Goal: Task Accomplishment & Management: Use online tool/utility

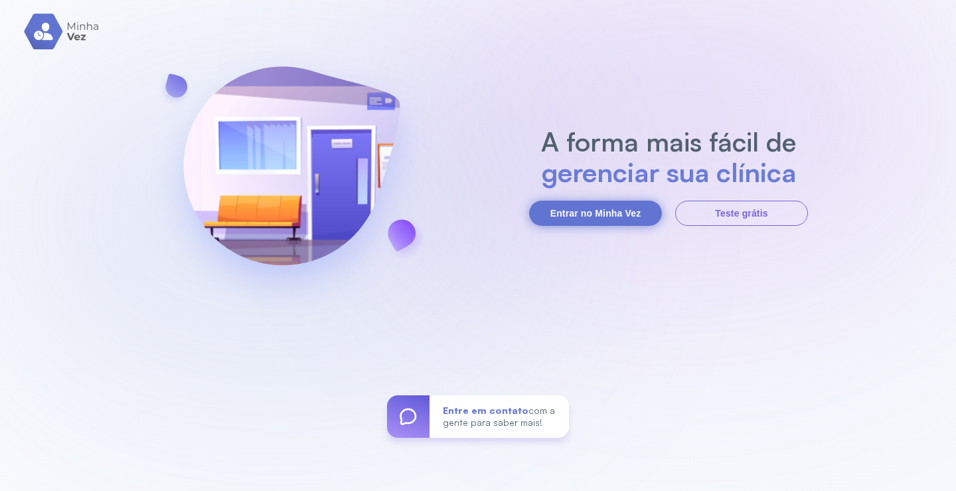
click at [602, 200] on button "Entrar no Minha Vez" at bounding box center [595, 212] width 133 height 25
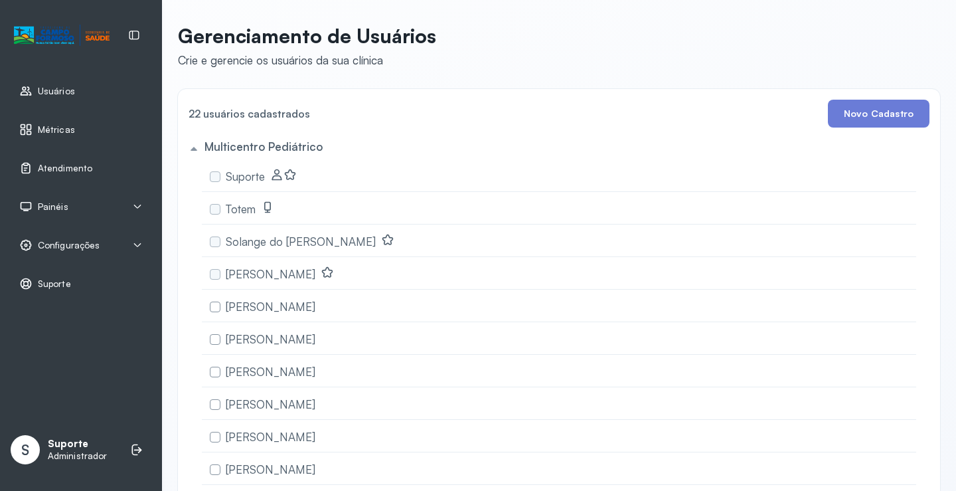
click at [66, 159] on div "Atendimento" at bounding box center [81, 168] width 146 height 31
click at [104, 173] on link "Atendimento" at bounding box center [80, 167] width 123 height 13
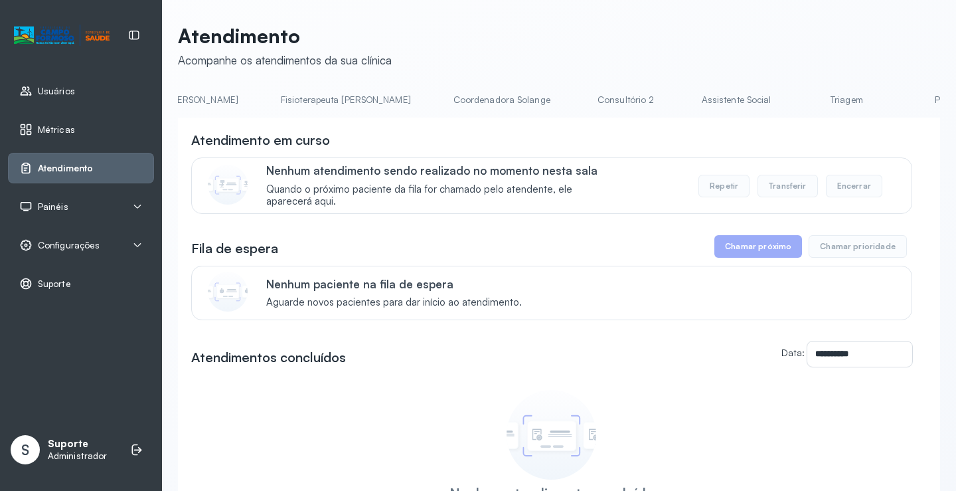
scroll to position [0, 700]
click at [827, 93] on link "Triagem" at bounding box center [873, 100] width 93 height 22
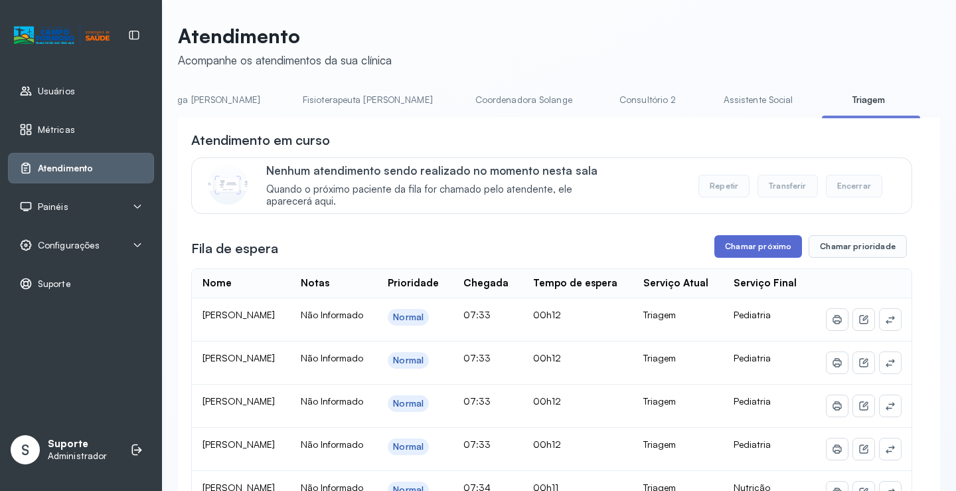
click at [757, 240] on button "Chamar próximo" at bounding box center [758, 246] width 88 height 23
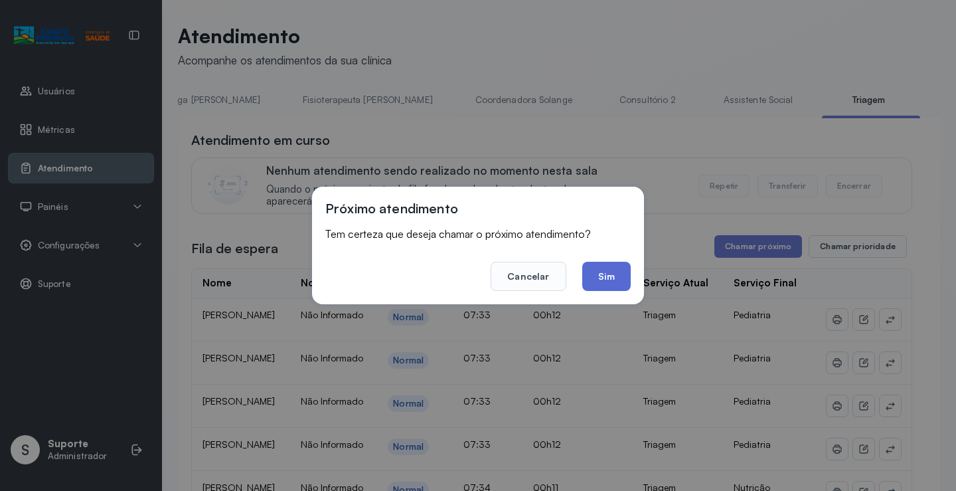
click at [615, 275] on button "Sim" at bounding box center [606, 276] width 48 height 29
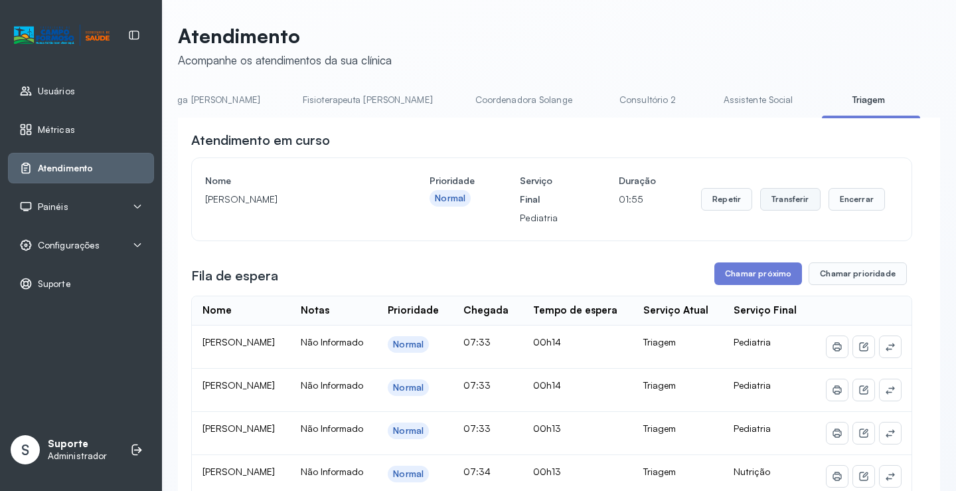
click at [780, 202] on button "Transferir" at bounding box center [790, 199] width 60 height 23
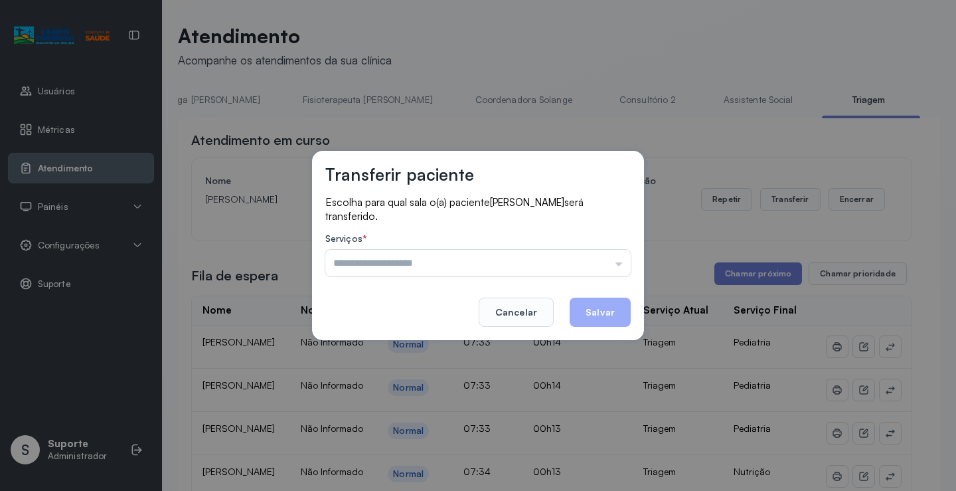
click at [514, 256] on input "text" at bounding box center [477, 263] width 305 height 27
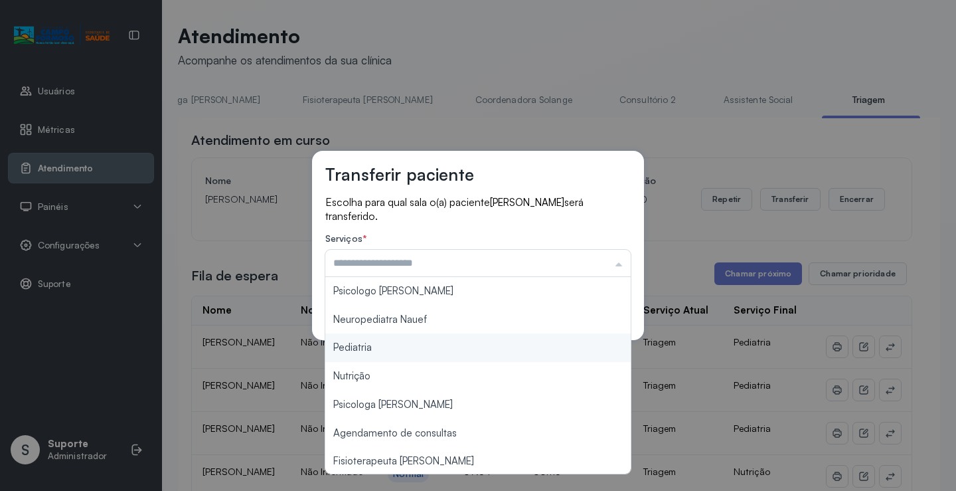
type input "*********"
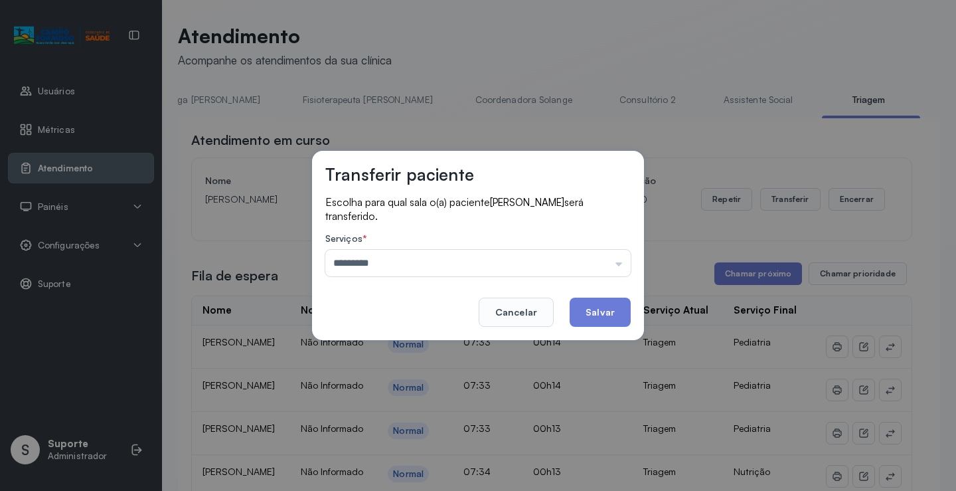
click at [374, 344] on div "Transferir paciente Escolha para qual sala o(a) paciente ANTHONY MIGUEL DA SILV…" at bounding box center [478, 245] width 956 height 491
click at [581, 309] on button "Salvar" at bounding box center [600, 311] width 61 height 29
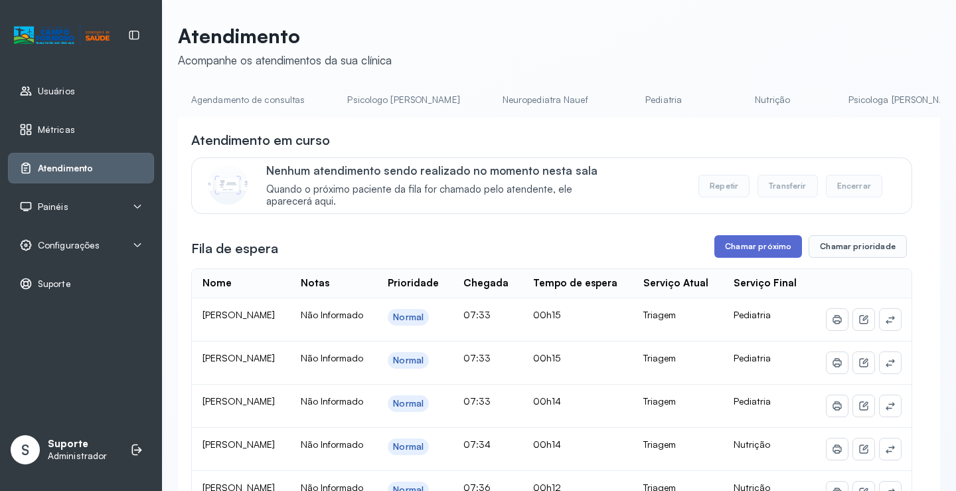
click at [730, 243] on button "Chamar próximo" at bounding box center [758, 246] width 88 height 23
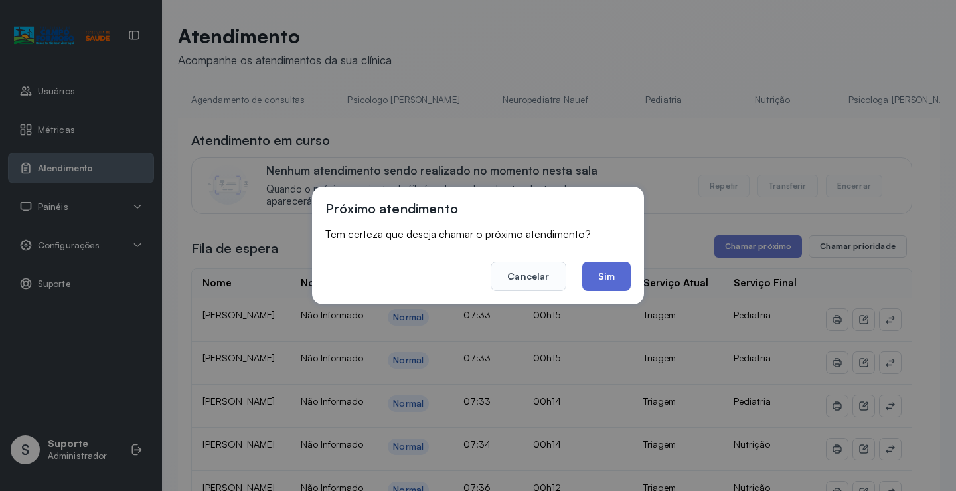
click at [588, 271] on button "Sim" at bounding box center [606, 276] width 48 height 29
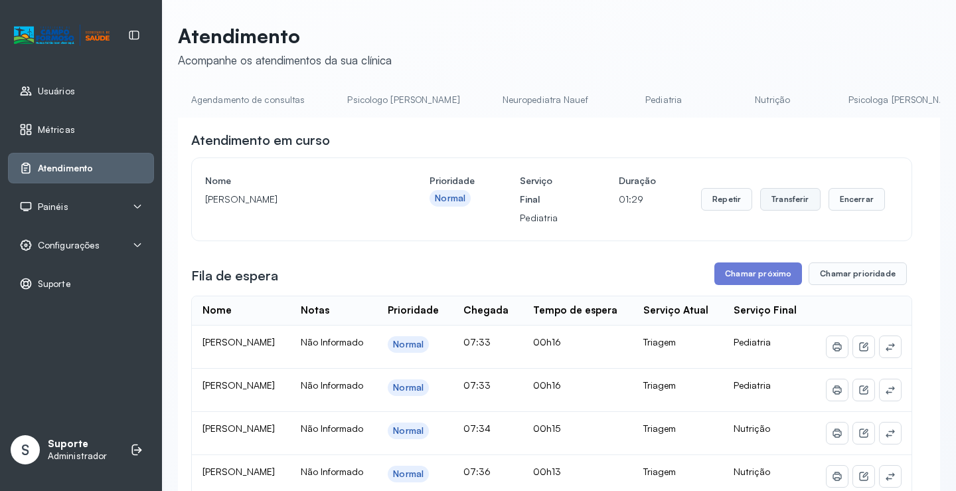
click at [782, 207] on button "Transferir" at bounding box center [790, 199] width 60 height 23
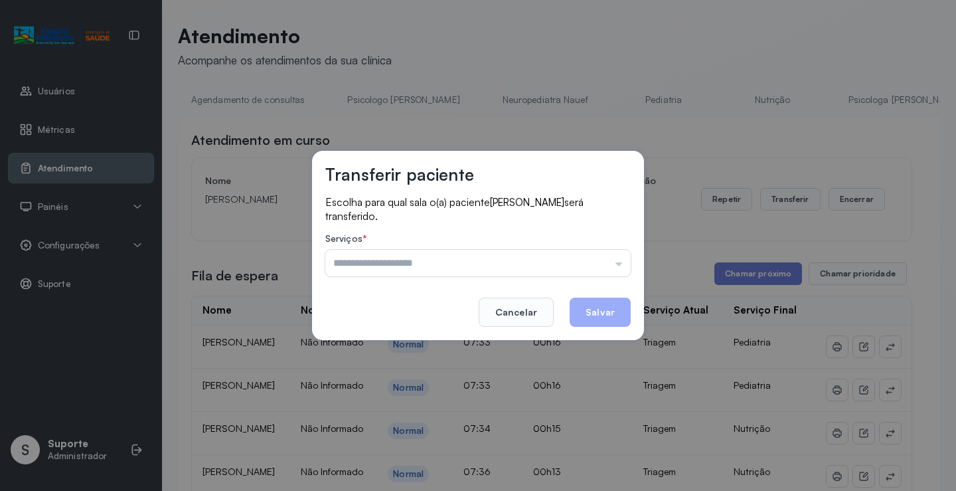
click at [450, 256] on input "text" at bounding box center [477, 263] width 305 height 27
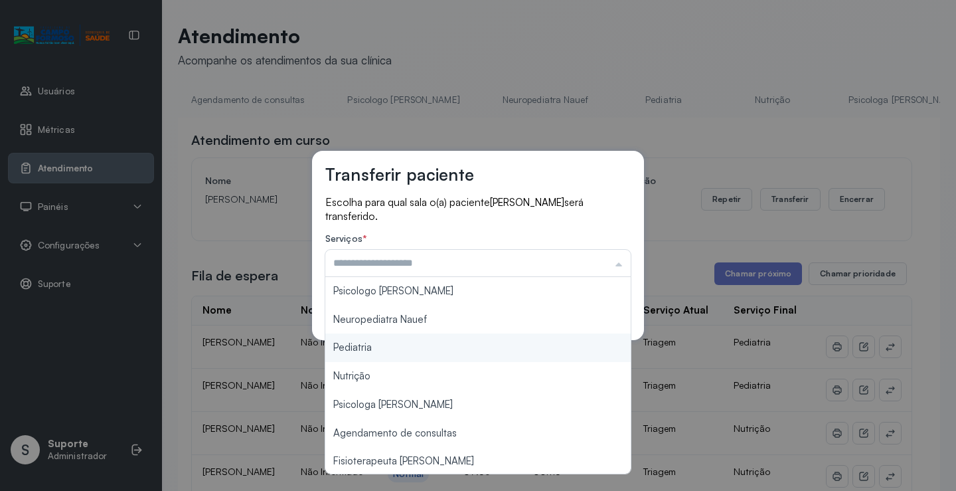
type input "*********"
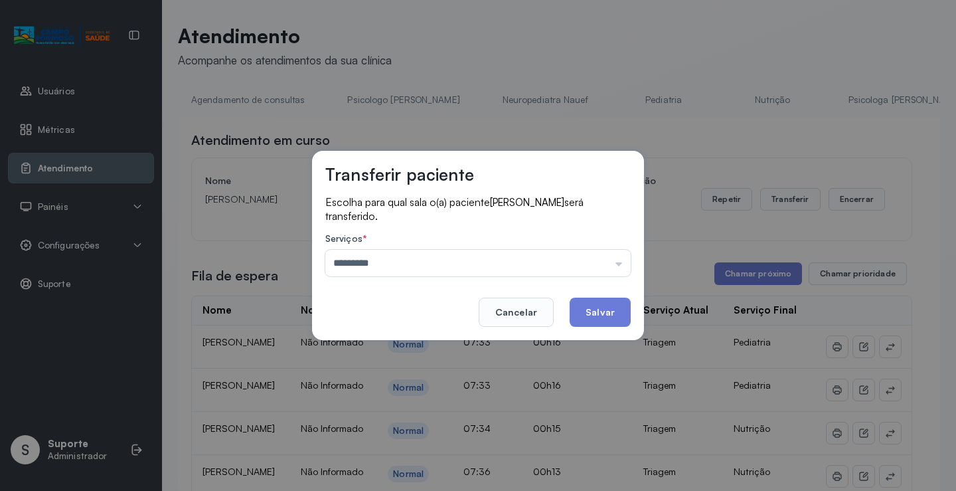
click at [393, 346] on div "Transferir paciente Escolha para qual sala o(a) paciente GUILHERME OLIVEIRA VIE…" at bounding box center [478, 245] width 956 height 491
click at [595, 317] on button "Salvar" at bounding box center [600, 311] width 61 height 29
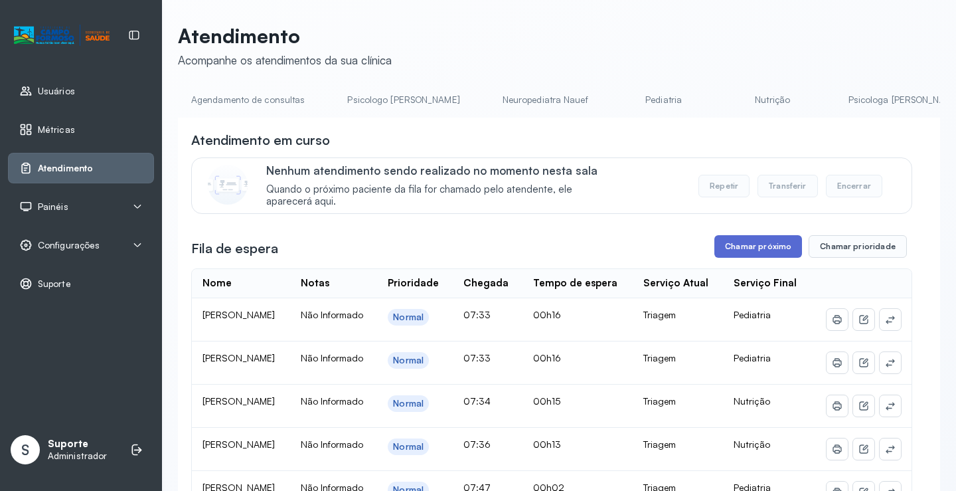
click at [722, 248] on button "Chamar próximo" at bounding box center [758, 246] width 88 height 23
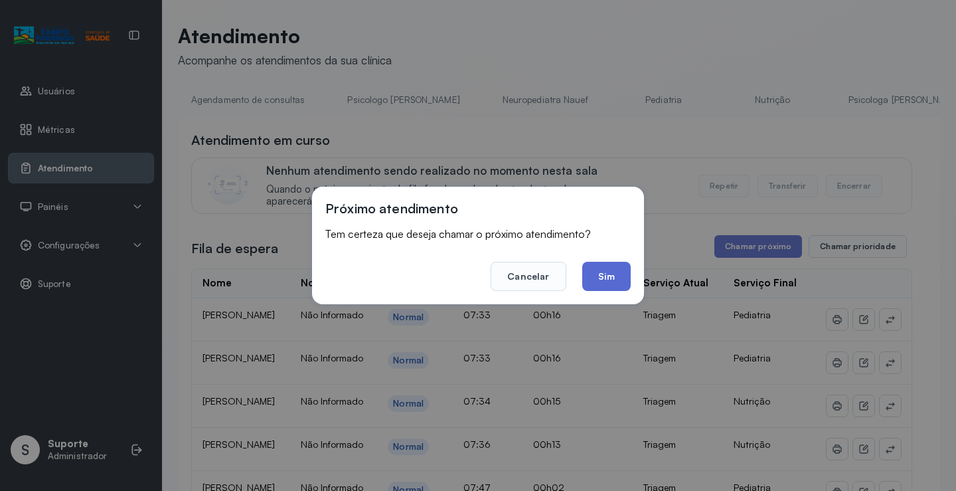
click at [605, 270] on button "Sim" at bounding box center [606, 276] width 48 height 29
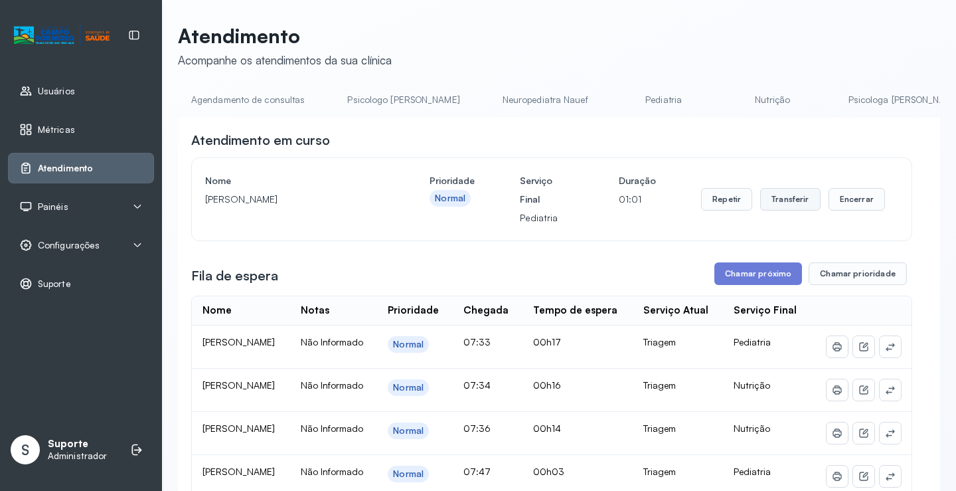
click at [789, 195] on button "Transferir" at bounding box center [790, 199] width 60 height 23
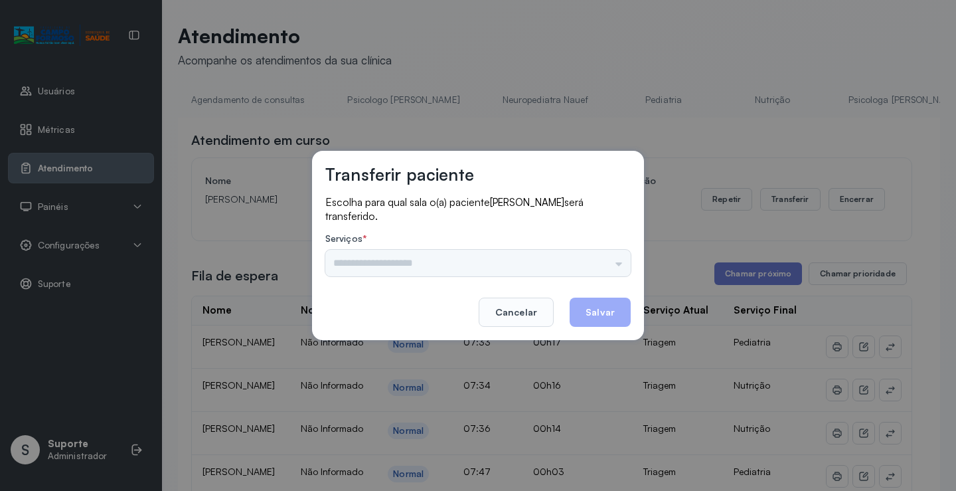
click at [481, 133] on div "Transferir paciente Escolha para qual sala o(a) paciente AYLA EMANUELLY DA SILV…" at bounding box center [478, 245] width 956 height 491
click at [516, 311] on button "Cancelar" at bounding box center [516, 311] width 75 height 29
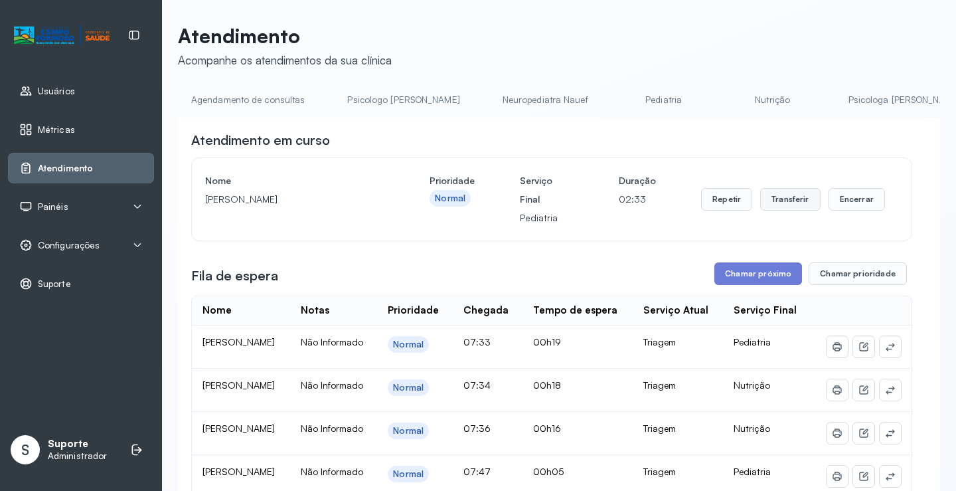
click at [777, 200] on button "Transferir" at bounding box center [790, 199] width 60 height 23
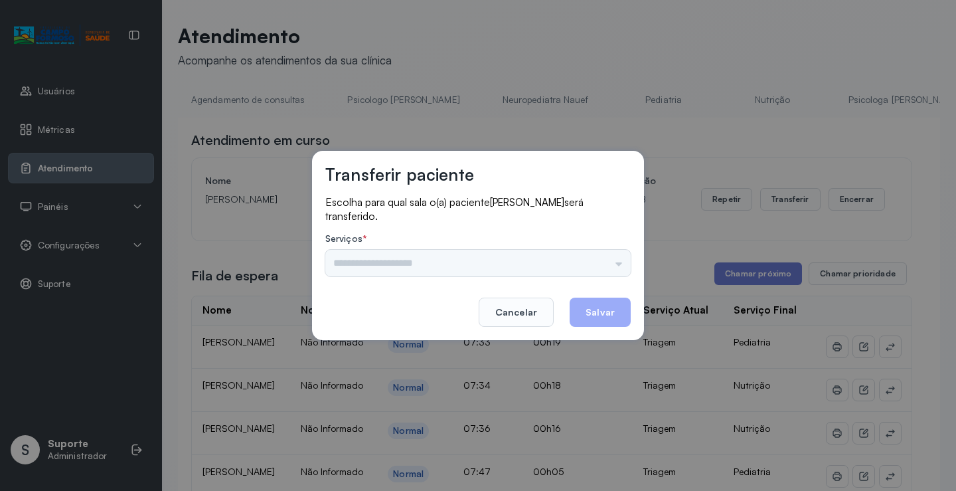
click at [459, 260] on div "Psicologo Pedro Neuropediatra Nauef Pediatria Nutrição Psicologa Alana Agendame…" at bounding box center [477, 263] width 305 height 27
click at [419, 254] on div "Psicologo Pedro Neuropediatra Nauef Pediatria Nutrição Psicologa Alana Agendame…" at bounding box center [477, 263] width 305 height 27
click at [529, 309] on button "Cancelar" at bounding box center [516, 311] width 75 height 29
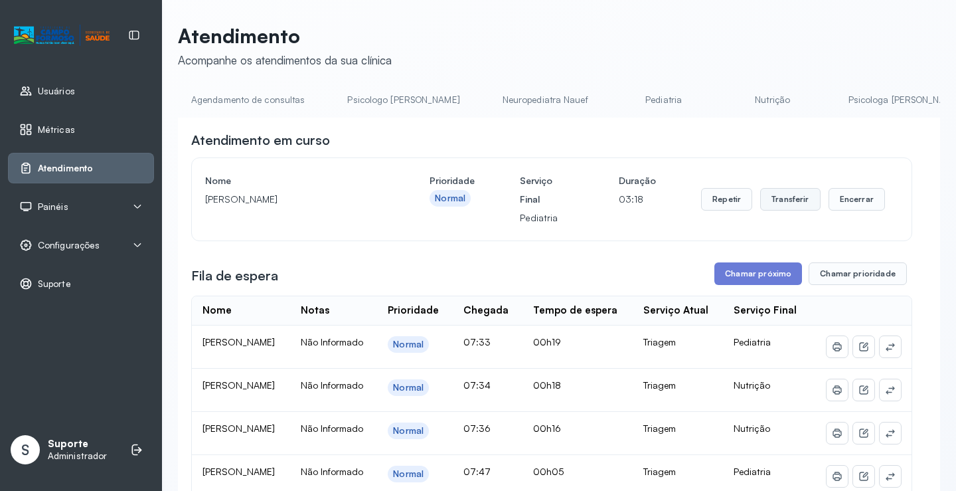
click at [794, 197] on button "Transferir" at bounding box center [790, 199] width 60 height 23
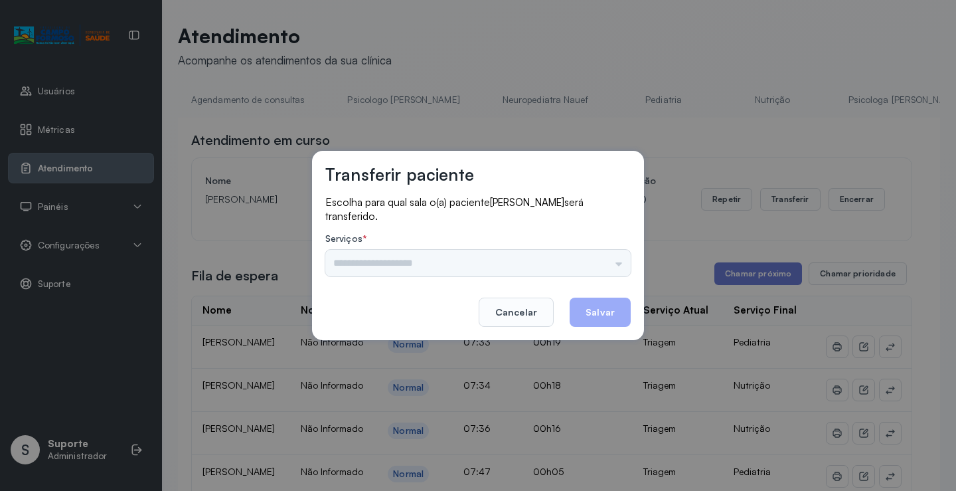
click at [505, 262] on div "Psicologo Pedro Neuropediatra Nauef Pediatria Nutrição Psicologa Alana Agendame…" at bounding box center [477, 263] width 305 height 27
click at [506, 268] on div "Psicologo Pedro Neuropediatra Nauef Pediatria Nutrição Psicologa Alana Agendame…" at bounding box center [477, 263] width 305 height 27
click at [402, 293] on footer "Cancelar Salvar" at bounding box center [477, 303] width 305 height 48
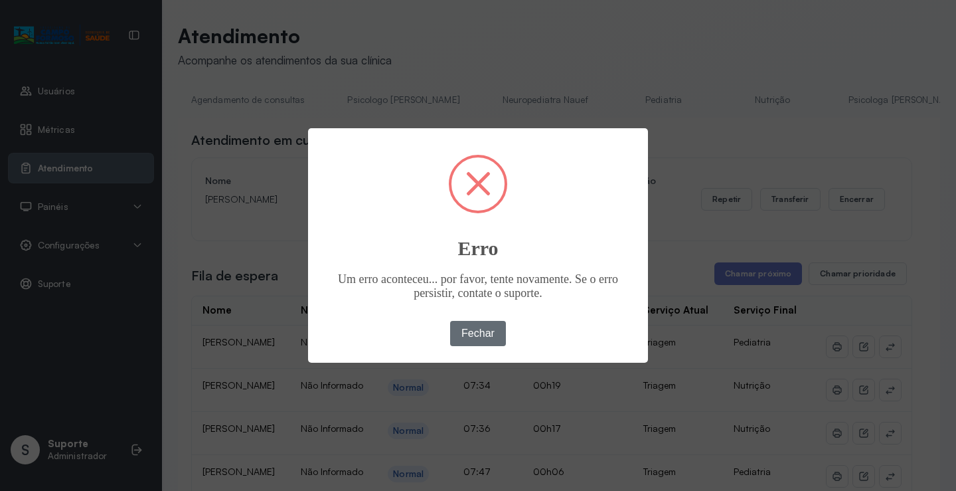
click at [480, 333] on button "Fechar" at bounding box center [478, 333] width 56 height 25
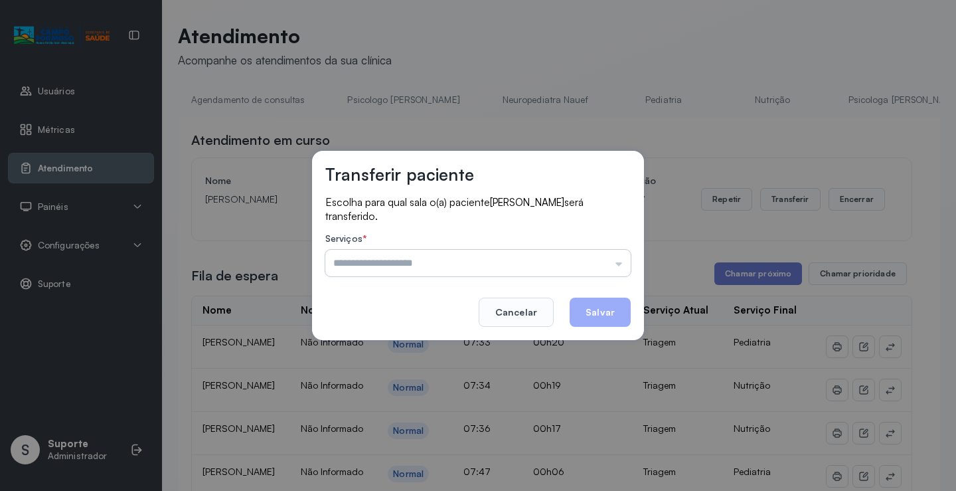
click at [564, 259] on input "text" at bounding box center [477, 263] width 305 height 27
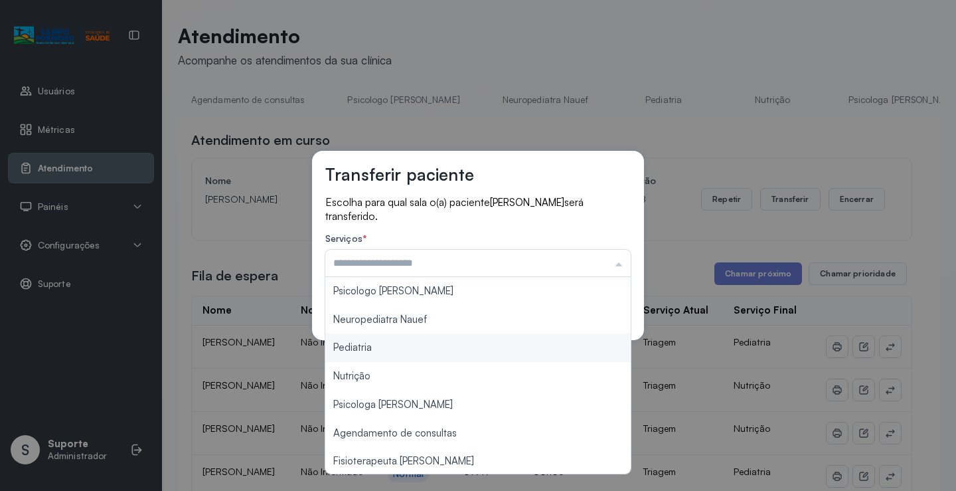
type input "*********"
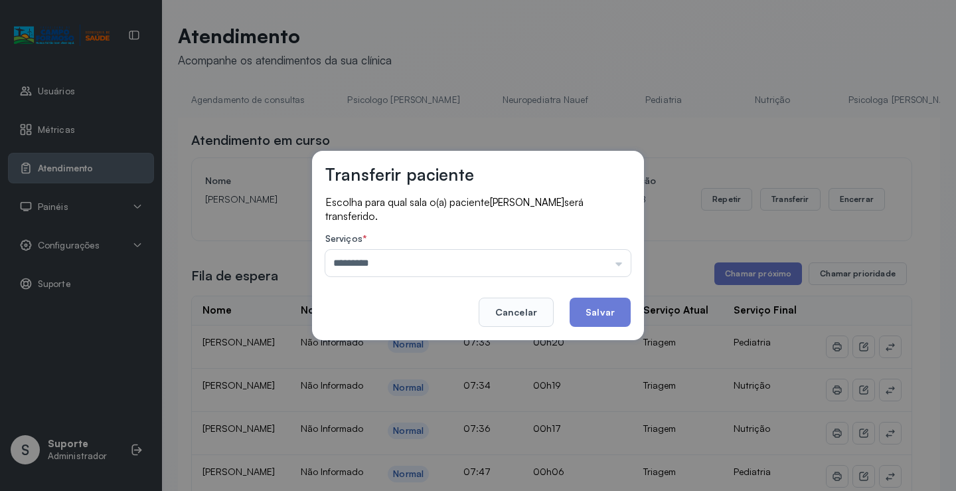
click at [378, 344] on div "Transferir paciente Escolha para qual sala o(a) paciente AYLA EMANUELLY DA SILV…" at bounding box center [478, 245] width 956 height 491
click at [588, 308] on button "Salvar" at bounding box center [600, 311] width 61 height 29
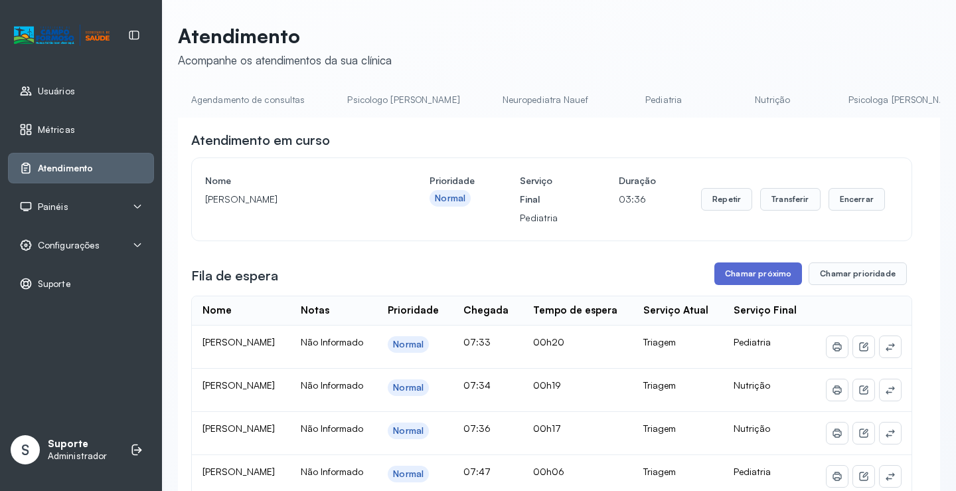
click at [758, 275] on button "Chamar próximo" at bounding box center [758, 273] width 88 height 23
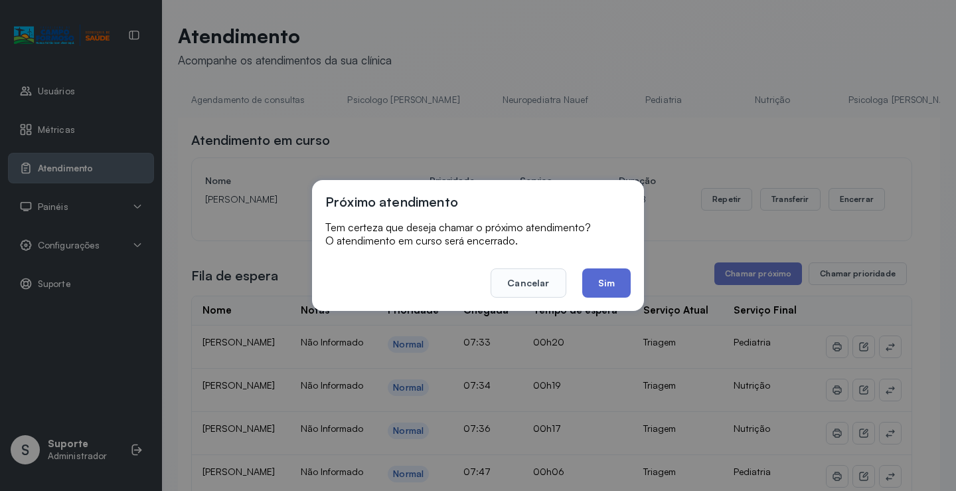
click at [605, 286] on button "Sim" at bounding box center [606, 282] width 48 height 29
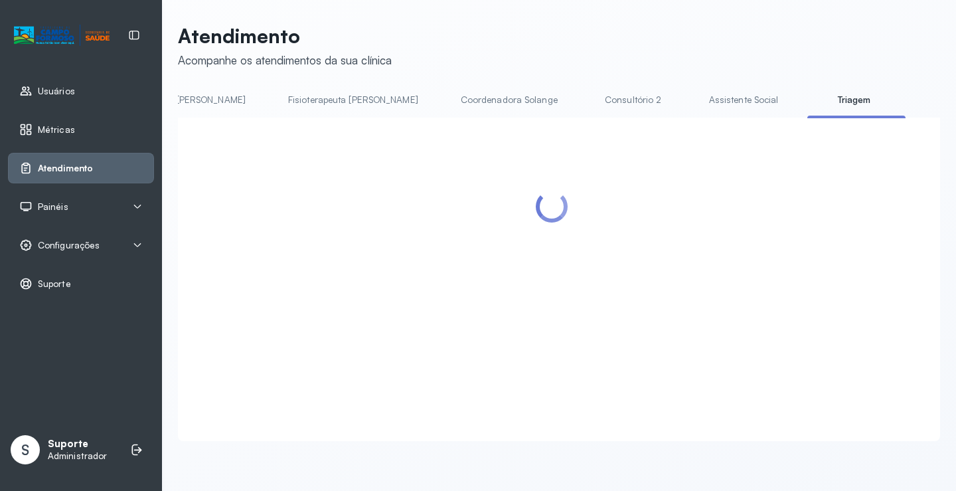
scroll to position [0, 717]
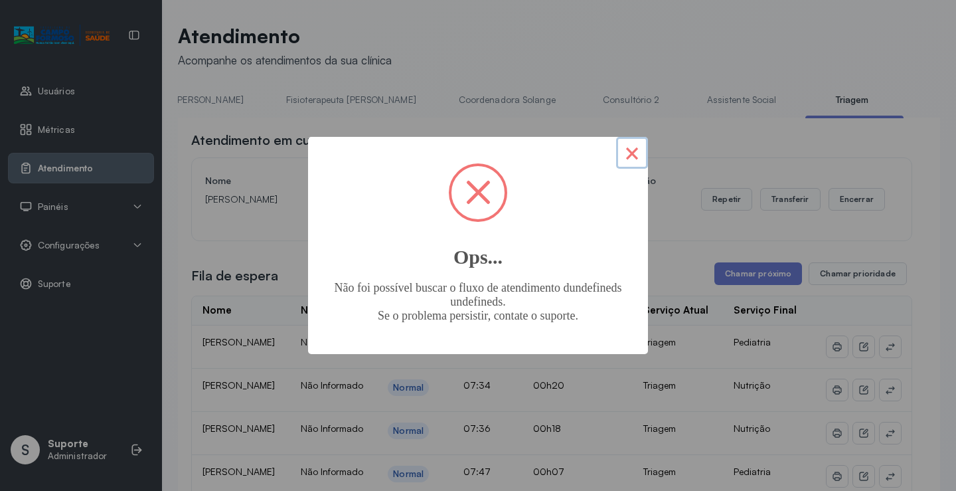
drag, startPoint x: 622, startPoint y: 149, endPoint x: 629, endPoint y: 177, distance: 28.8
click at [623, 149] on button "×" at bounding box center [632, 153] width 32 height 32
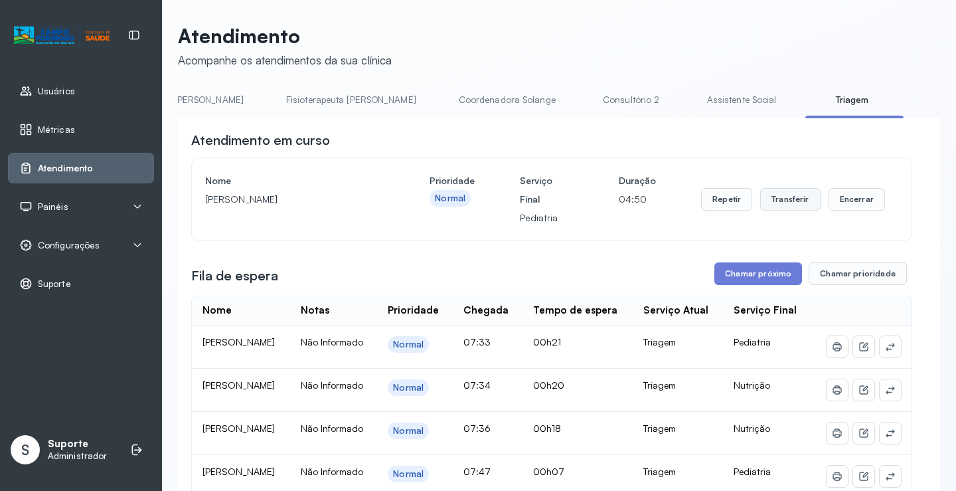
click at [787, 200] on button "Transferir" at bounding box center [790, 199] width 60 height 23
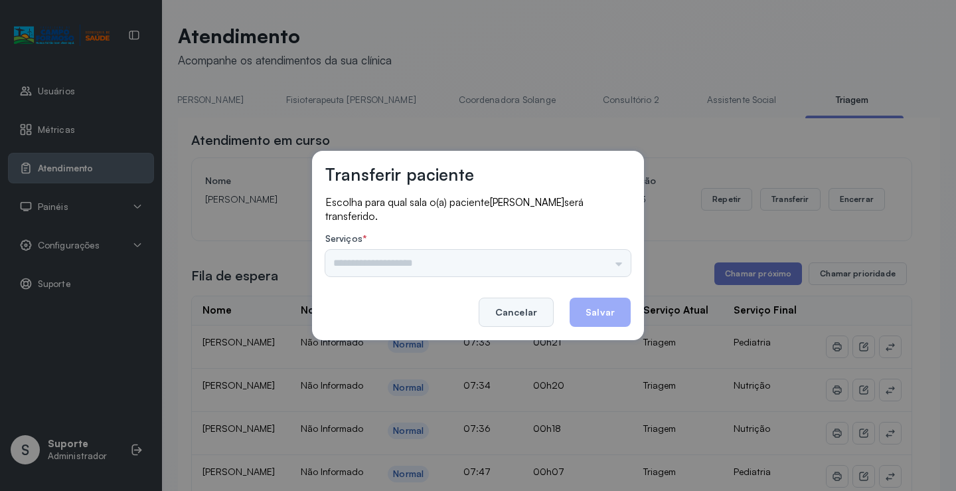
click at [519, 309] on button "Cancelar" at bounding box center [516, 311] width 75 height 29
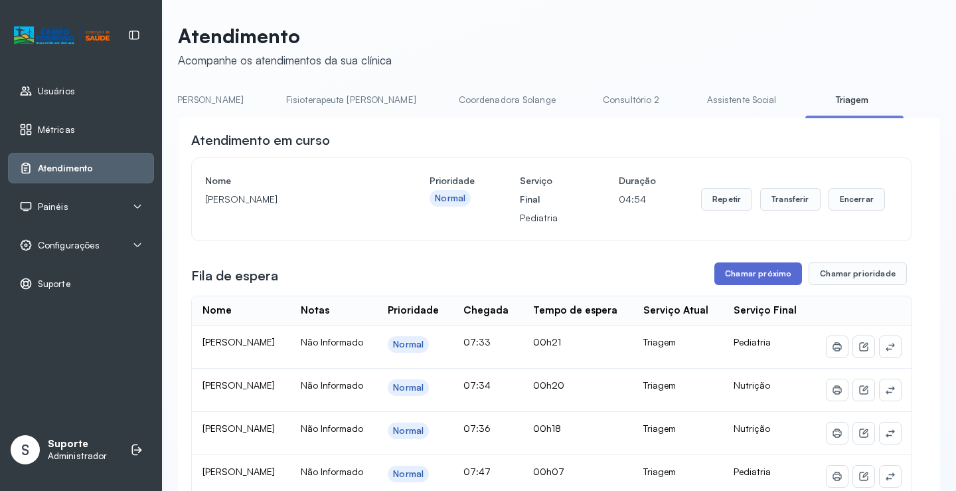
click at [748, 279] on button "Chamar próximo" at bounding box center [758, 273] width 88 height 23
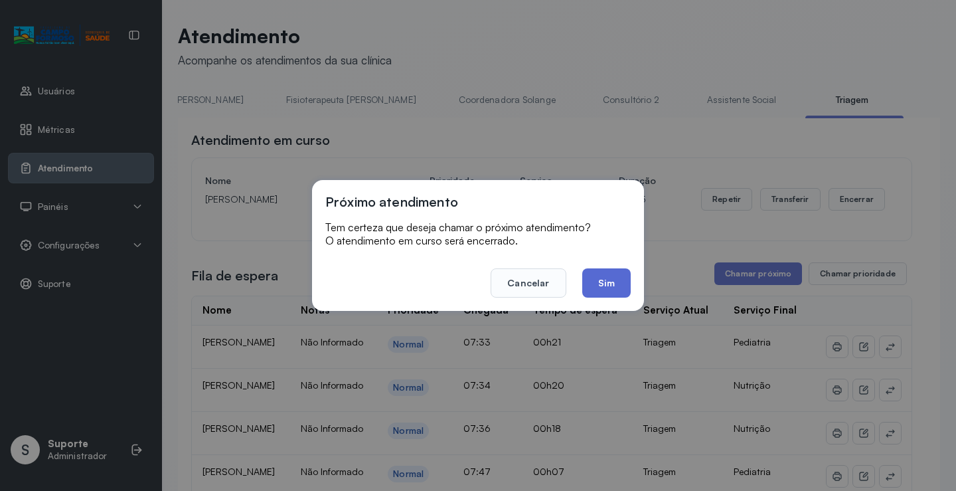
click at [606, 283] on button "Sim" at bounding box center [606, 282] width 48 height 29
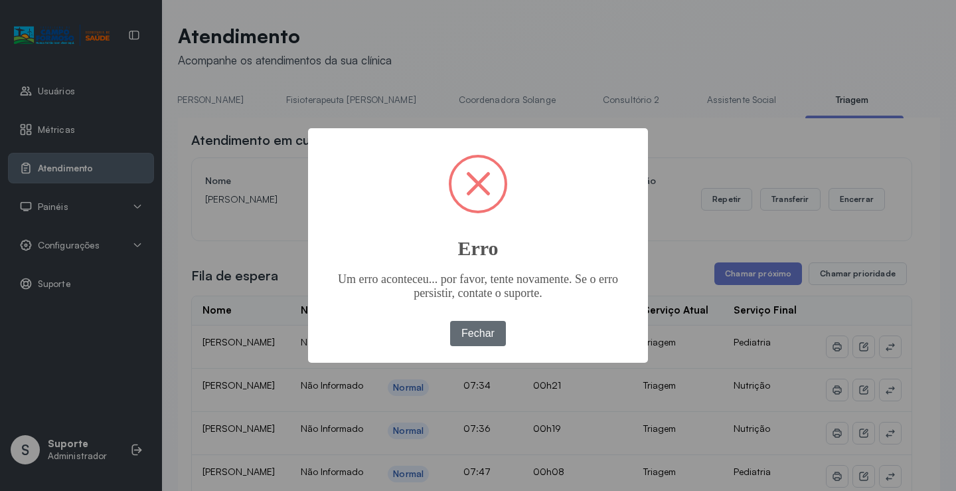
click at [481, 333] on button "Fechar" at bounding box center [478, 333] width 56 height 25
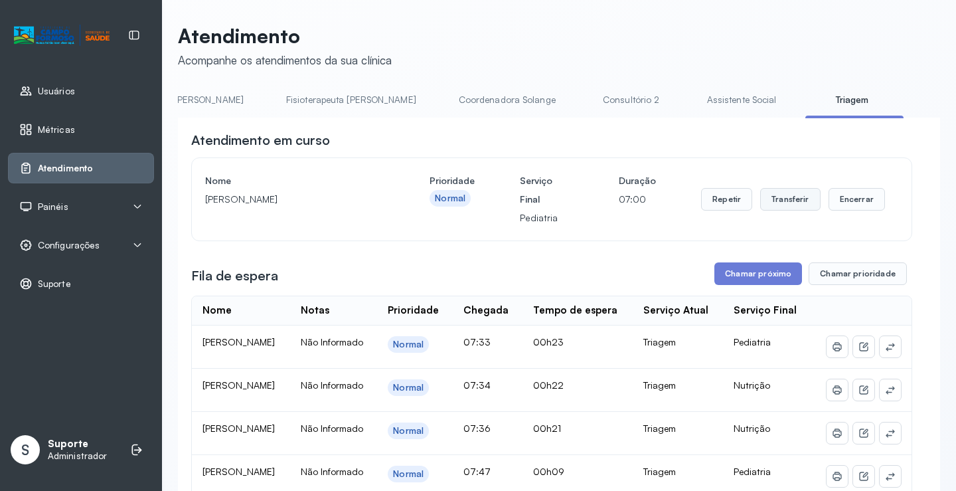
click at [780, 200] on button "Transferir" at bounding box center [790, 199] width 60 height 23
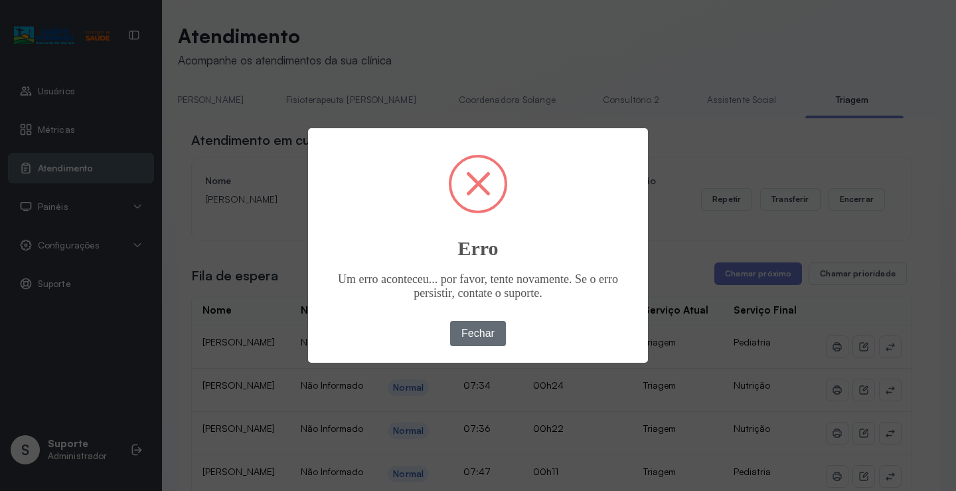
click at [500, 332] on button "Fechar" at bounding box center [478, 333] width 56 height 25
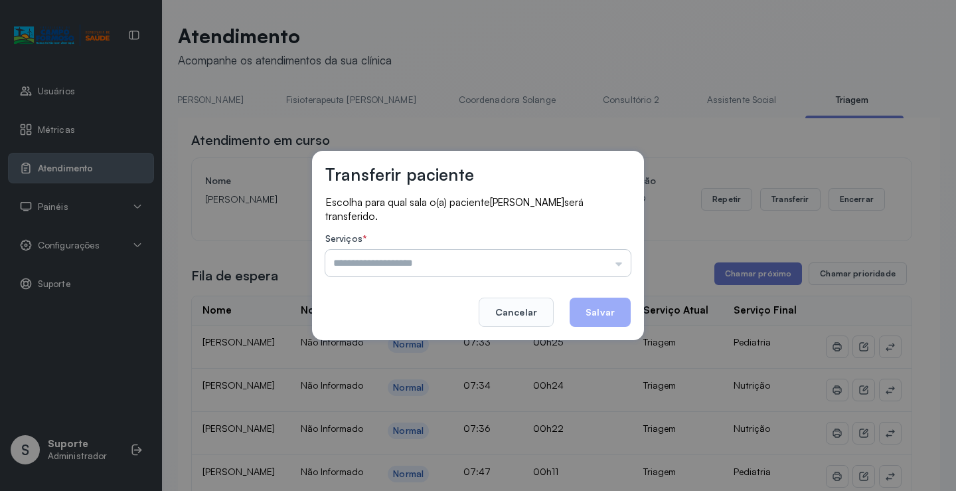
click at [560, 259] on input "text" at bounding box center [477, 263] width 305 height 27
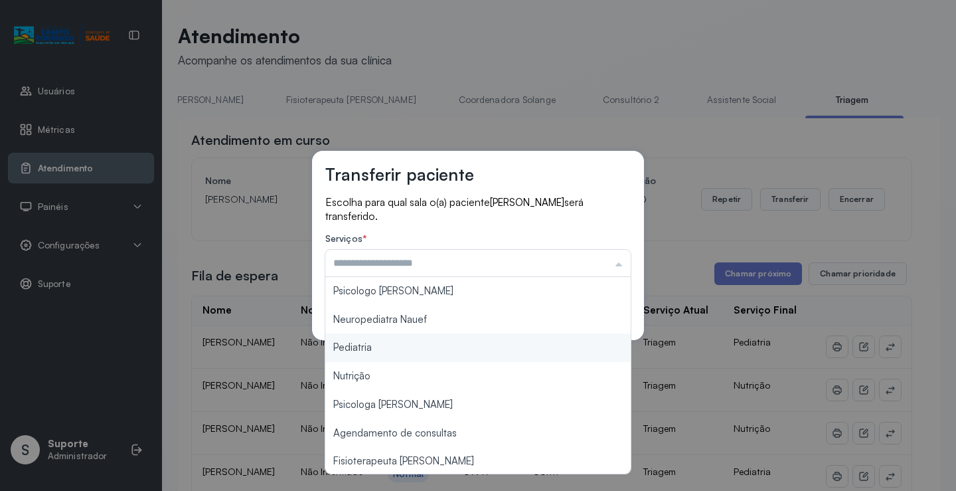
type input "*********"
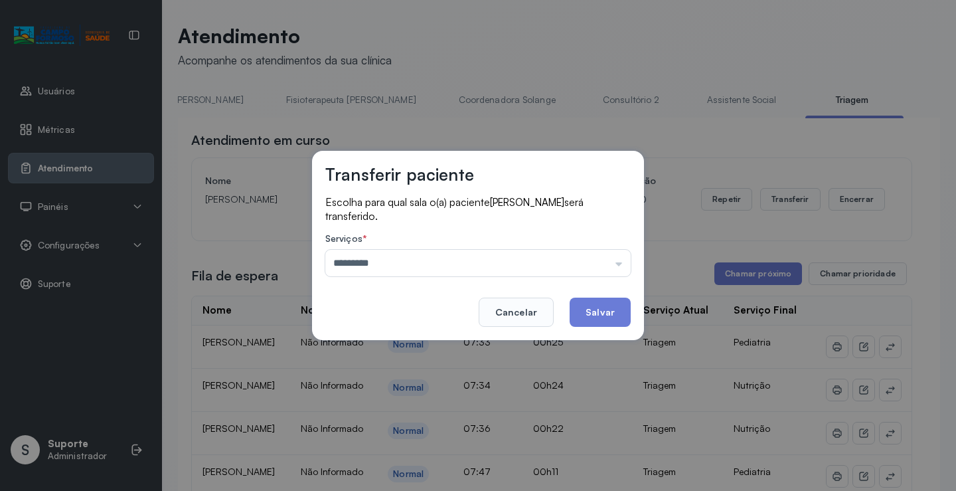
click at [413, 343] on div "Transferir paciente Escolha para qual sala o(a) paciente AYLA EMANUELLY DA SILV…" at bounding box center [478, 245] width 956 height 491
click at [594, 304] on button "Salvar" at bounding box center [600, 311] width 61 height 29
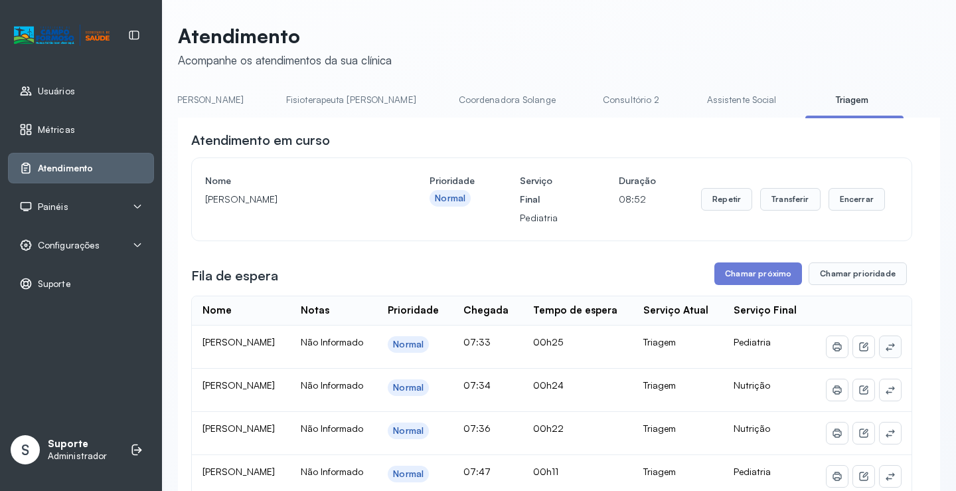
click at [885, 352] on icon at bounding box center [890, 346] width 11 height 11
click at [770, 196] on button "Transferir" at bounding box center [790, 199] width 60 height 23
click at [775, 202] on button "Transferir" at bounding box center [790, 199] width 60 height 23
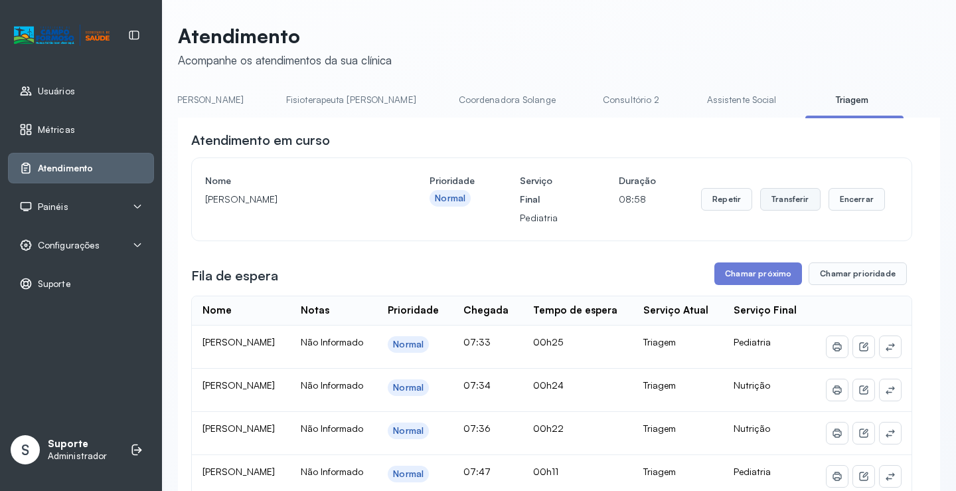
click at [775, 202] on button "Transferir" at bounding box center [790, 199] width 60 height 23
click at [804, 160] on div "Atendimento em curso Nome AYLA EMANUELLY DA SILVA Prioridade Normal Serviço Fin…" at bounding box center [551, 186] width 721 height 110
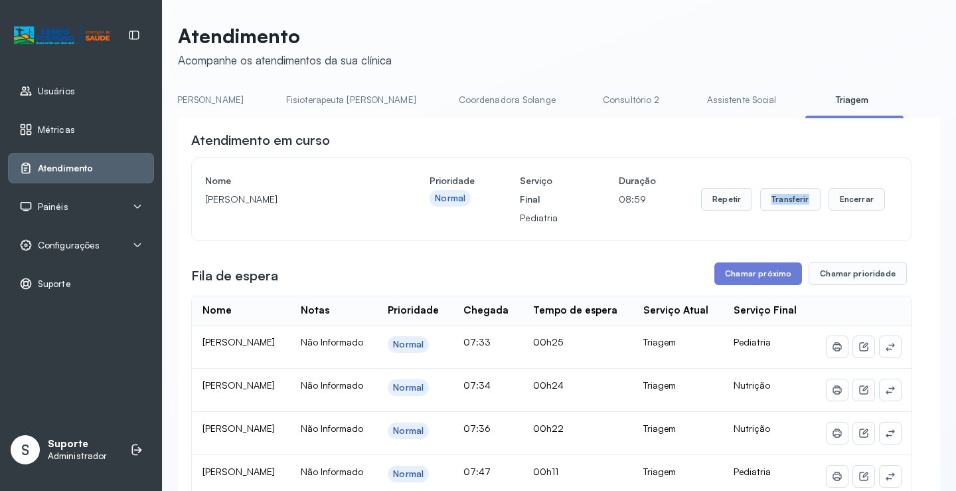
click at [804, 160] on div "Atendimento em curso Nome AYLA EMANUELLY DA SILVA Prioridade Normal Serviço Fin…" at bounding box center [551, 186] width 721 height 110
click at [818, 160] on div "Atendimento em curso Nome AYLA EMANUELLY DA SILVA Prioridade Normal Serviço Fin…" at bounding box center [551, 186] width 721 height 110
click at [785, 200] on button "Transferir" at bounding box center [790, 199] width 60 height 23
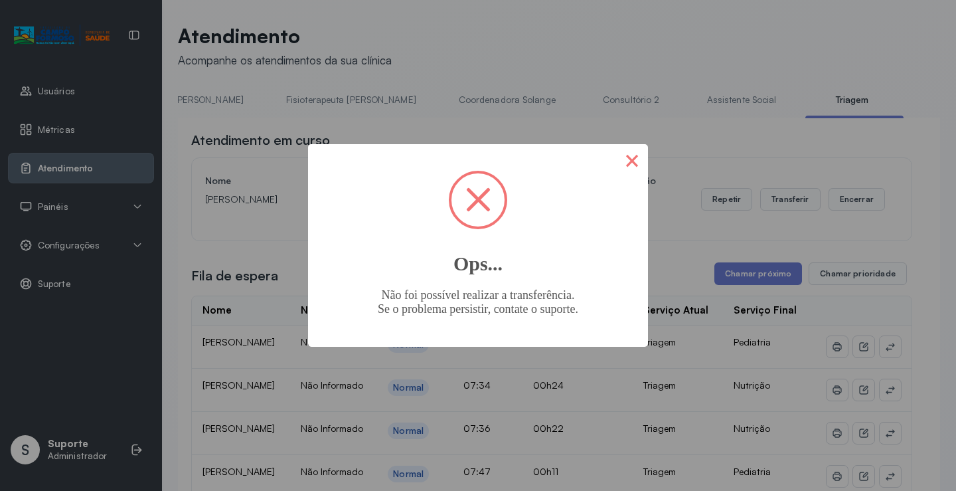
click at [633, 163] on button "×" at bounding box center [632, 160] width 32 height 32
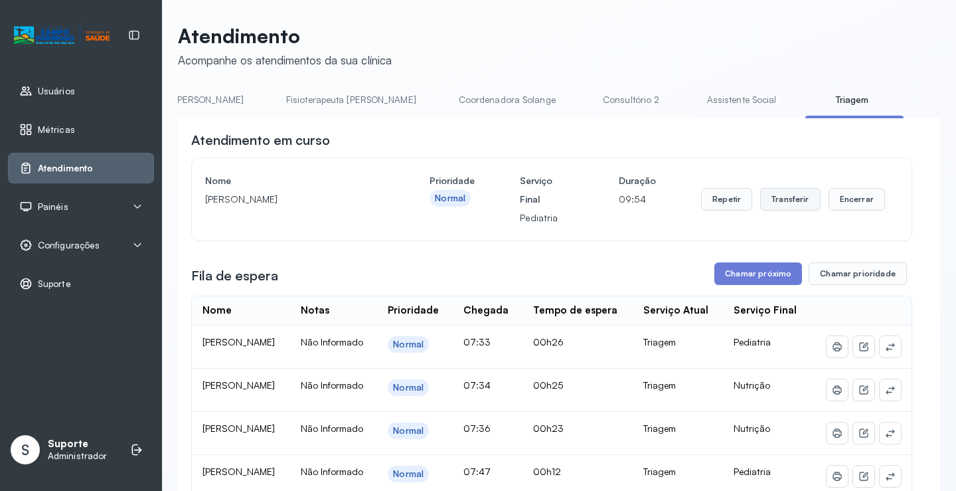
click at [771, 196] on button "Transferir" at bounding box center [790, 199] width 60 height 23
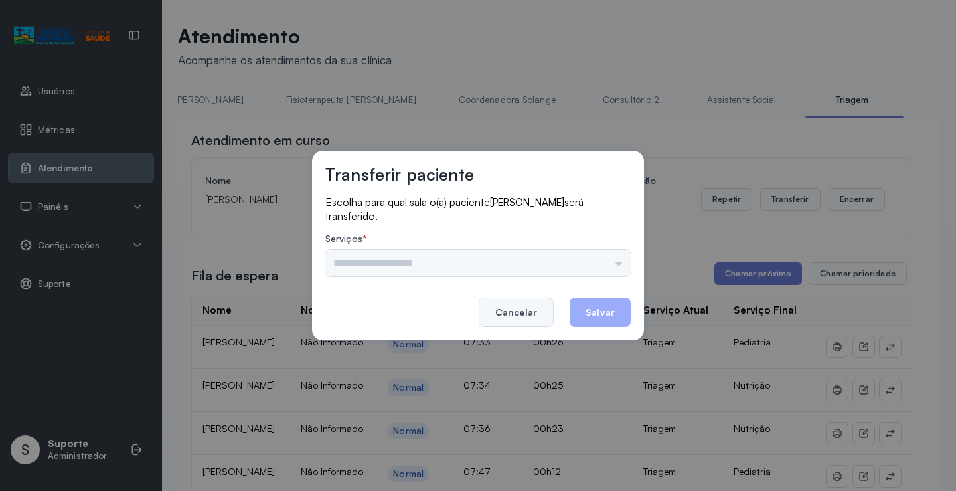
click at [509, 313] on button "Cancelar" at bounding box center [516, 311] width 75 height 29
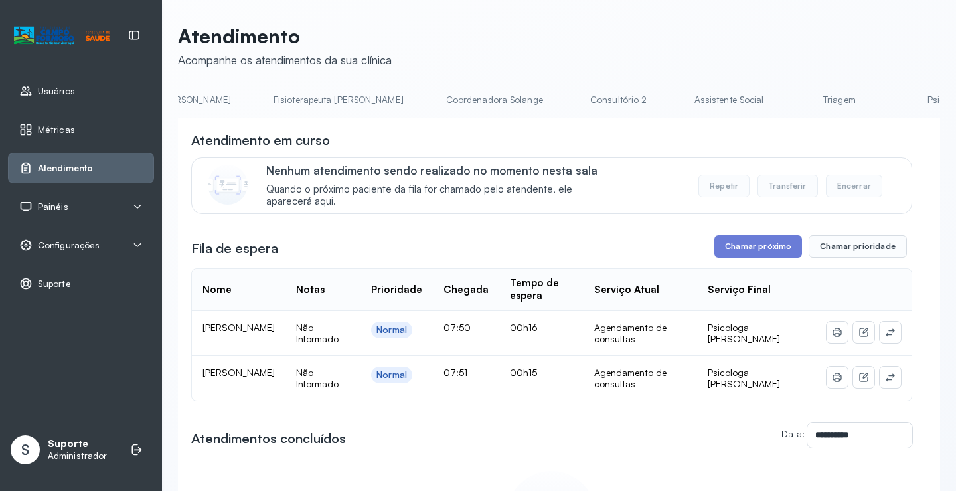
scroll to position [0, 750]
click at [777, 96] on link "Triagem" at bounding box center [823, 100] width 93 height 22
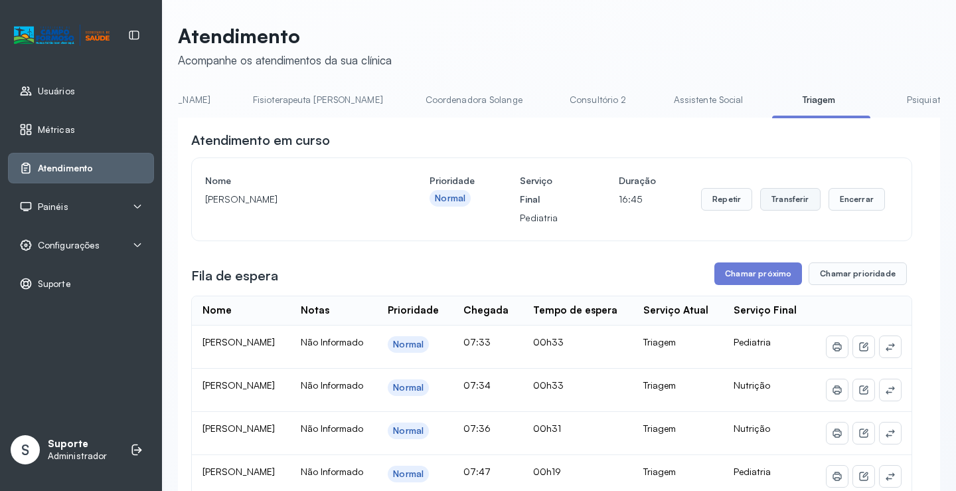
click at [783, 204] on button "Transferir" at bounding box center [790, 199] width 60 height 23
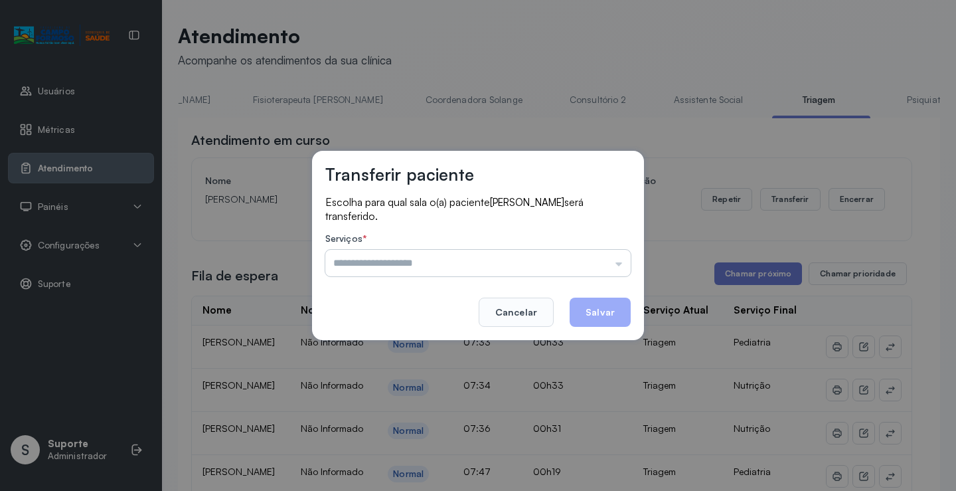
click at [524, 256] on input "text" at bounding box center [477, 263] width 305 height 27
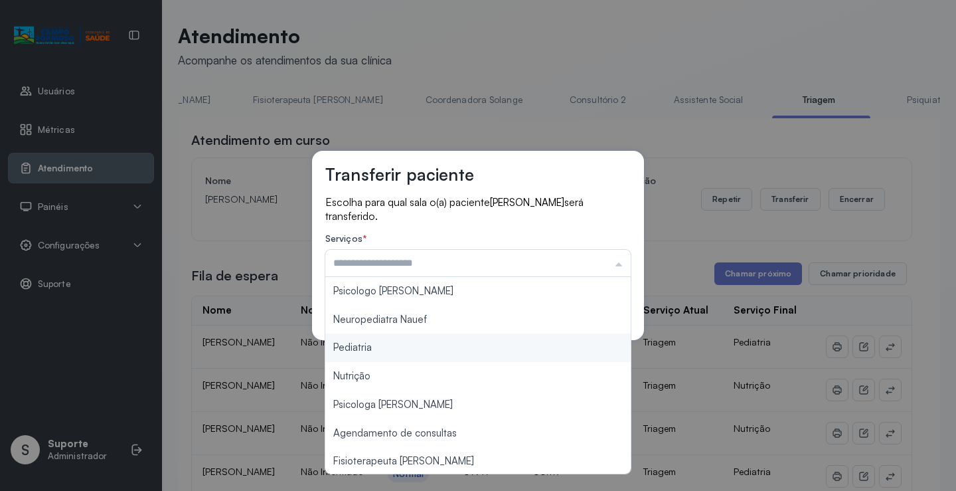
type input "*********"
click at [394, 339] on div "Transferir paciente Escolha para qual sala o(a) paciente AYLA EMANUELLY DA SILV…" at bounding box center [478, 245] width 332 height 189
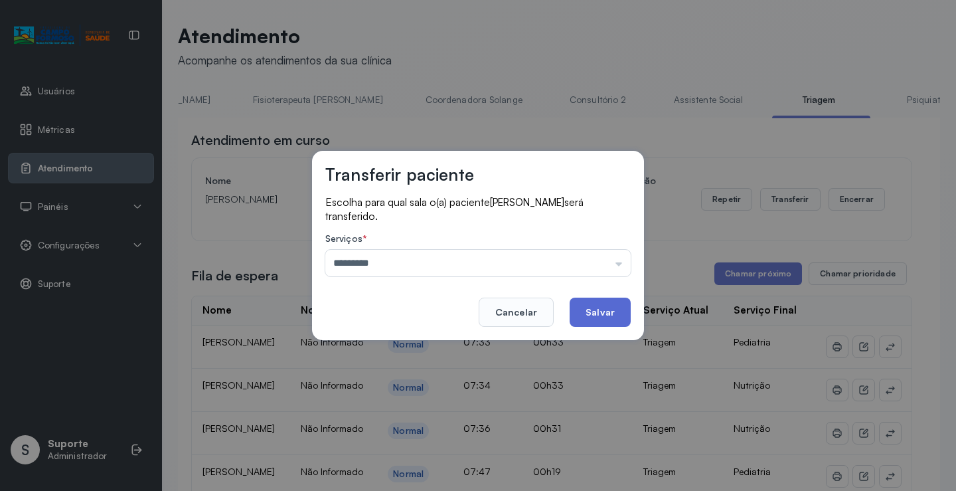
click at [588, 307] on button "Salvar" at bounding box center [600, 311] width 61 height 29
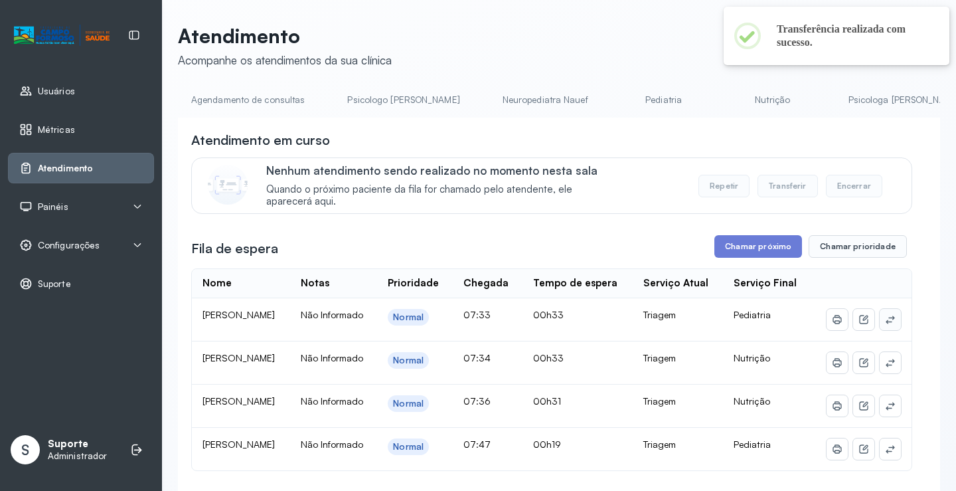
click at [885, 325] on icon at bounding box center [890, 319] width 11 height 11
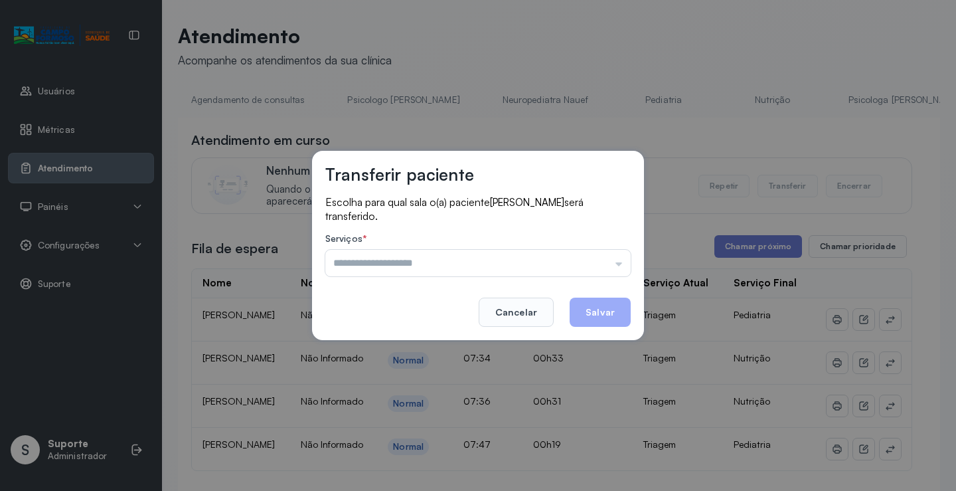
click at [479, 256] on input "text" at bounding box center [477, 263] width 305 height 27
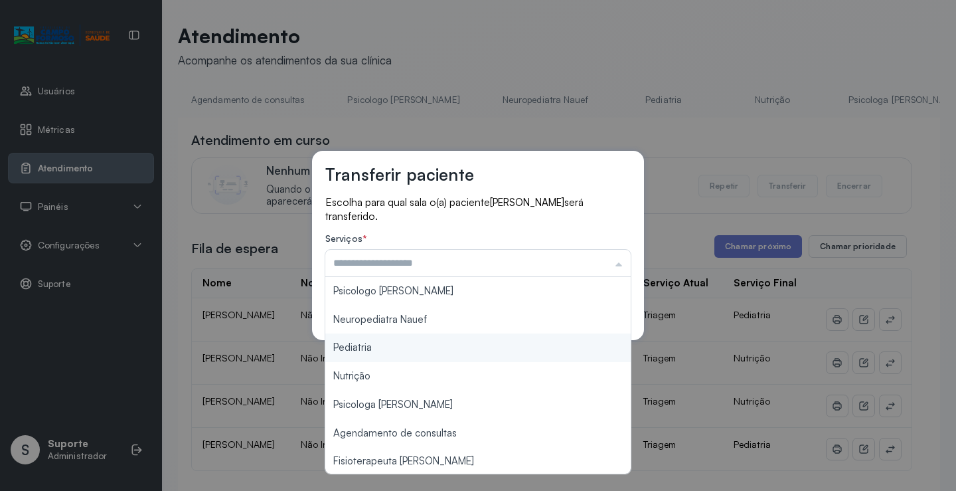
type input "*********"
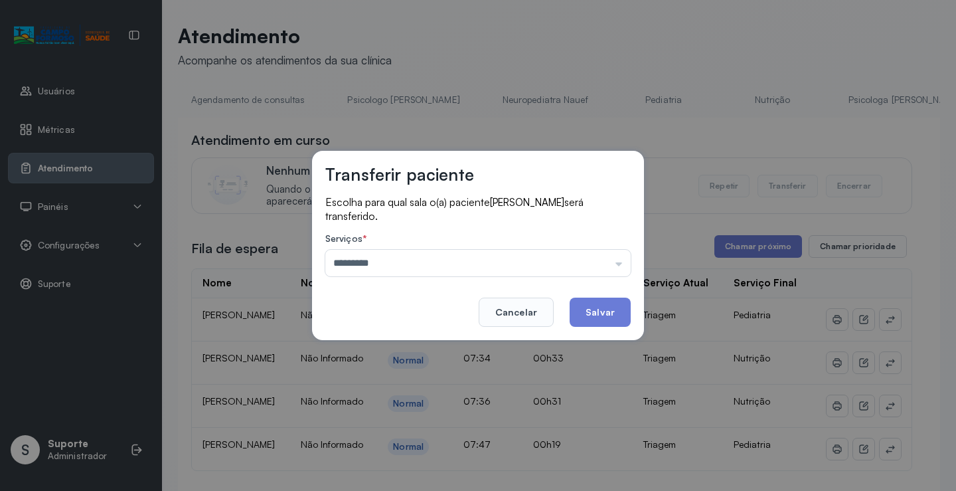
click at [396, 342] on div "Transferir paciente Escolha para qual sala o(a) paciente PEDRO ARTHUR ARAUJO DA…" at bounding box center [478, 245] width 956 height 491
click at [607, 311] on button "Salvar" at bounding box center [600, 311] width 61 height 29
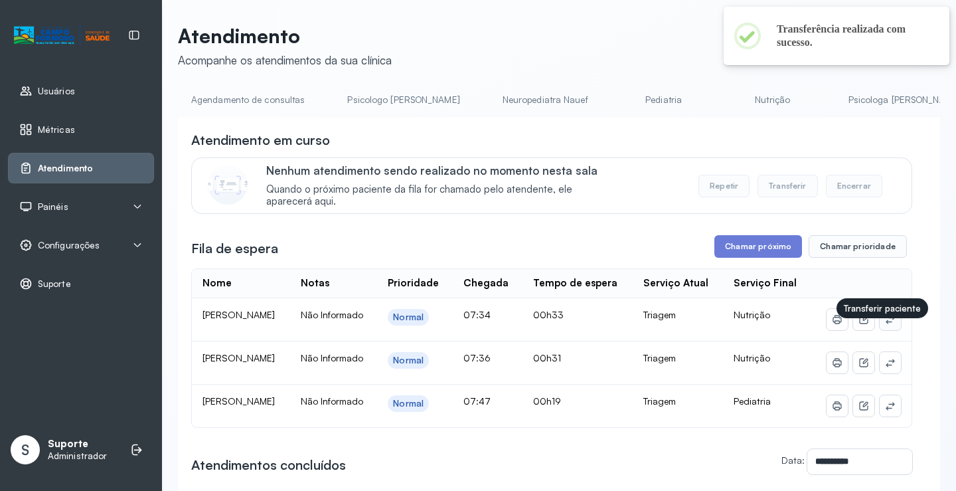
click at [885, 325] on icon at bounding box center [890, 319] width 11 height 11
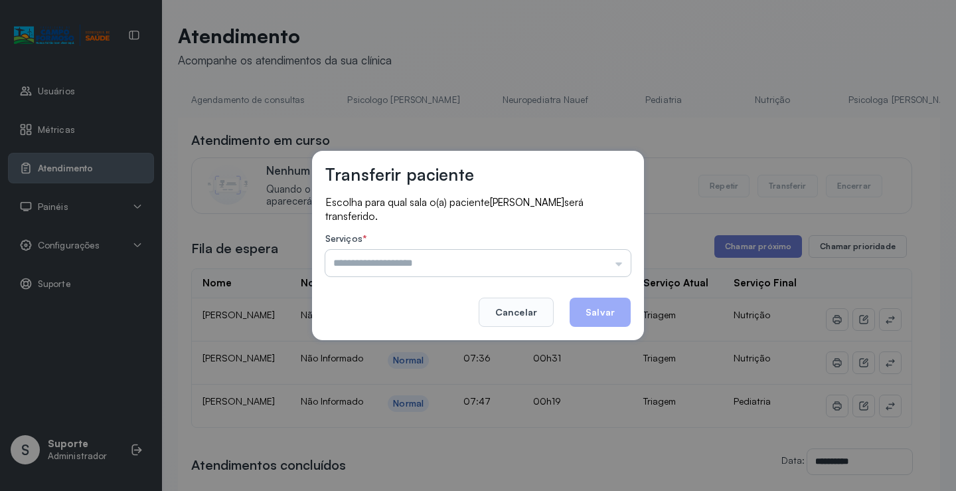
click at [490, 256] on input "text" at bounding box center [477, 263] width 305 height 27
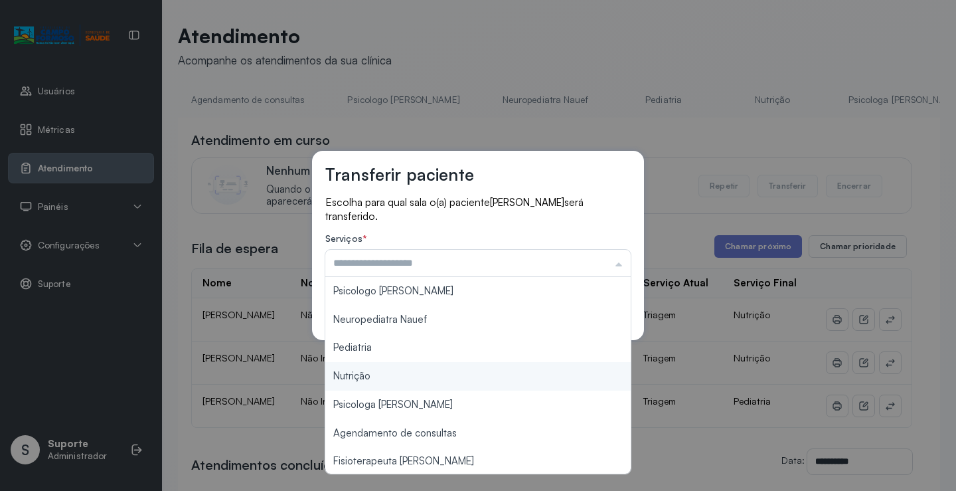
type input "********"
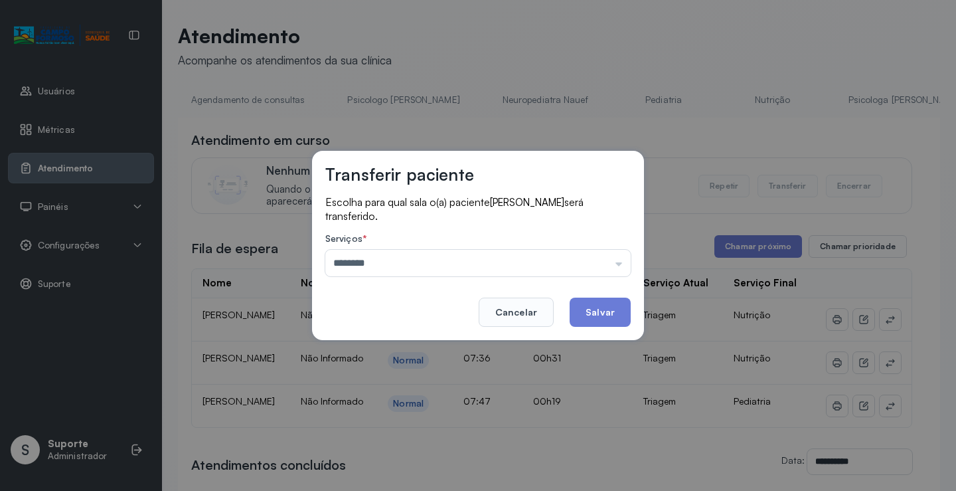
click at [365, 374] on div "Transferir paciente Escolha para qual sala o(a) paciente HELEN PEREIRA FARIAS s…" at bounding box center [478, 245] width 956 height 491
click at [609, 307] on button "Salvar" at bounding box center [600, 311] width 61 height 29
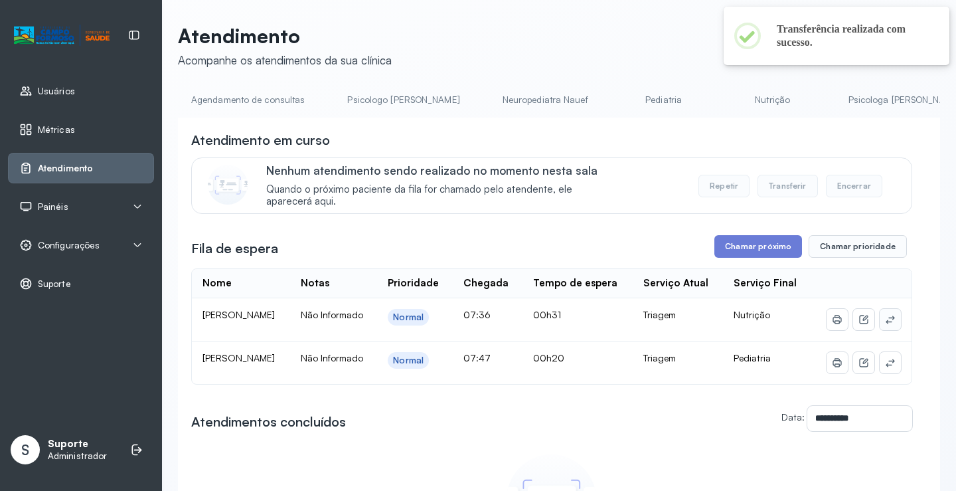
click at [885, 325] on icon at bounding box center [890, 319] width 11 height 11
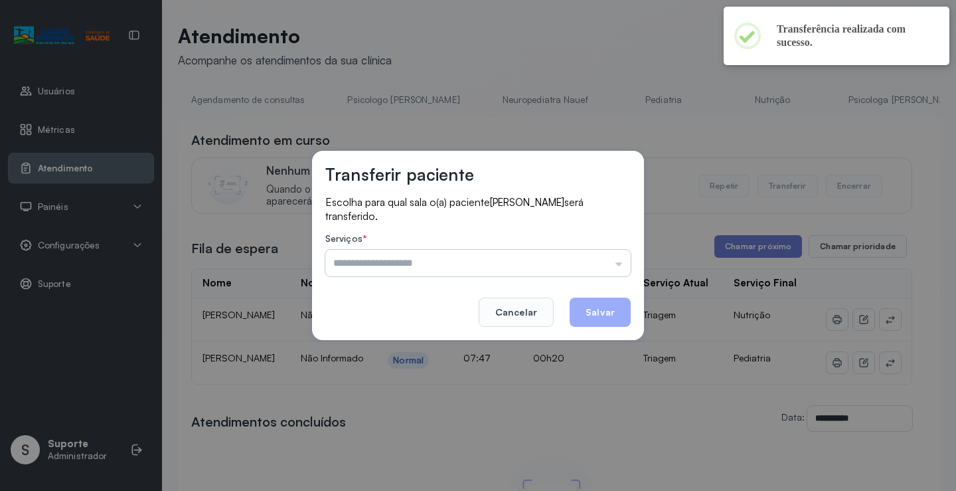
click at [451, 252] on input "text" at bounding box center [477, 263] width 305 height 27
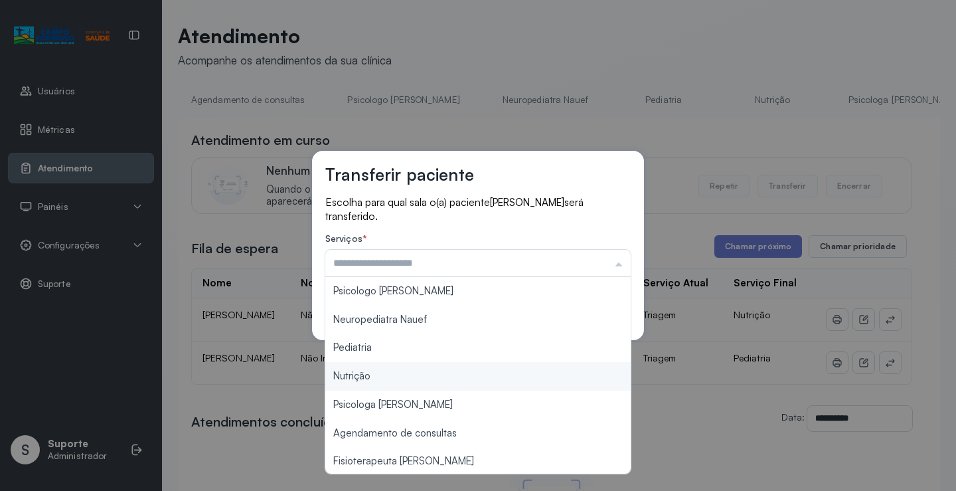
type input "********"
click at [389, 375] on div "Transferir paciente Escolha para qual sala o(a) paciente Lara Alves Batista da …" at bounding box center [478, 245] width 956 height 491
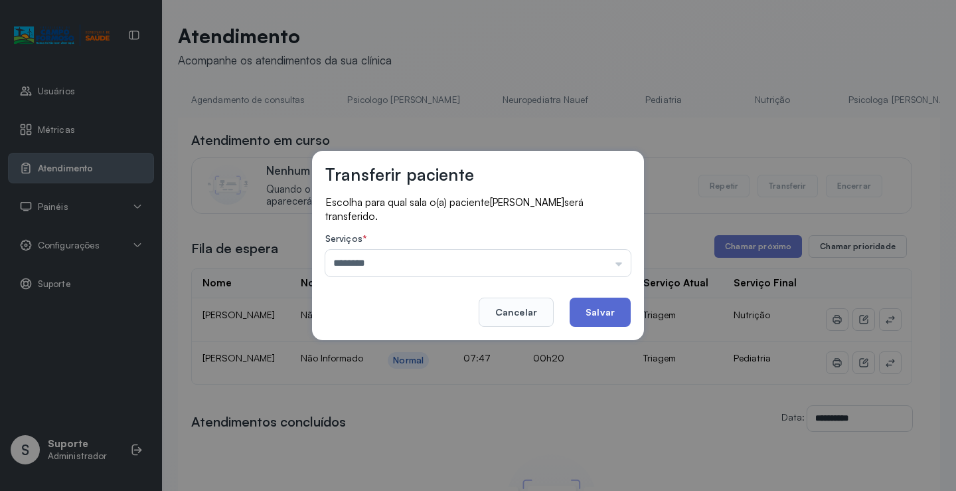
click at [601, 305] on button "Salvar" at bounding box center [600, 311] width 61 height 29
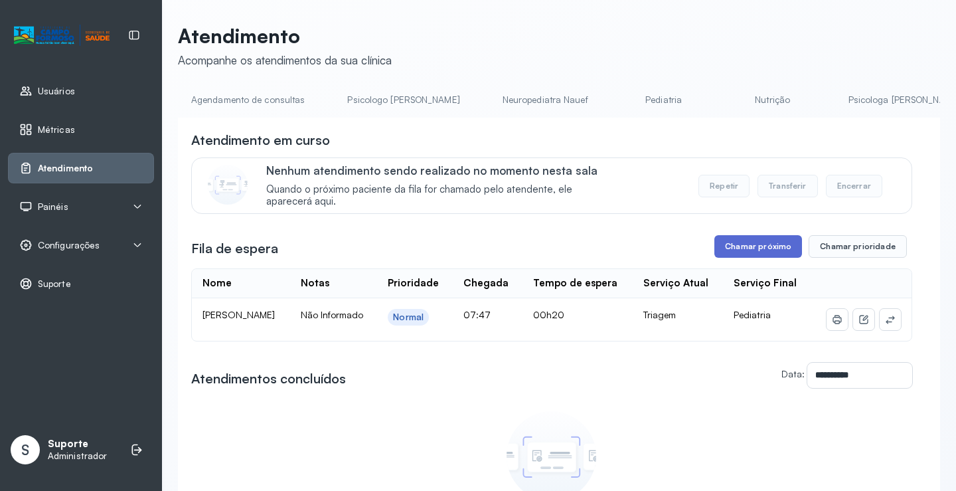
click at [749, 244] on button "Chamar próximo" at bounding box center [758, 246] width 88 height 23
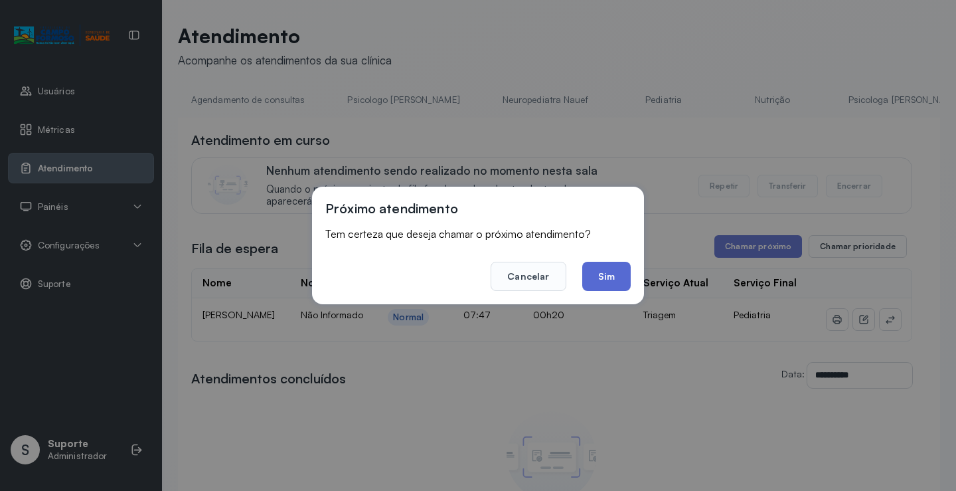
click at [598, 266] on button "Sim" at bounding box center [606, 276] width 48 height 29
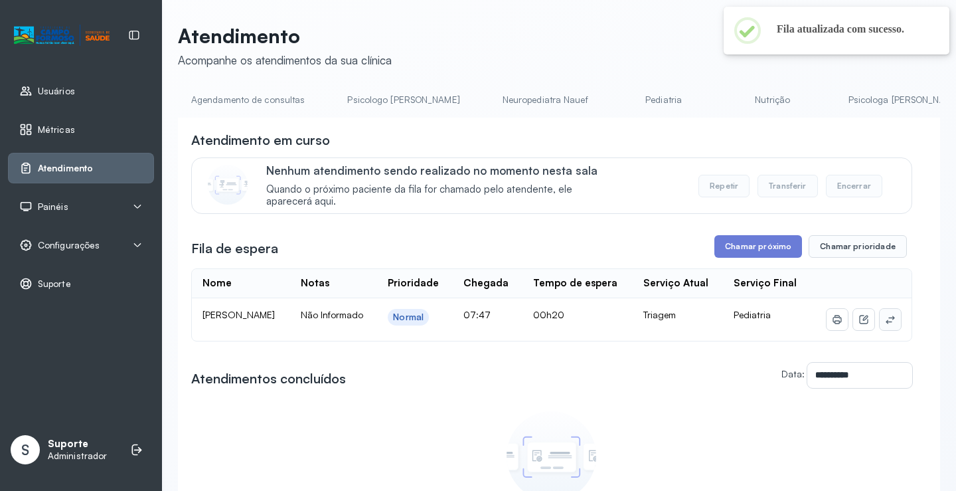
click at [885, 325] on icon at bounding box center [890, 319] width 11 height 11
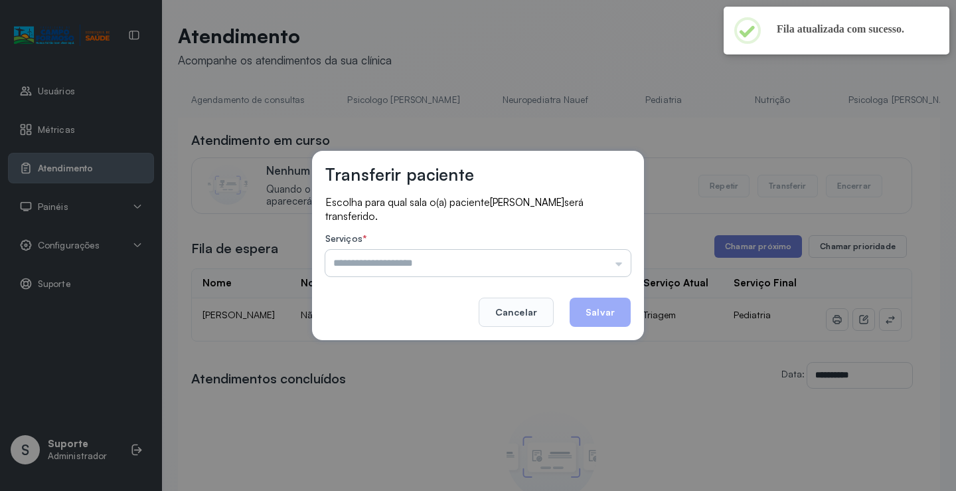
click at [461, 254] on input "text" at bounding box center [477, 263] width 305 height 27
type input "*********"
click at [389, 343] on div "Transferir paciente Escolha para qual sala o(a) paciente MARIA EDUARDA DOS SANT…" at bounding box center [478, 245] width 956 height 491
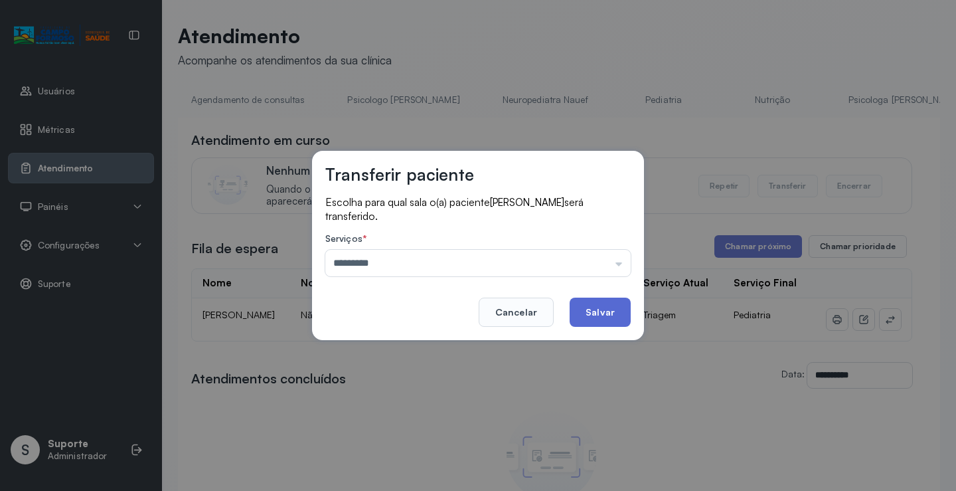
click at [600, 313] on button "Salvar" at bounding box center [600, 311] width 61 height 29
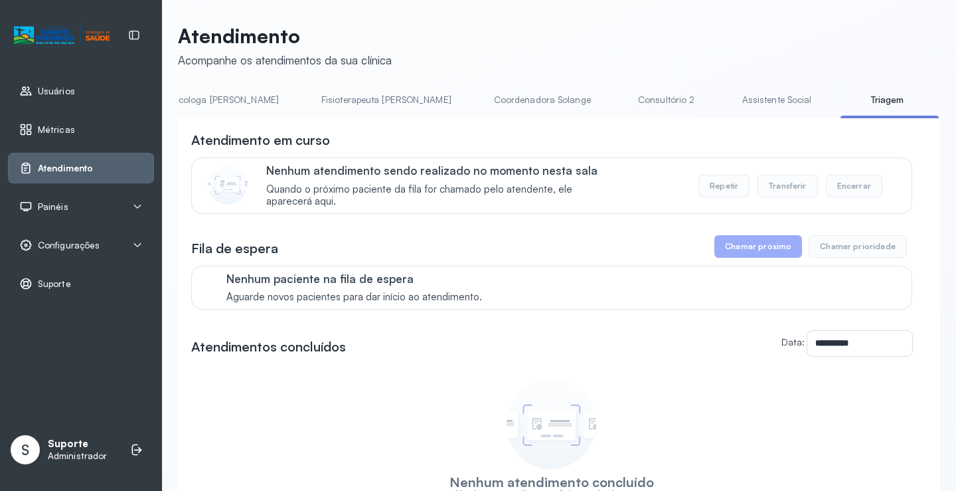
scroll to position [0, 687]
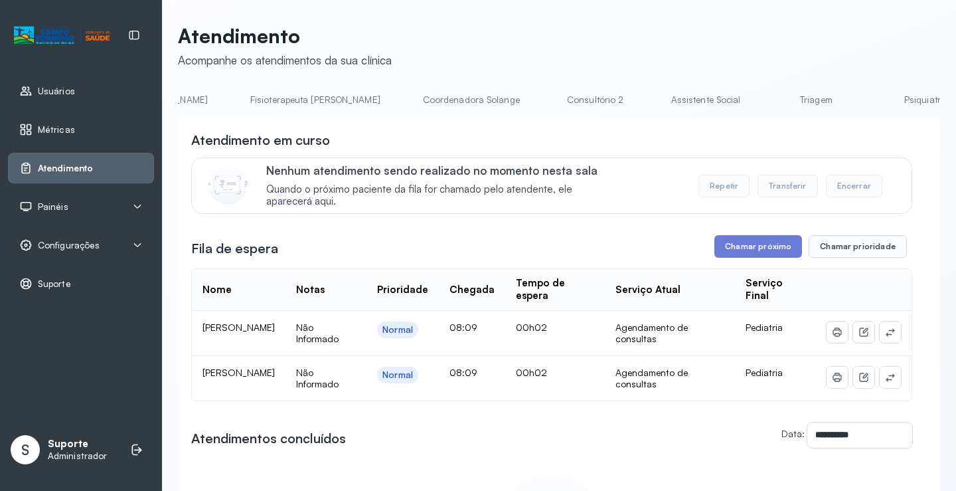
scroll to position [0, 702]
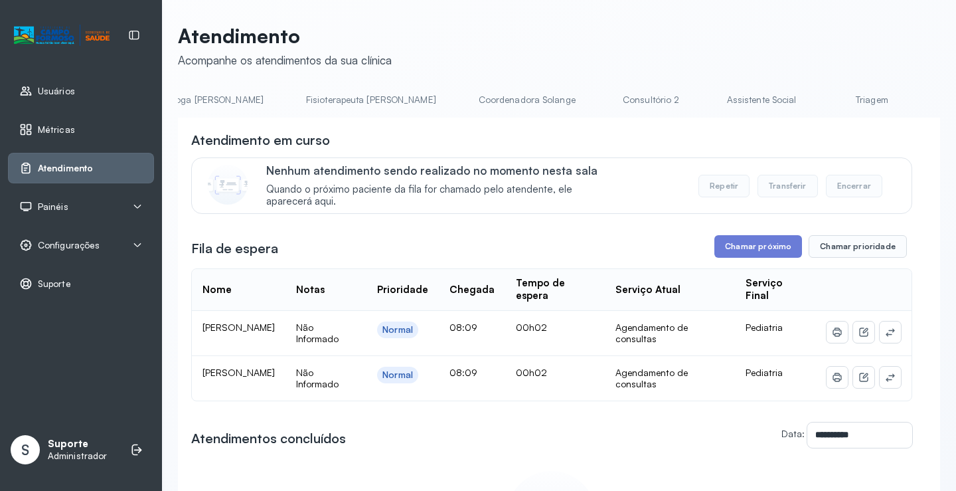
click at [825, 98] on link "Triagem" at bounding box center [871, 100] width 93 height 22
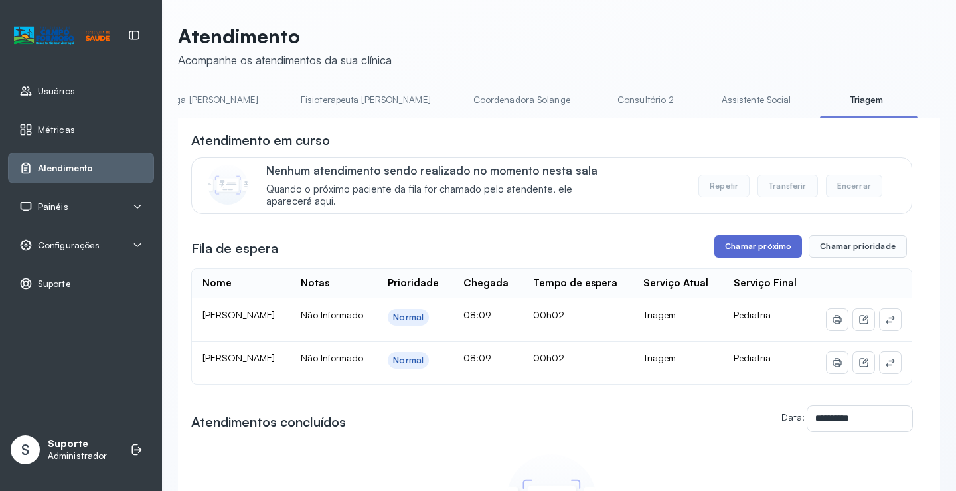
click at [771, 247] on button "Chamar próximo" at bounding box center [758, 246] width 88 height 23
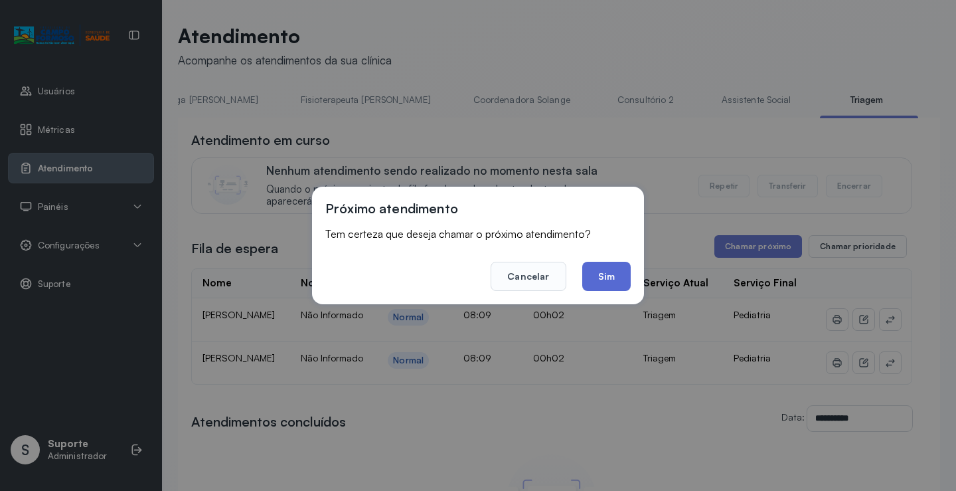
click at [621, 271] on button "Sim" at bounding box center [606, 276] width 48 height 29
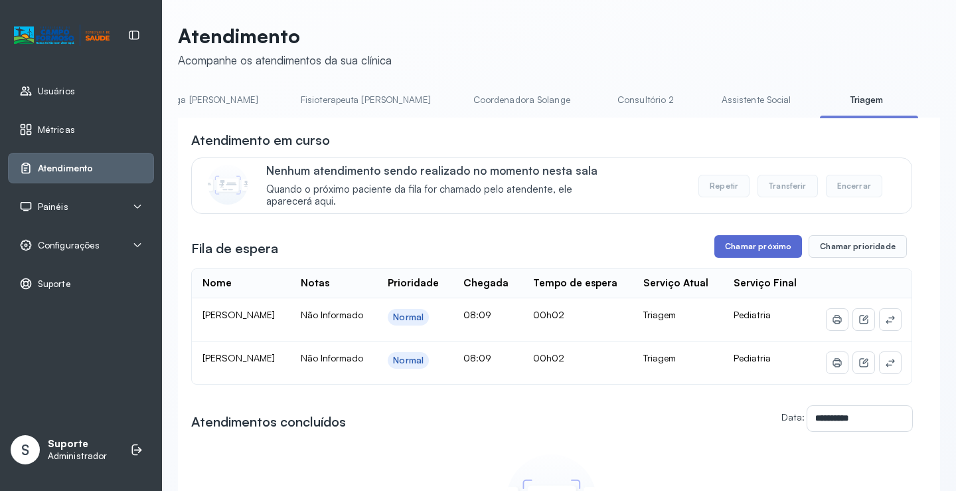
click at [748, 246] on button "Chamar próximo" at bounding box center [758, 246] width 88 height 23
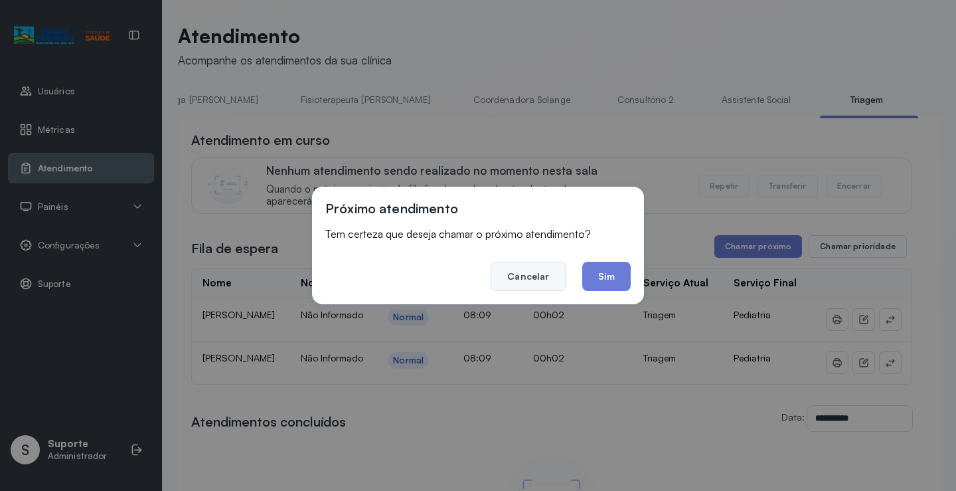
click at [516, 275] on button "Cancelar" at bounding box center [528, 276] width 75 height 29
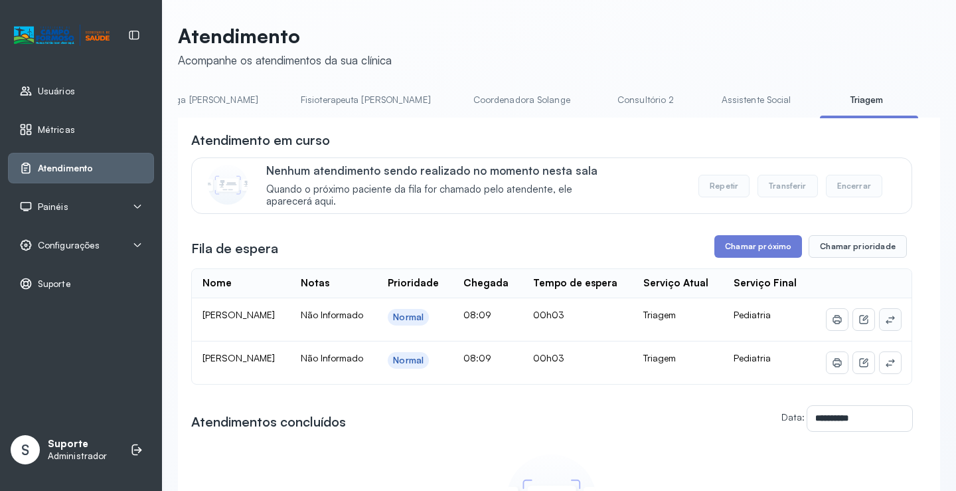
click at [885, 325] on icon at bounding box center [890, 319] width 11 height 11
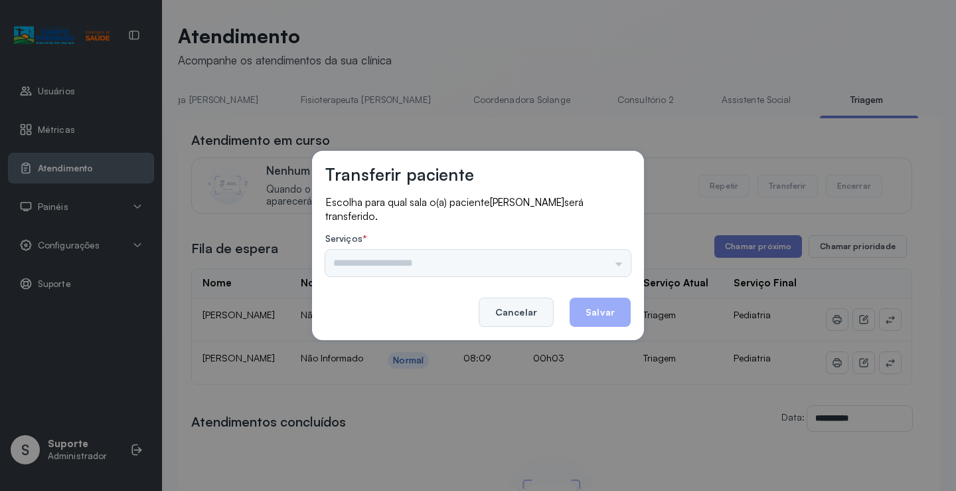
click at [513, 311] on button "Cancelar" at bounding box center [516, 311] width 75 height 29
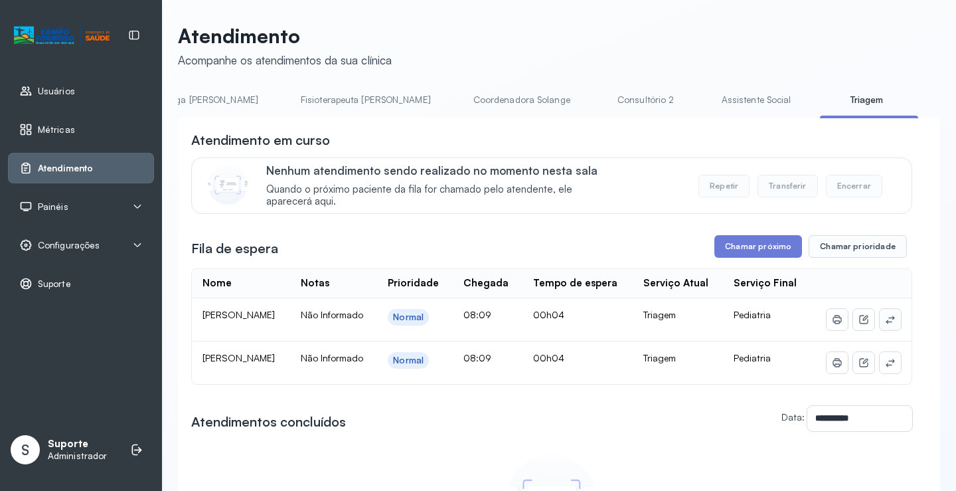
click at [887, 330] on button at bounding box center [890, 319] width 21 height 21
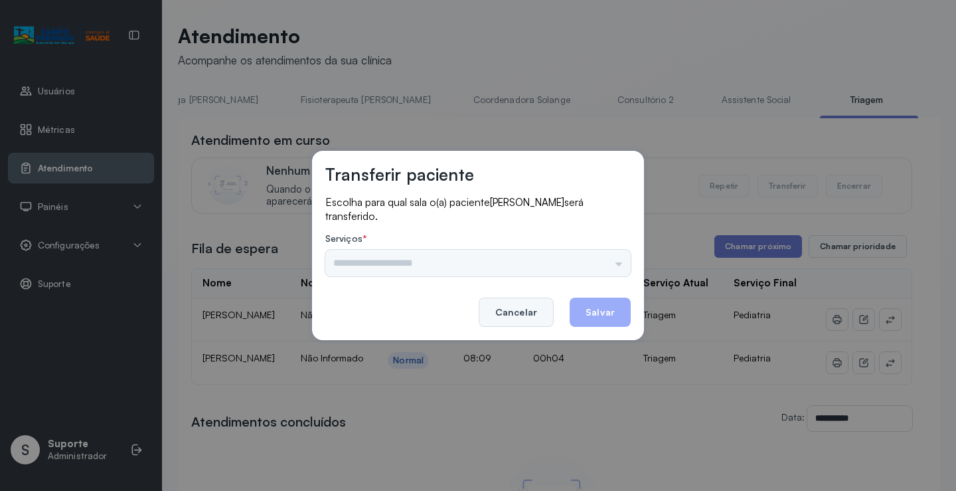
click at [524, 308] on button "Cancelar" at bounding box center [516, 311] width 75 height 29
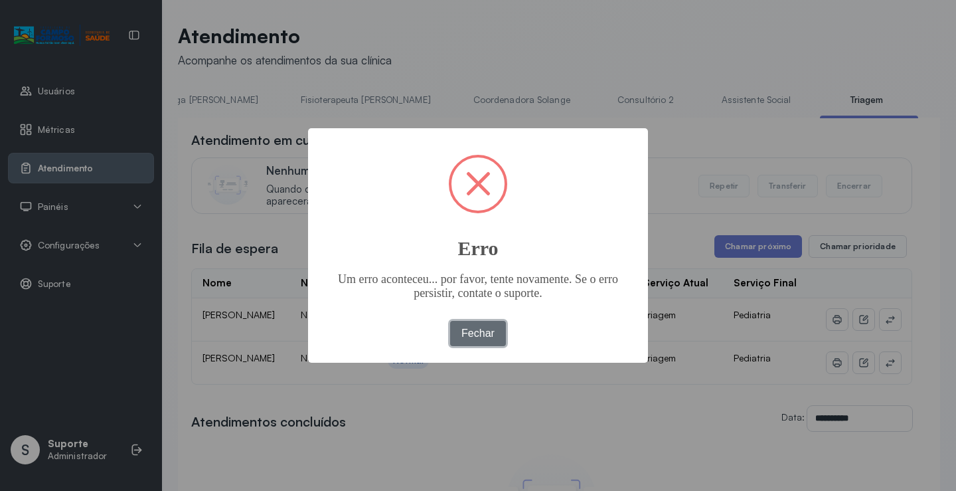
click at [468, 331] on button "Fechar" at bounding box center [478, 333] width 56 height 25
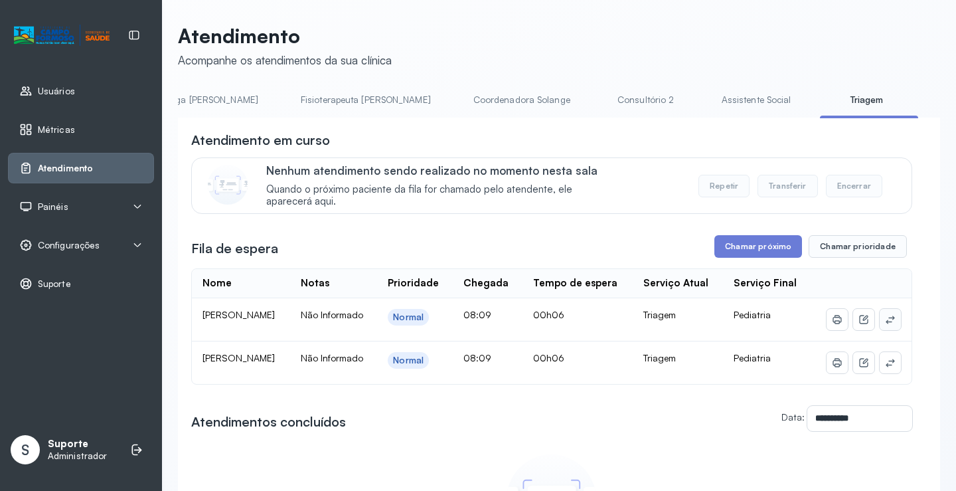
click at [880, 330] on button at bounding box center [890, 319] width 21 height 21
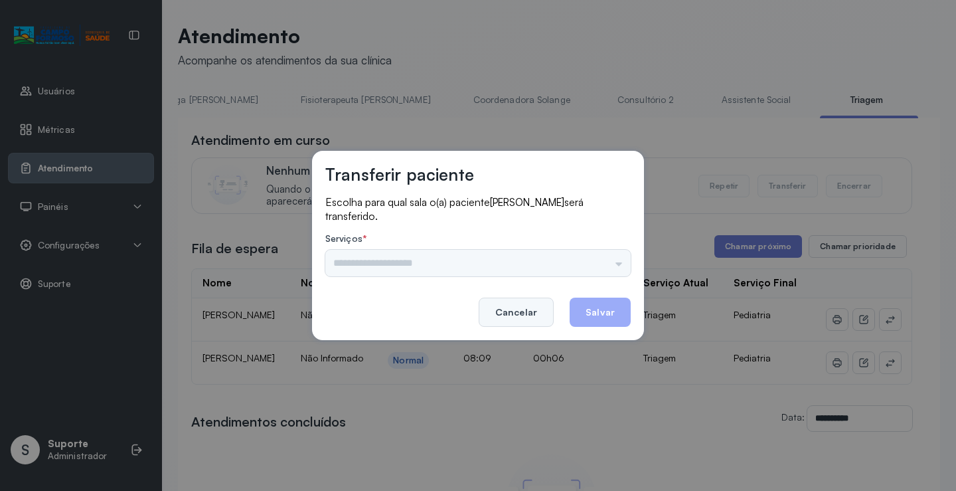
click at [516, 310] on button "Cancelar" at bounding box center [516, 311] width 75 height 29
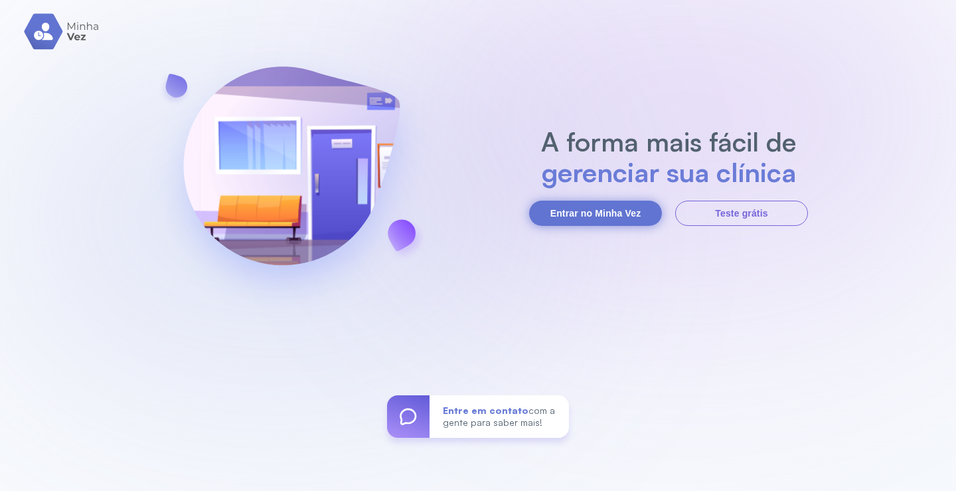
click at [568, 208] on button "Entrar no Minha Vez" at bounding box center [595, 212] width 133 height 25
click at [603, 210] on button "Entrar no Minha Vez" at bounding box center [595, 212] width 133 height 25
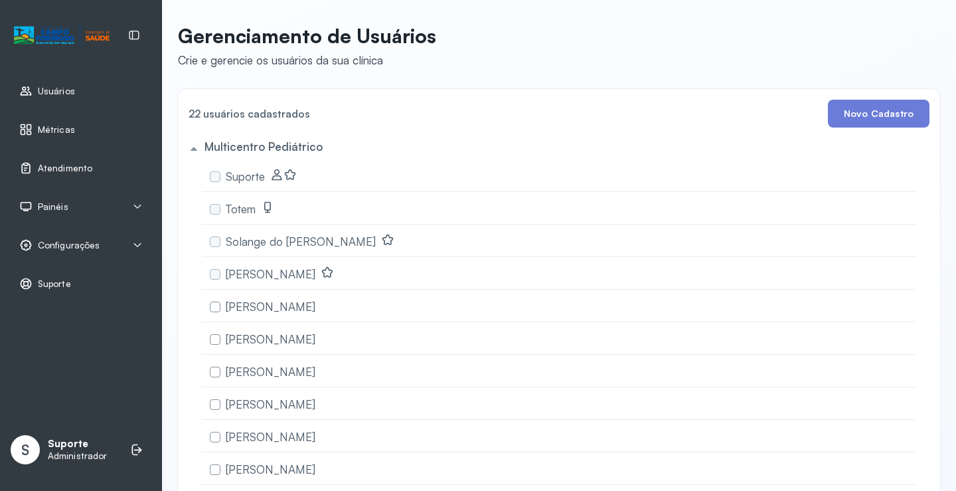
click at [81, 163] on span "Atendimento" at bounding box center [65, 168] width 54 height 11
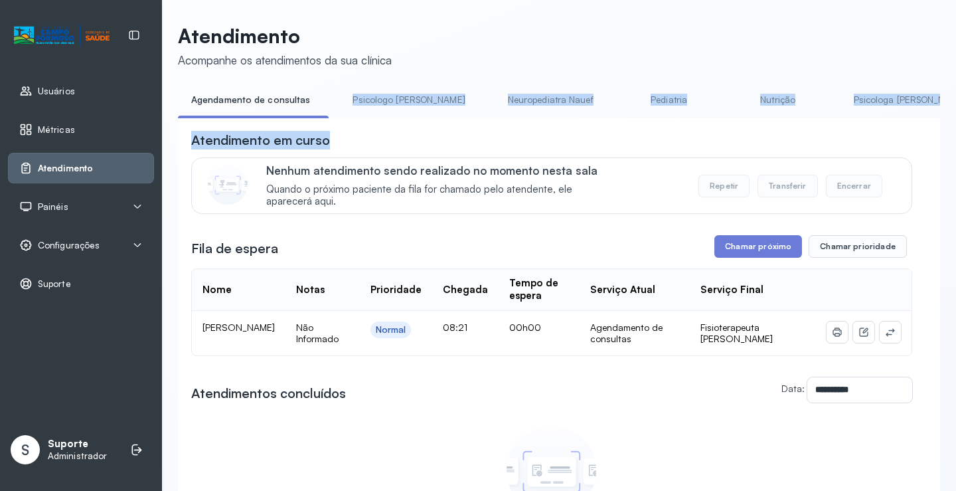
drag, startPoint x: 314, startPoint y: 115, endPoint x: 385, endPoint y: 128, distance: 72.3
click at [385, 128] on div "**********" at bounding box center [559, 367] width 762 height 556
click at [388, 128] on div "**********" at bounding box center [559, 380] width 762 height 526
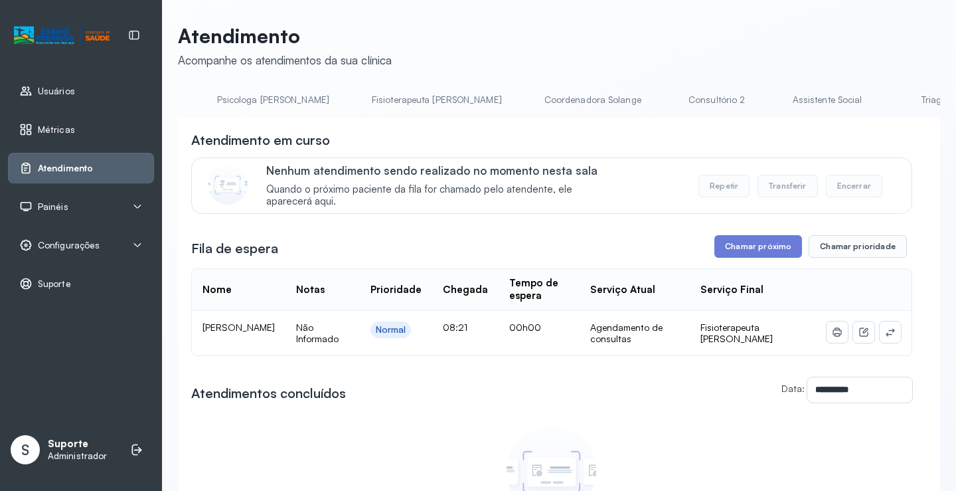
scroll to position [0, 694]
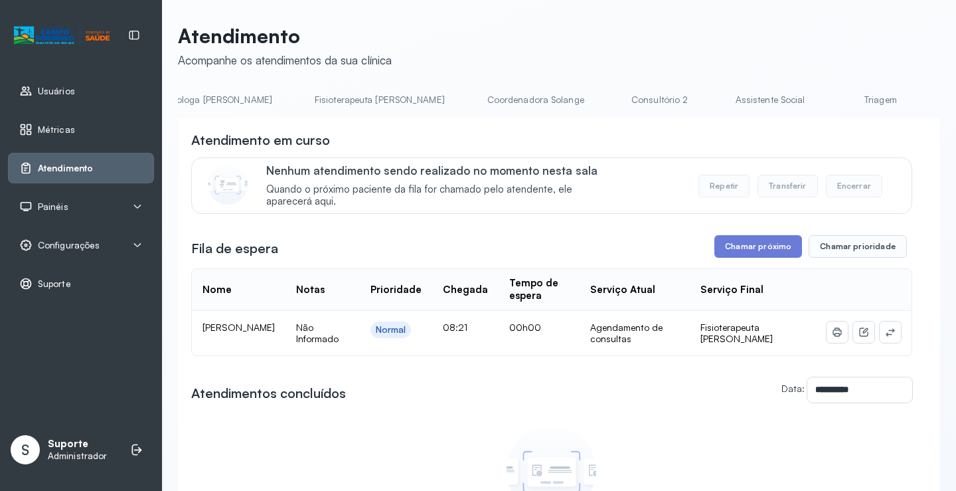
click at [834, 96] on link "Triagem" at bounding box center [880, 100] width 93 height 22
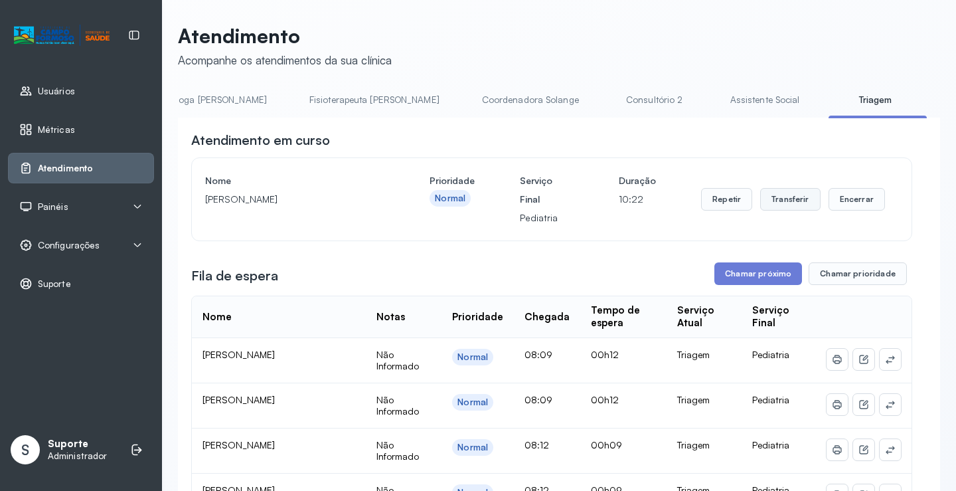
click at [783, 195] on button "Transferir" at bounding box center [790, 199] width 60 height 23
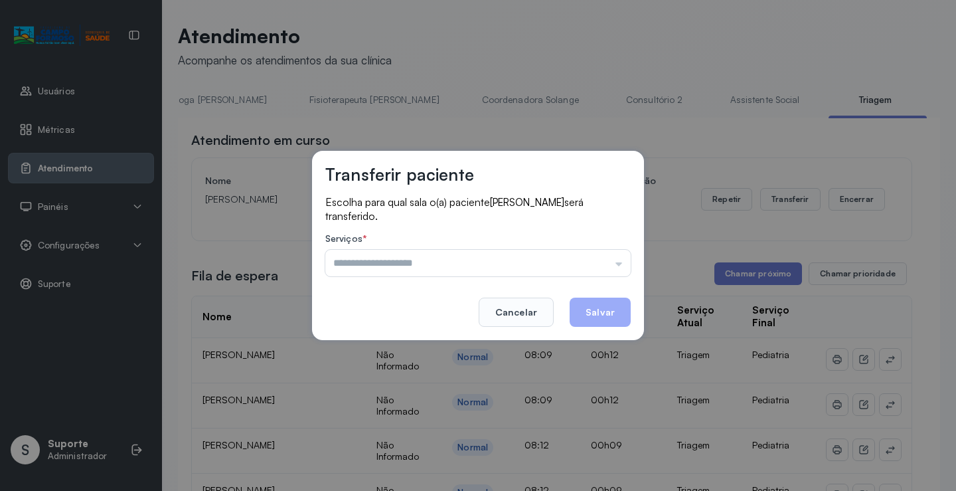
click at [461, 260] on input "text" at bounding box center [477, 263] width 305 height 27
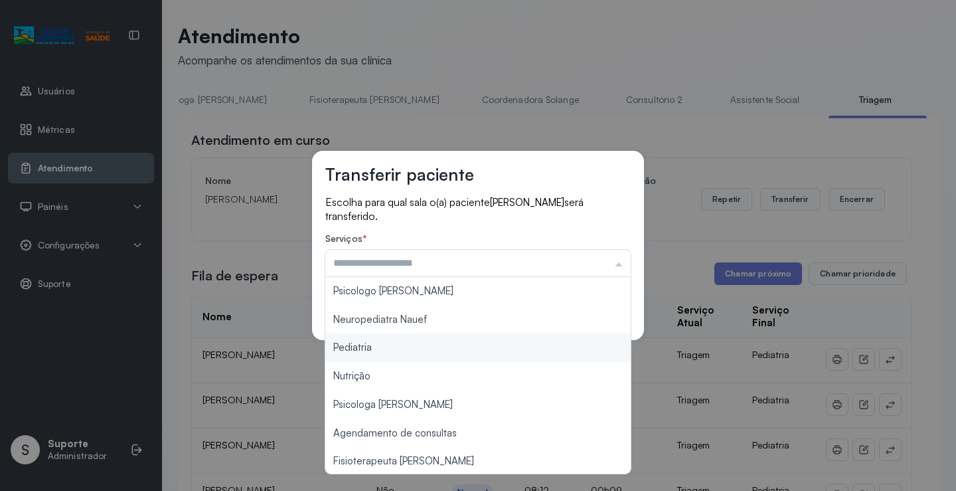
type input "*********"
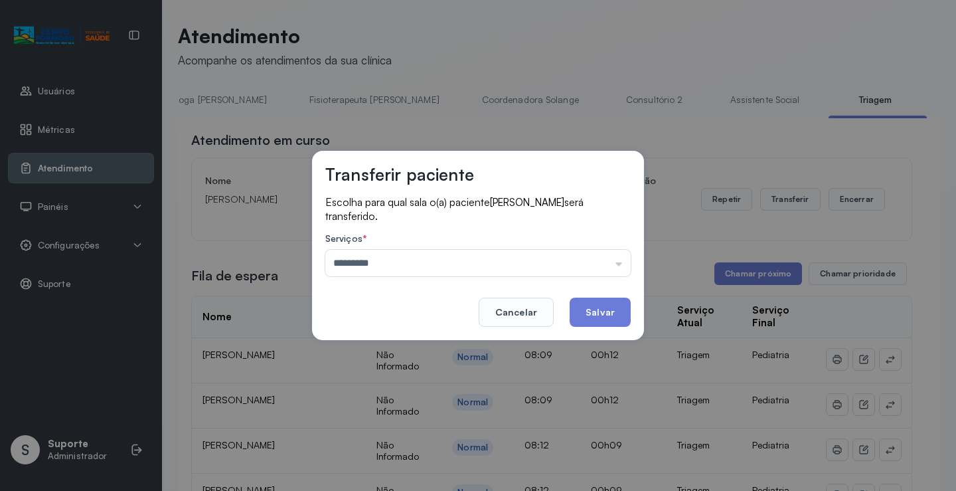
click at [388, 342] on div "Transferir paciente Escolha para qual sala o(a) paciente LEVI MATHEUS GAMA SANT…" at bounding box center [478, 245] width 956 height 491
click at [583, 314] on button "Salvar" at bounding box center [600, 311] width 61 height 29
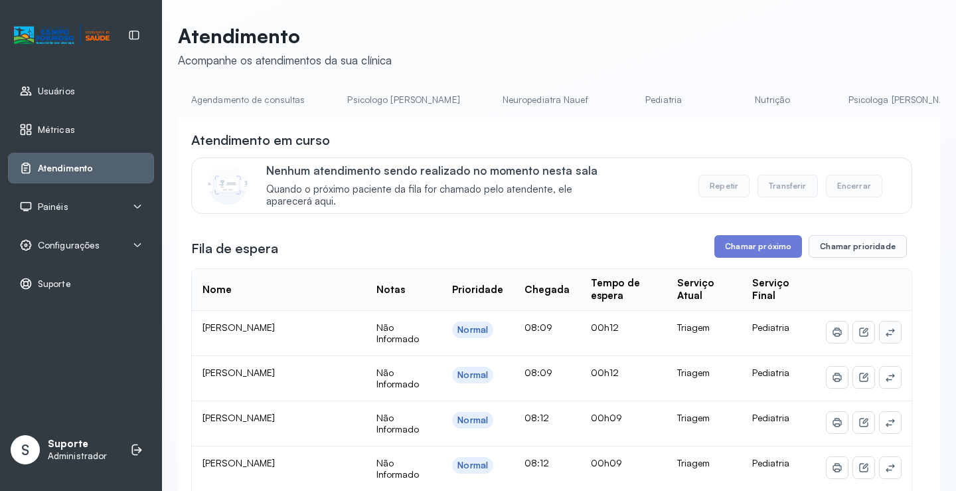
click at [885, 336] on icon at bounding box center [890, 332] width 11 height 11
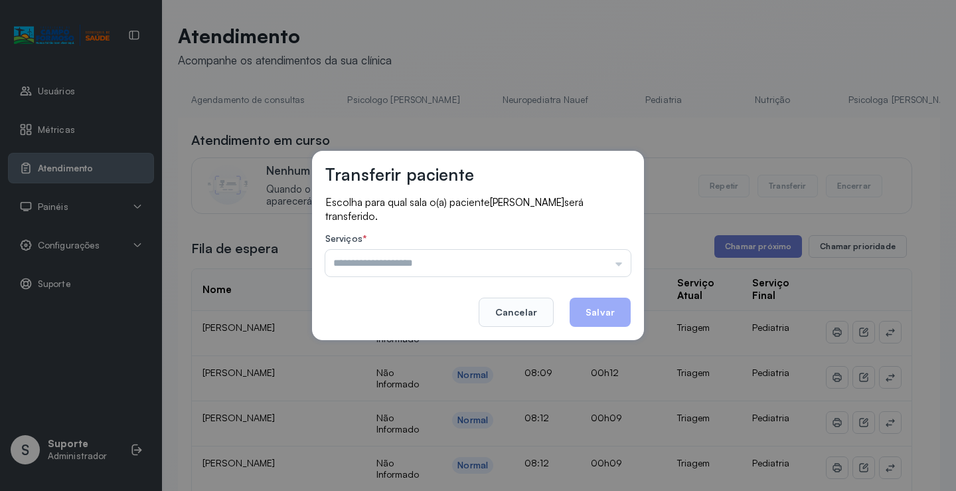
click at [480, 257] on input "text" at bounding box center [477, 263] width 305 height 27
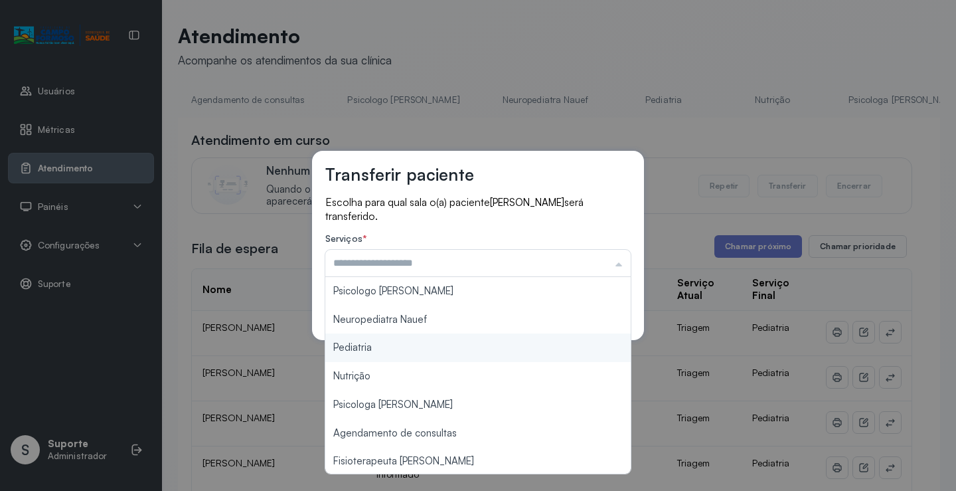
type input "*********"
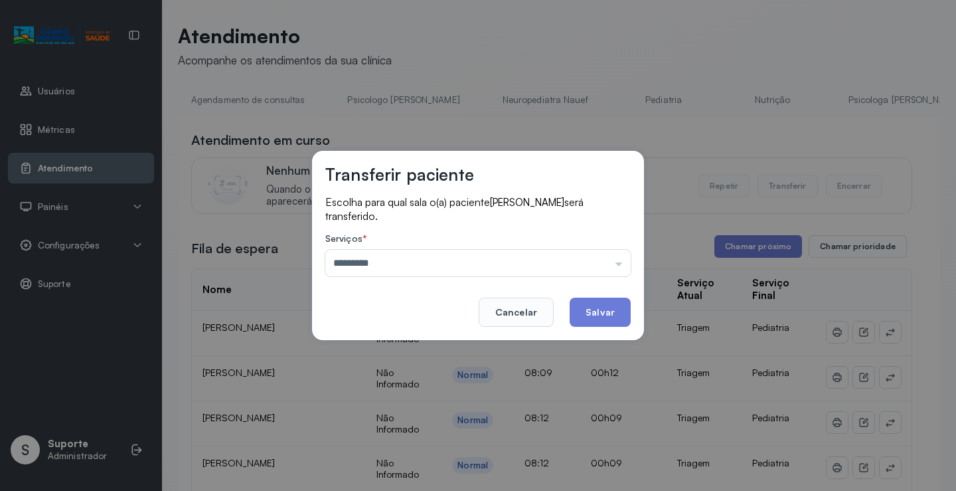
drag, startPoint x: 398, startPoint y: 340, endPoint x: 425, endPoint y: 322, distance: 32.6
click at [398, 339] on div "Transferir paciente Escolha para qual sala o(a) paciente MARIA ALICE DIAS SOARE…" at bounding box center [478, 245] width 332 height 189
click at [580, 306] on button "Salvar" at bounding box center [600, 311] width 61 height 29
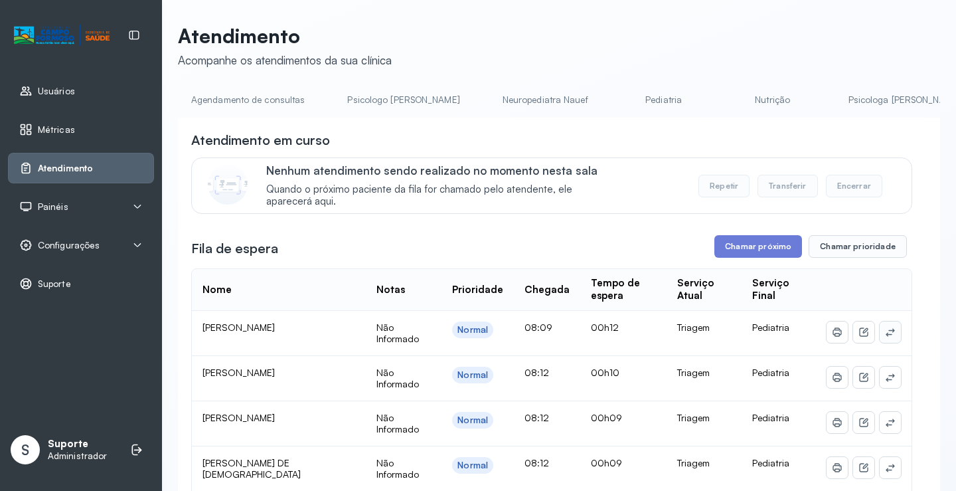
click at [885, 332] on icon at bounding box center [890, 332] width 11 height 11
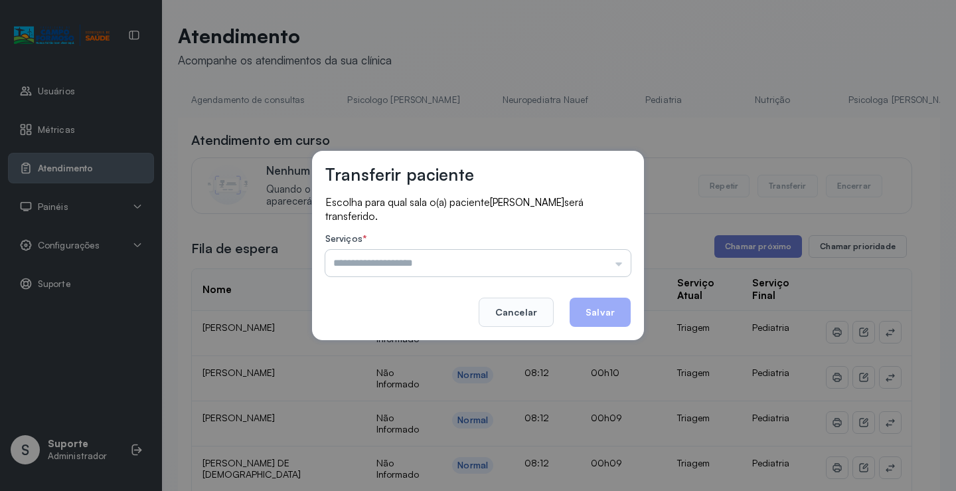
click at [467, 256] on input "text" at bounding box center [477, 263] width 305 height 27
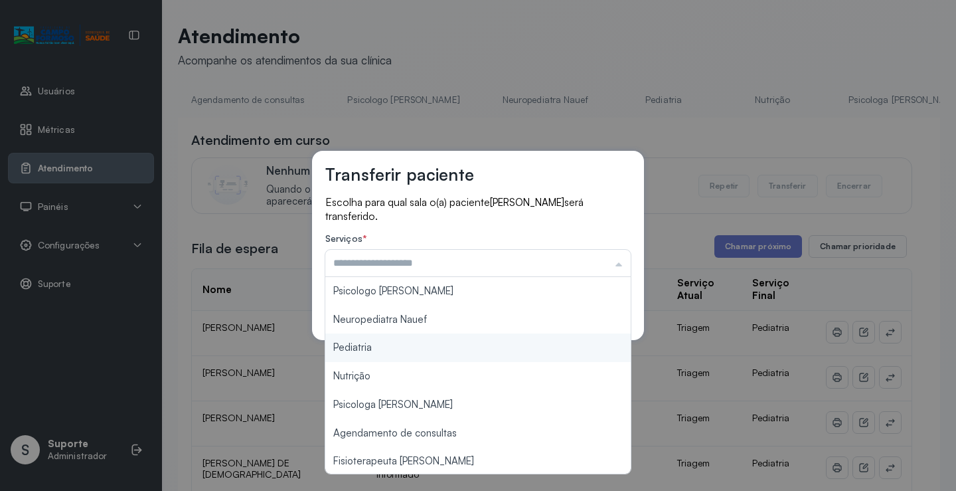
type input "*********"
click at [398, 337] on div "Transferir paciente Escolha para qual sala o(a) paciente ANA LIZ DIAS SOARES se…" at bounding box center [478, 245] width 332 height 189
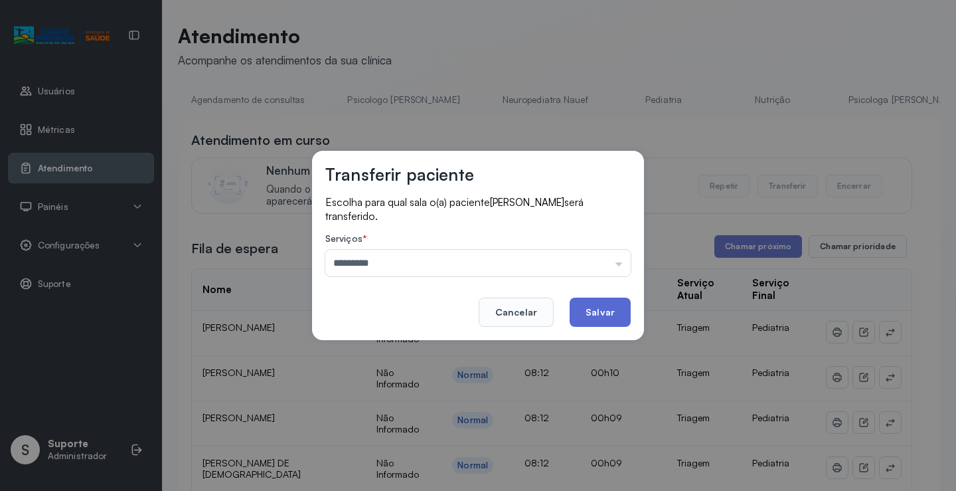
click at [591, 317] on button "Salvar" at bounding box center [600, 311] width 61 height 29
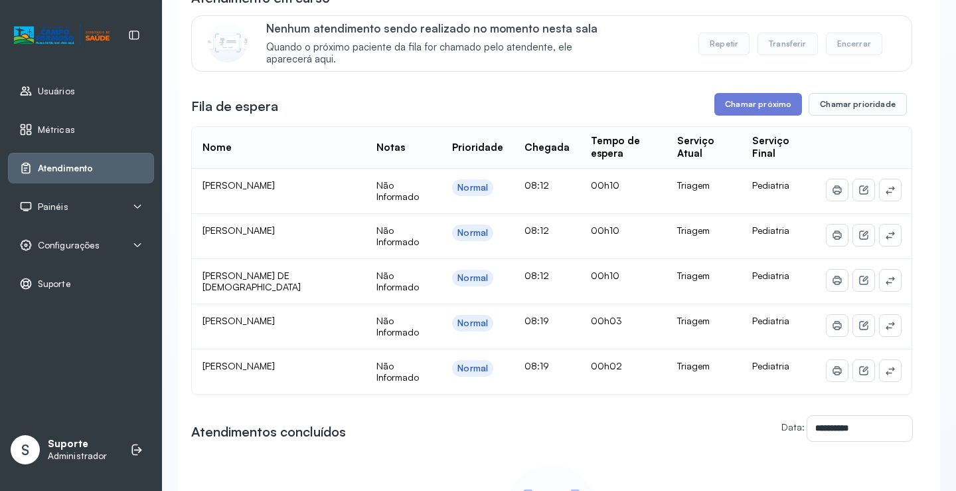
scroll to position [169, 0]
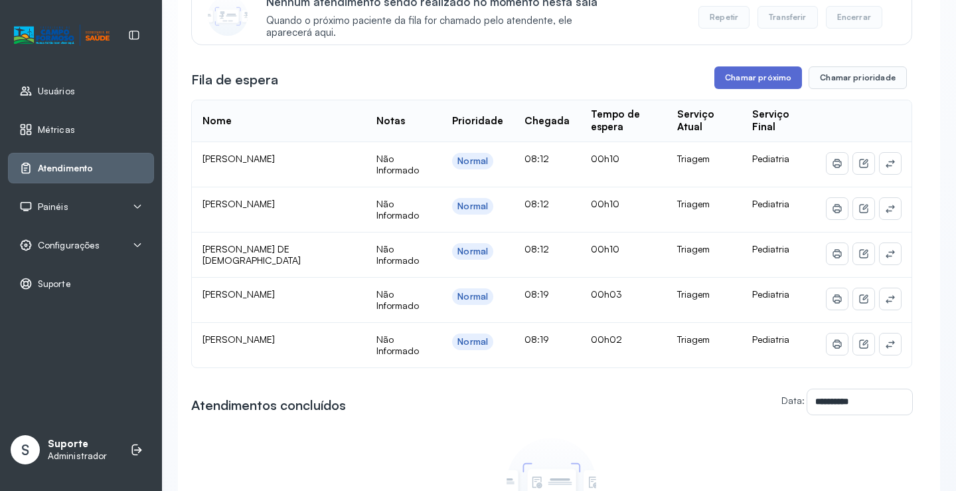
click at [753, 80] on button "Chamar próximo" at bounding box center [758, 77] width 88 height 23
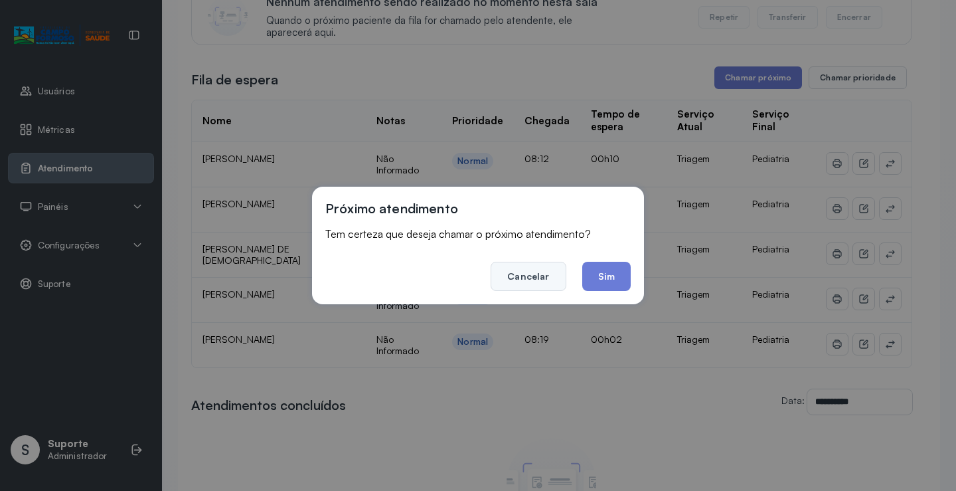
click at [508, 272] on button "Cancelar" at bounding box center [528, 276] width 75 height 29
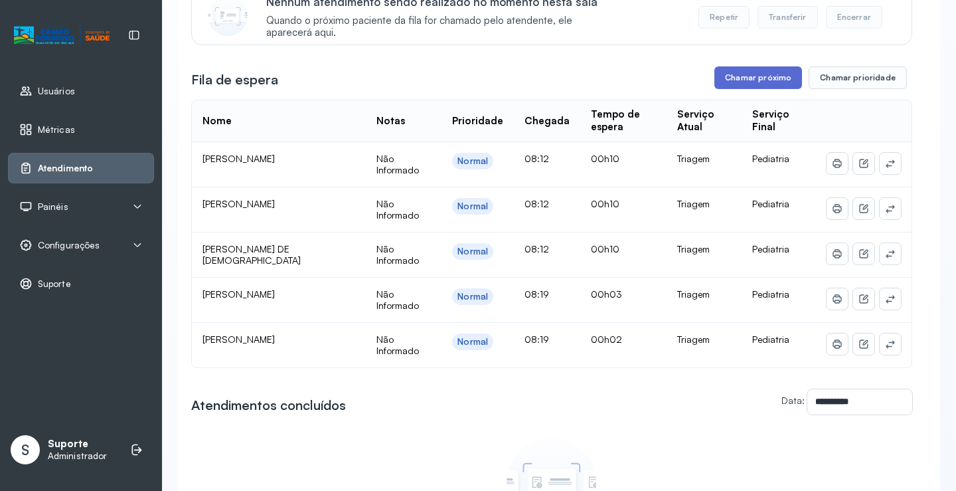
click at [769, 78] on button "Chamar próximo" at bounding box center [758, 77] width 88 height 23
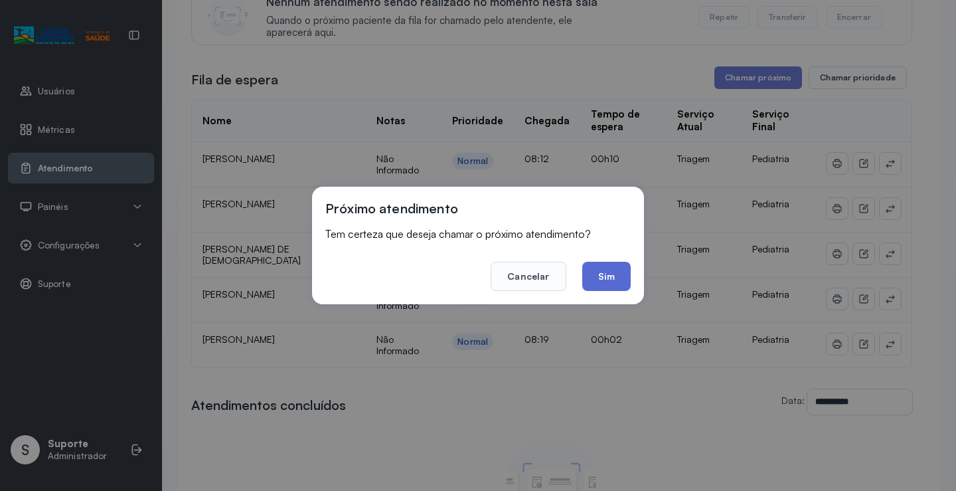
click at [602, 277] on button "Sim" at bounding box center [606, 276] width 48 height 29
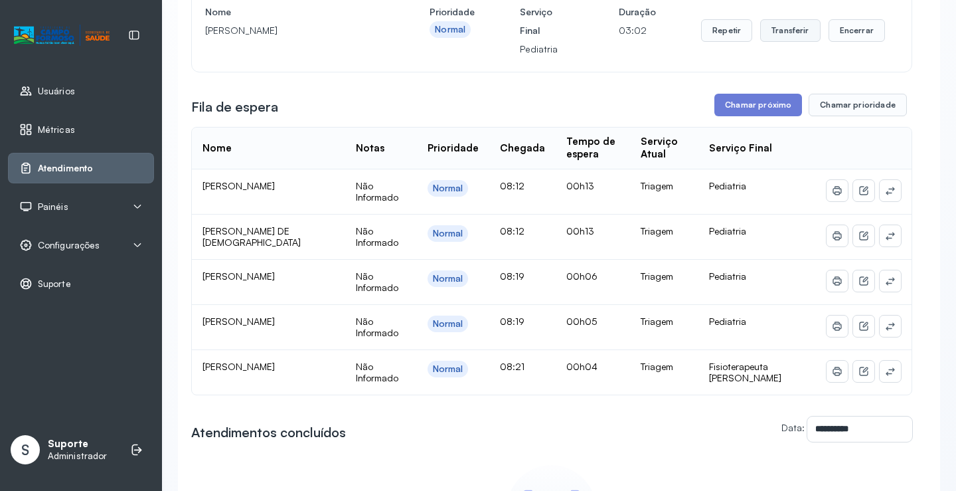
click at [782, 30] on button "Transferir" at bounding box center [790, 30] width 60 height 23
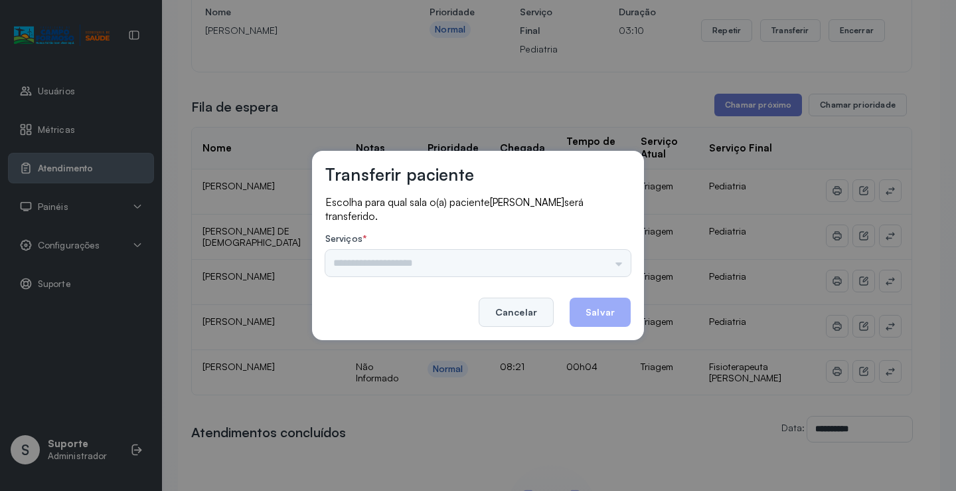
click at [518, 308] on button "Cancelar" at bounding box center [516, 311] width 75 height 29
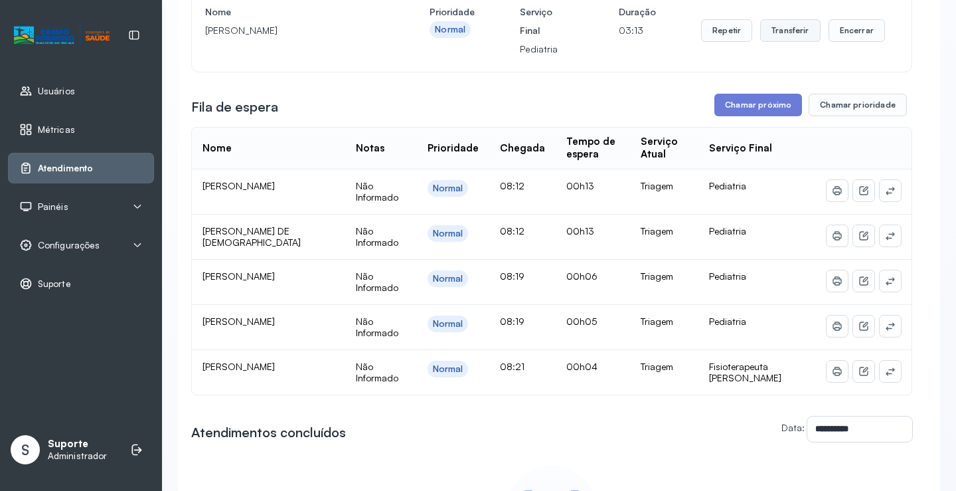
click at [783, 26] on button "Transferir" at bounding box center [790, 30] width 60 height 23
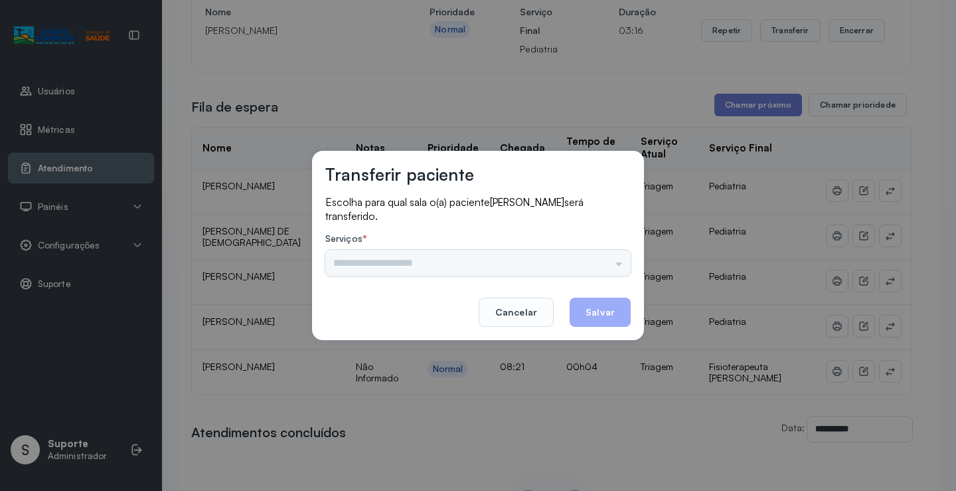
click at [515, 127] on div "Transferir paciente Escolha para qual sala o(a) paciente JOAO ARTHUR SILVA SANT…" at bounding box center [478, 245] width 956 height 491
click at [520, 312] on button "Cancelar" at bounding box center [516, 311] width 75 height 29
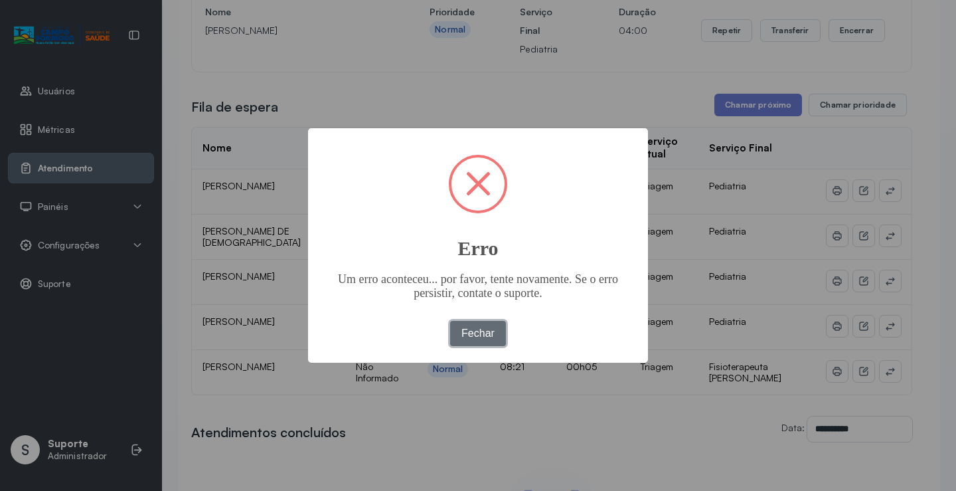
click at [493, 335] on button "Fechar" at bounding box center [478, 333] width 56 height 25
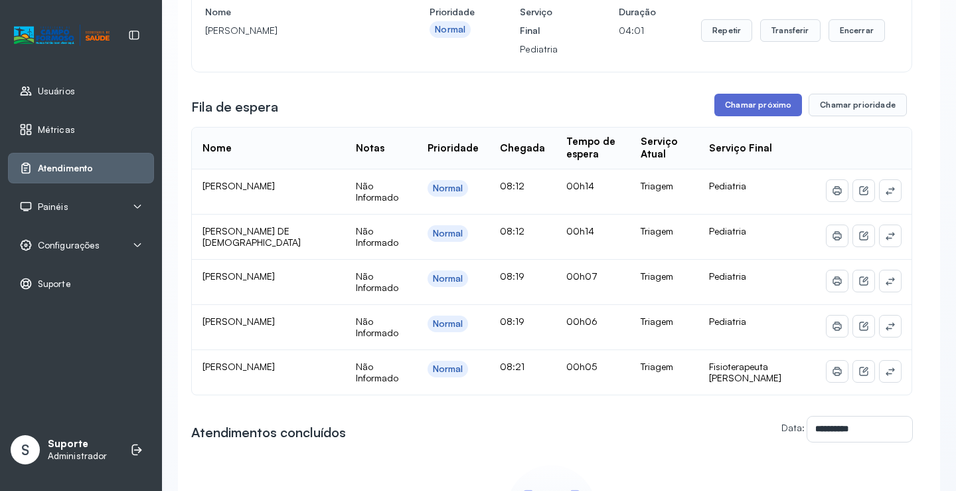
click at [728, 104] on button "Chamar próximo" at bounding box center [758, 105] width 88 height 23
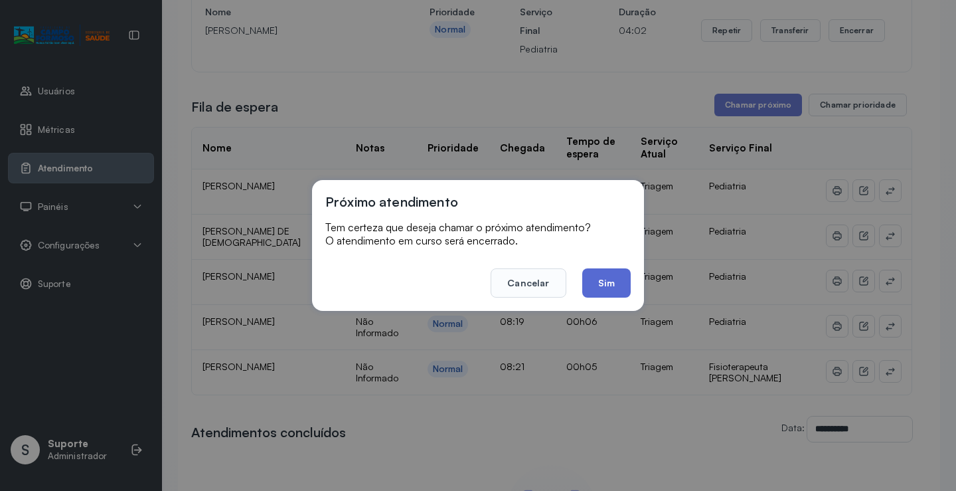
click at [611, 282] on button "Sim" at bounding box center [606, 282] width 48 height 29
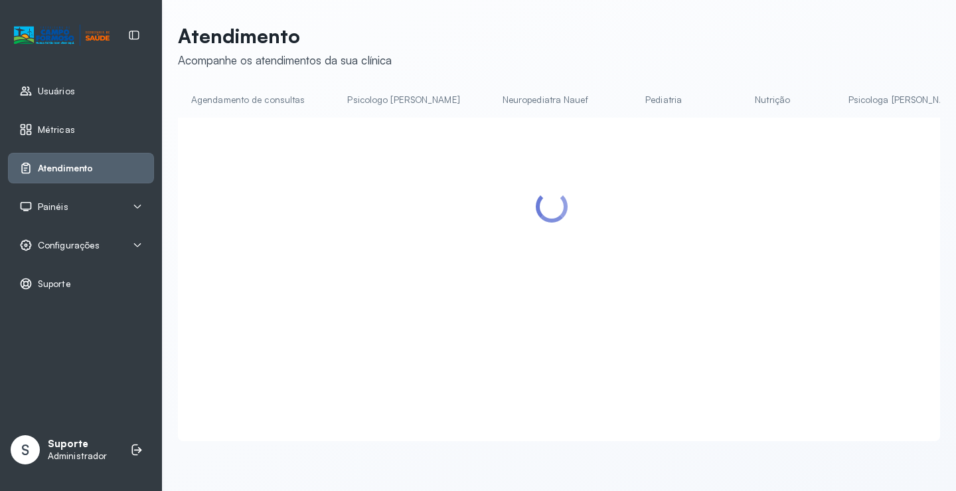
scroll to position [1, 0]
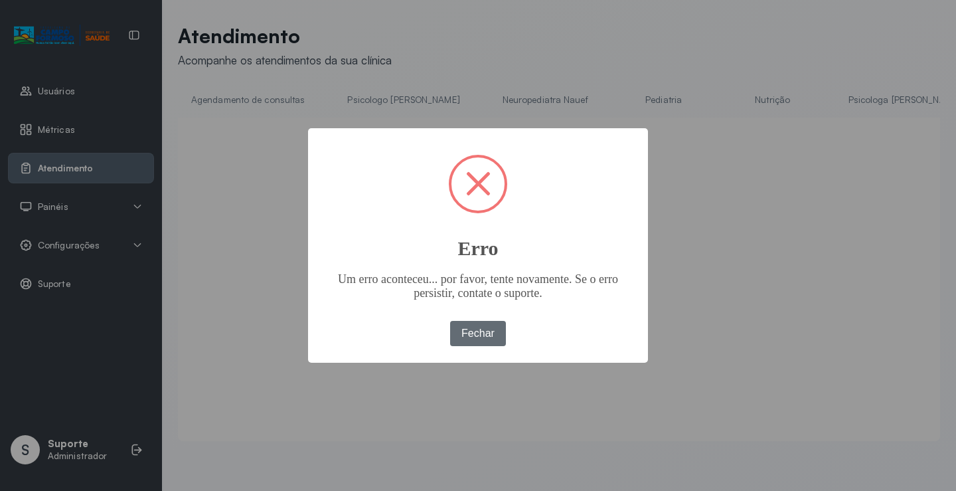
click at [463, 332] on button "Fechar" at bounding box center [478, 333] width 56 height 25
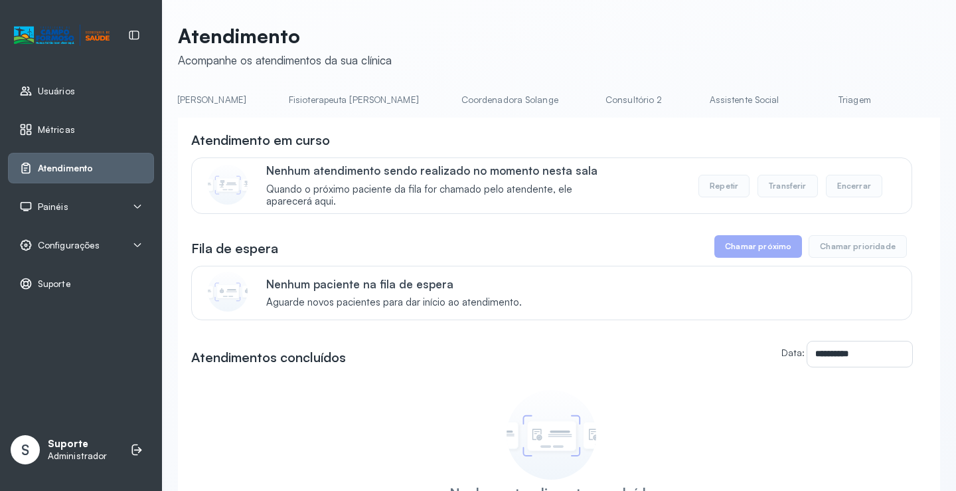
scroll to position [0, 721]
click at [807, 92] on link "Triagem" at bounding box center [853, 100] width 93 height 22
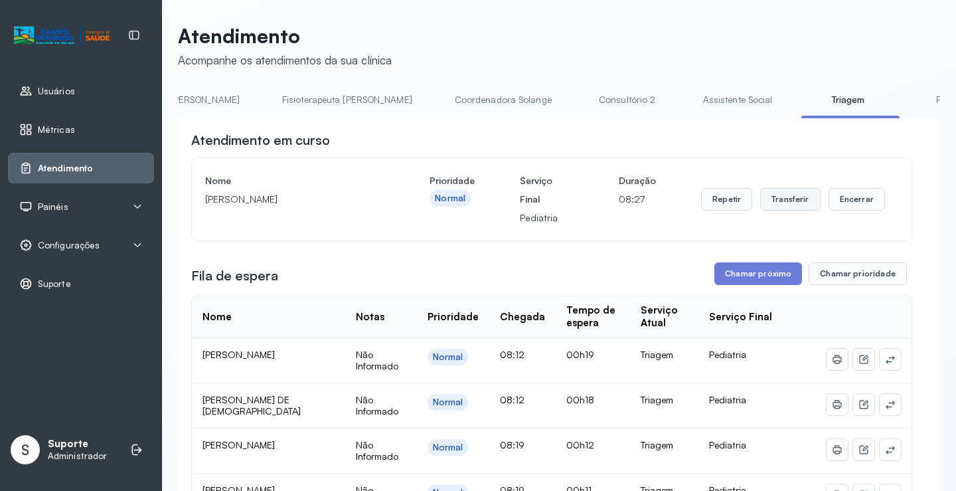
click at [786, 201] on button "Transferir" at bounding box center [790, 199] width 60 height 23
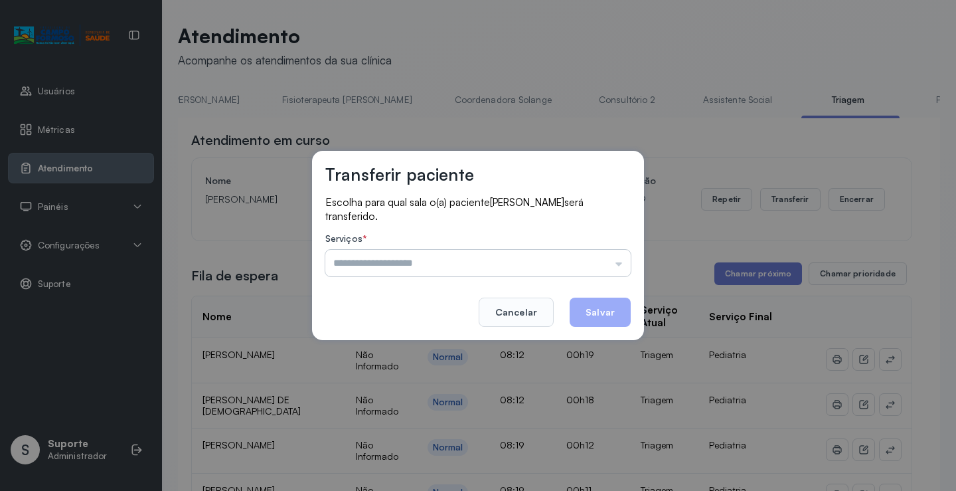
click at [438, 254] on input "text" at bounding box center [477, 263] width 305 height 27
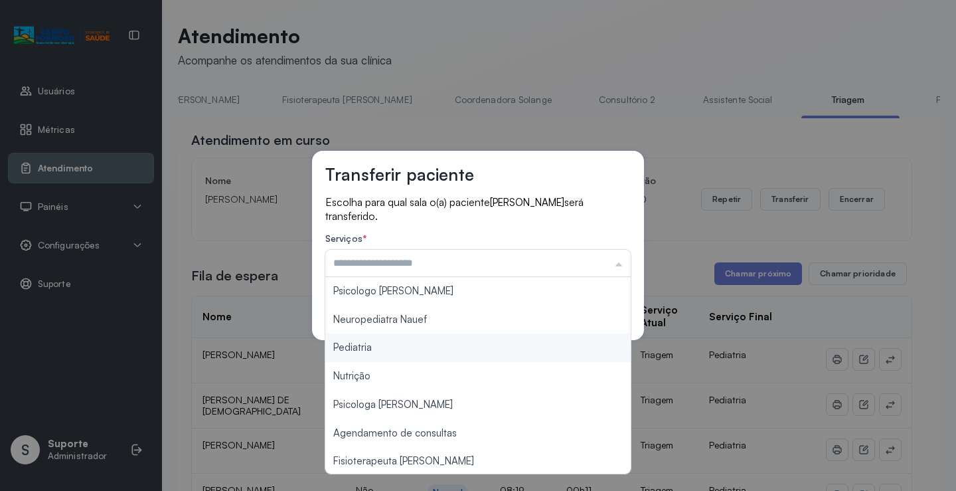
type input "*********"
click at [377, 339] on div "Transferir paciente Escolha para qual sala o(a) paciente [PERSON_NAME] será tra…" at bounding box center [478, 245] width 332 height 189
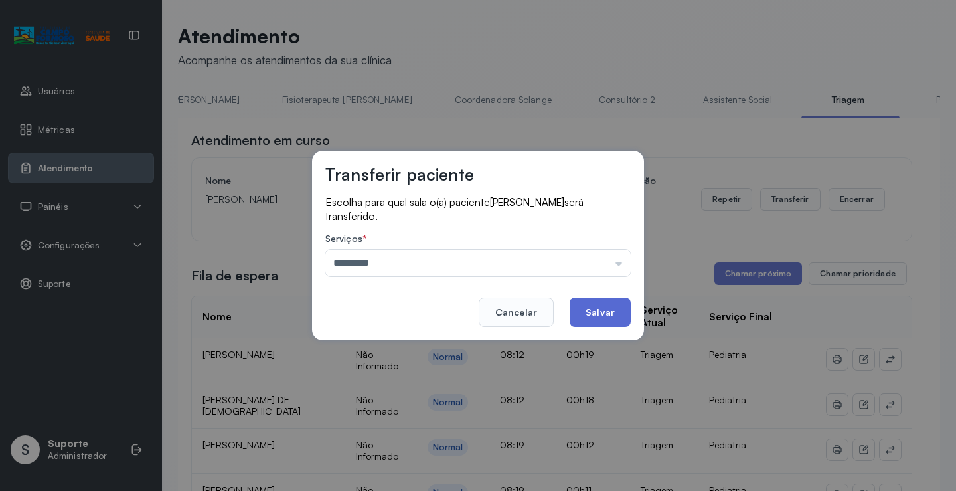
click at [587, 309] on button "Salvar" at bounding box center [600, 311] width 61 height 29
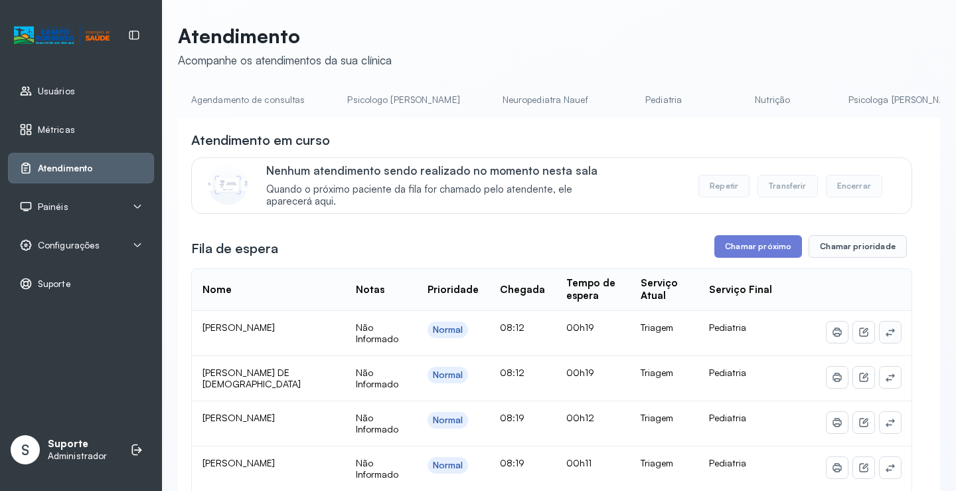
click at [885, 337] on icon at bounding box center [890, 332] width 11 height 11
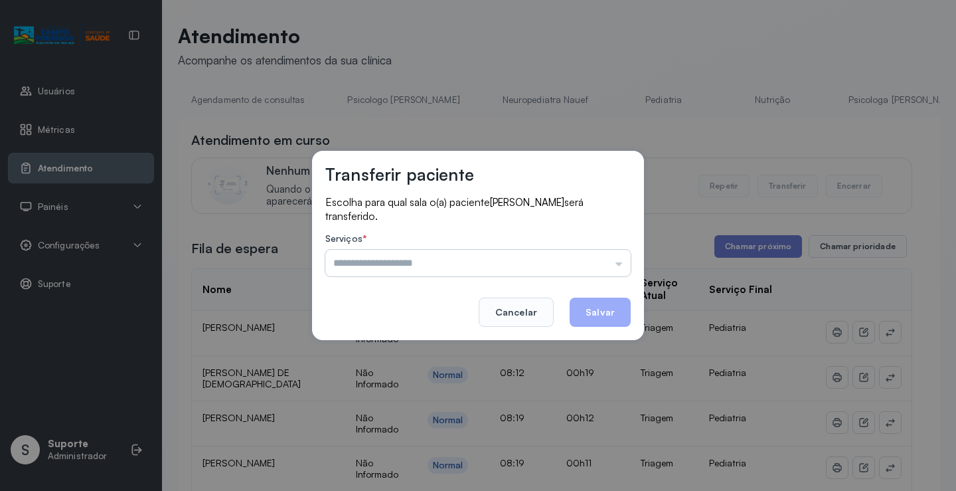
click at [472, 255] on input "text" at bounding box center [477, 263] width 305 height 27
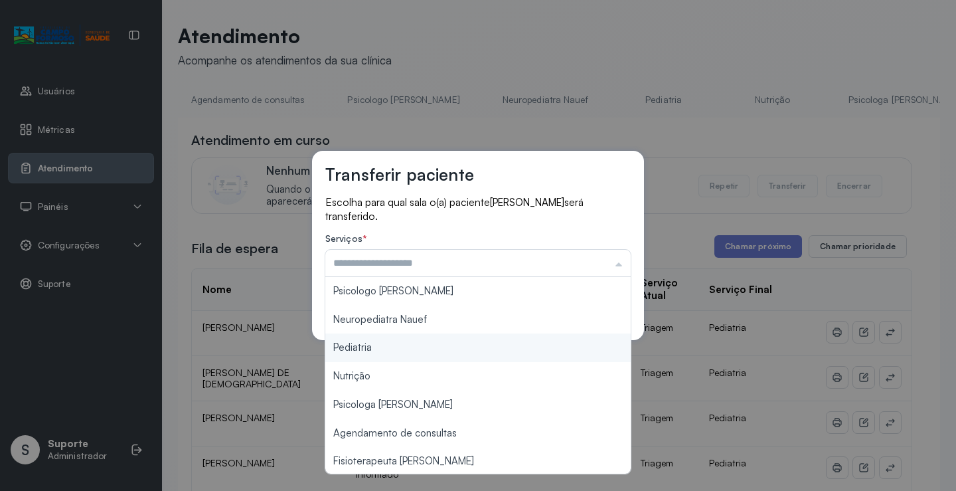
type input "*********"
drag, startPoint x: 376, startPoint y: 343, endPoint x: 423, endPoint y: 325, distance: 50.4
click at [379, 341] on div "Transferir paciente Escolha para qual sala o(a) paciente [PERSON_NAME] será tra…" at bounding box center [478, 245] width 956 height 491
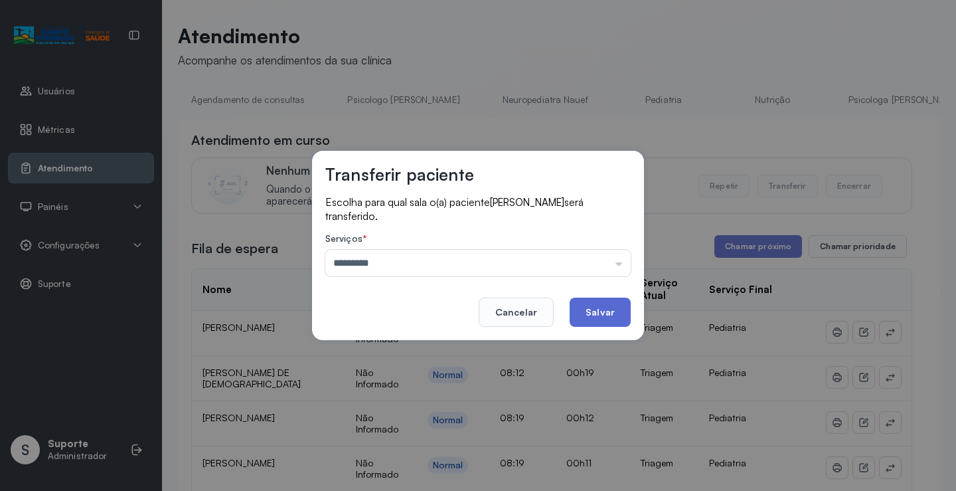
click at [593, 305] on button "Salvar" at bounding box center [600, 311] width 61 height 29
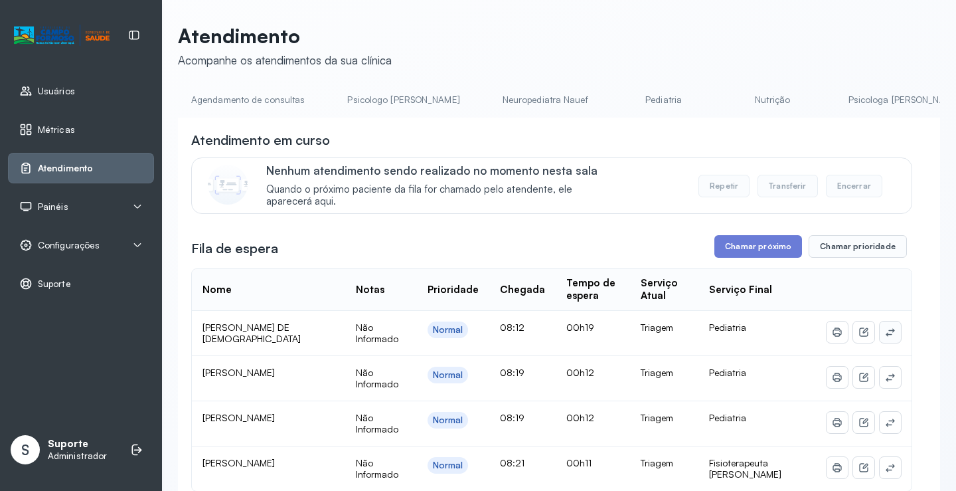
click at [880, 334] on button at bounding box center [890, 331] width 21 height 21
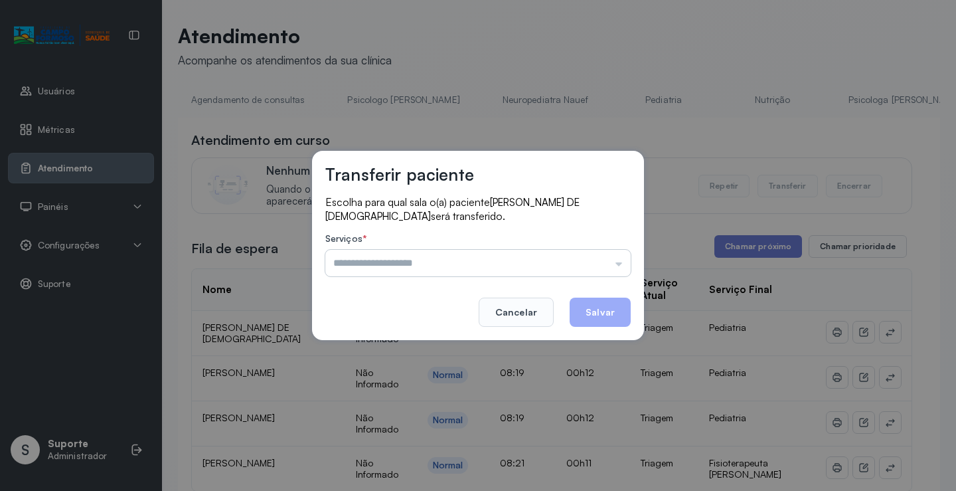
click at [400, 256] on input "text" at bounding box center [477, 263] width 305 height 27
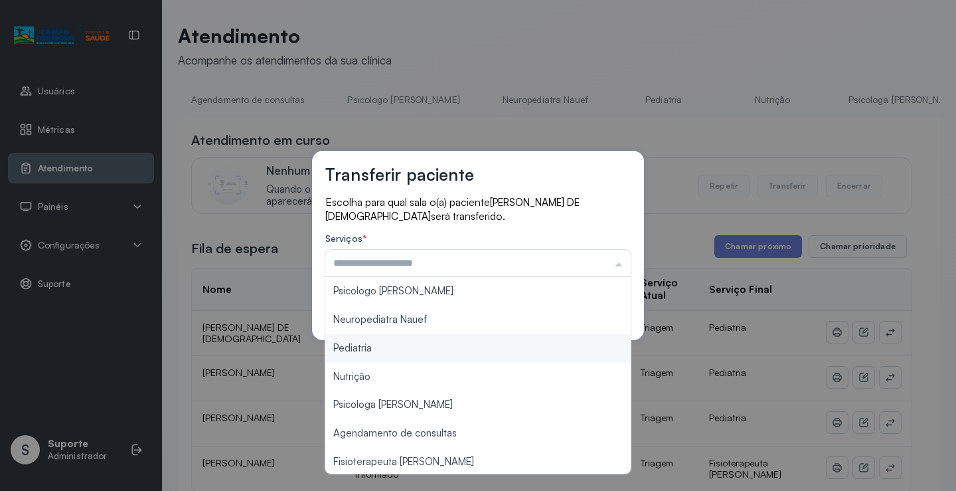
type input "*********"
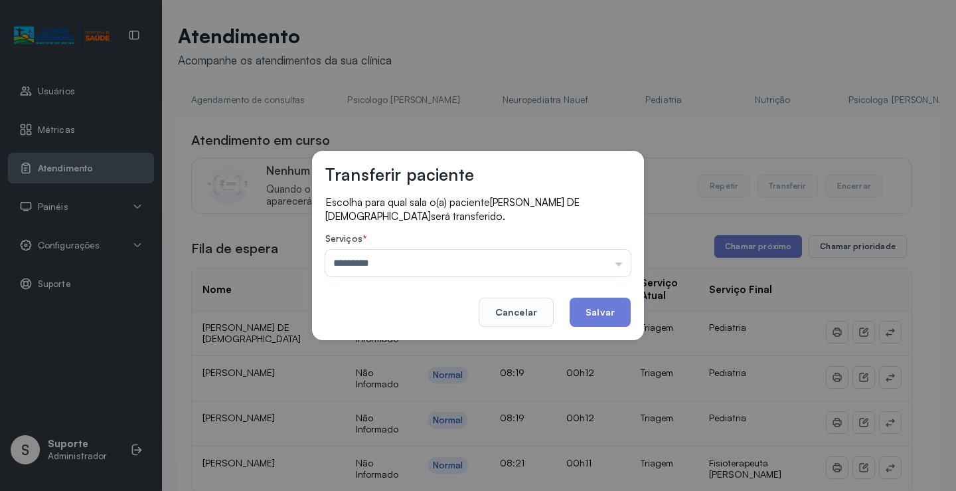
click at [370, 348] on div "Transferir paciente Escolha para qual sala o(a) paciente [PERSON_NAME] DE [PERS…" at bounding box center [478, 245] width 956 height 491
click at [613, 311] on button "Salvar" at bounding box center [600, 311] width 61 height 29
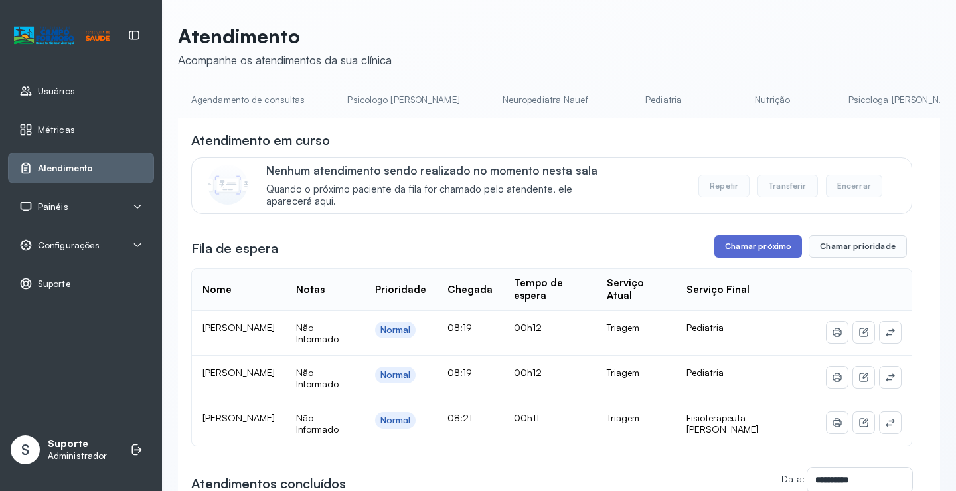
click at [763, 244] on button "Chamar próximo" at bounding box center [758, 246] width 88 height 23
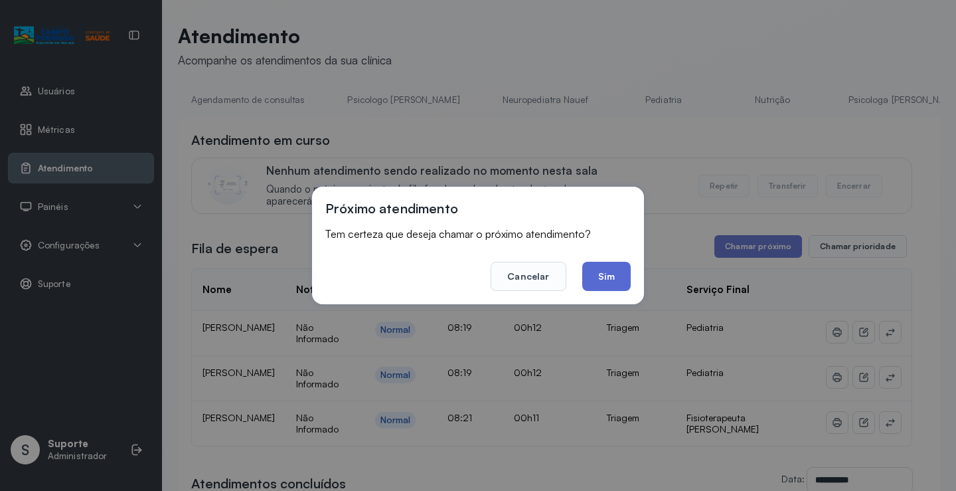
click at [613, 281] on button "Sim" at bounding box center [606, 276] width 48 height 29
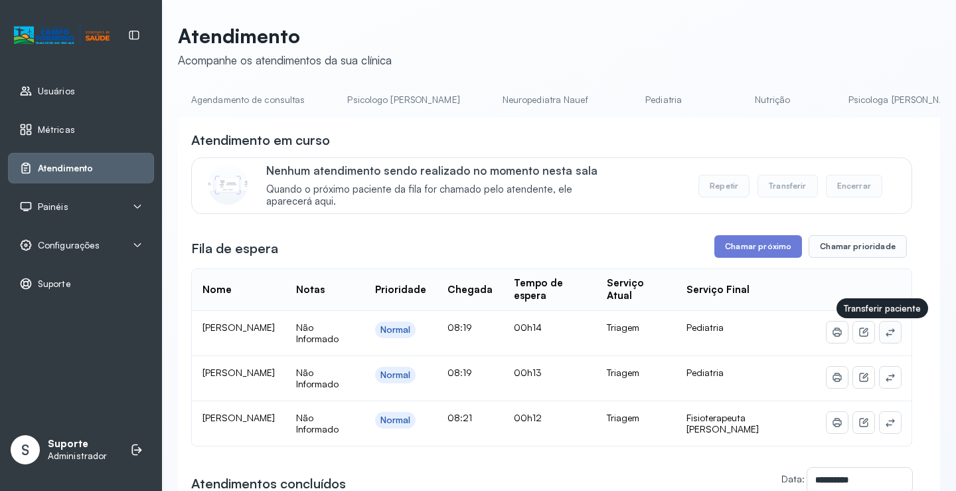
click at [885, 335] on icon at bounding box center [890, 332] width 11 height 11
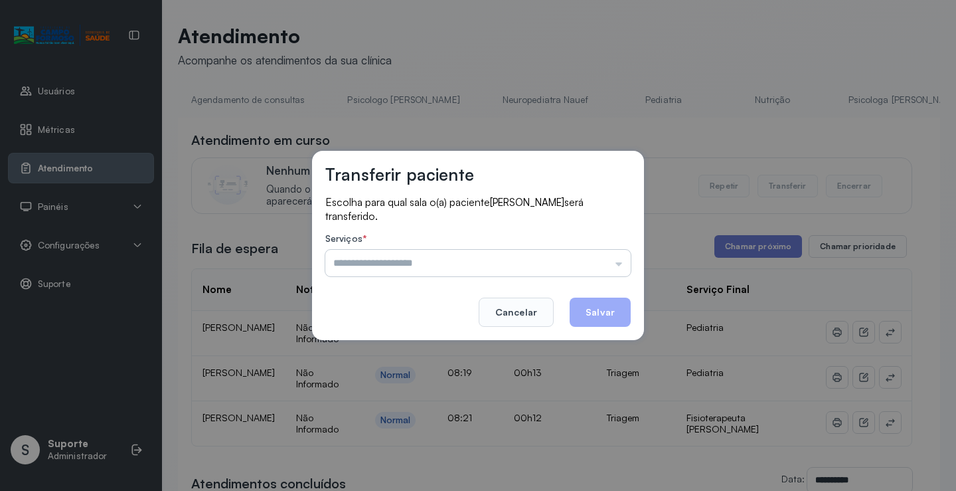
click at [487, 252] on input "text" at bounding box center [477, 263] width 305 height 27
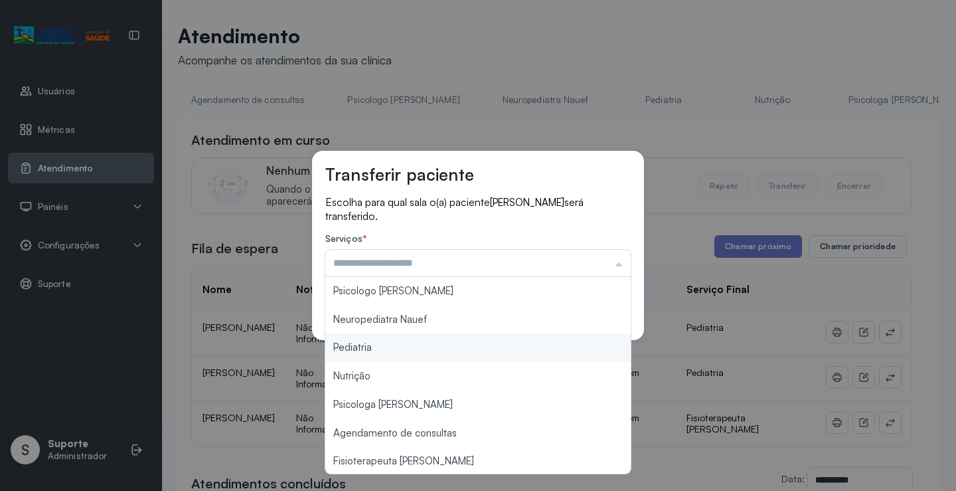
type input "*********"
click at [383, 341] on div "Transferir paciente Escolha para qual sala o(a) paciente [PERSON_NAME] será tra…" at bounding box center [478, 245] width 956 height 491
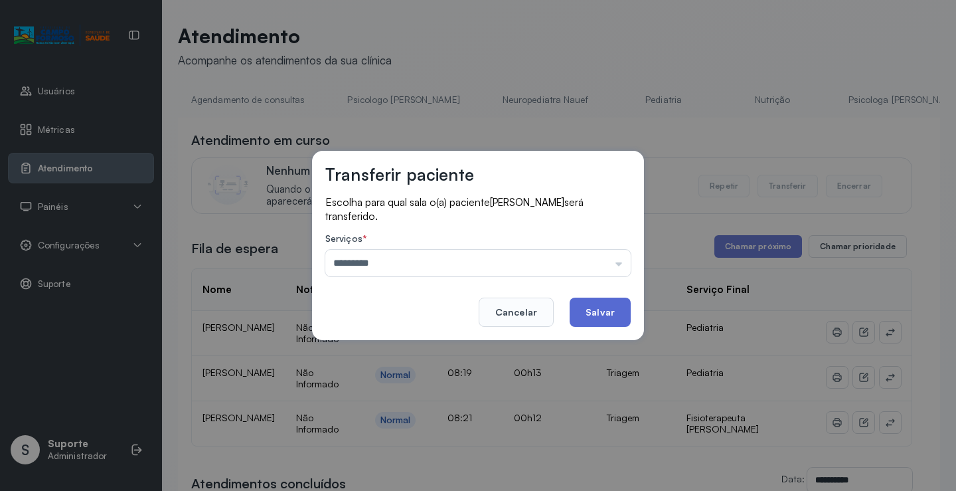
click at [577, 301] on button "Salvar" at bounding box center [600, 311] width 61 height 29
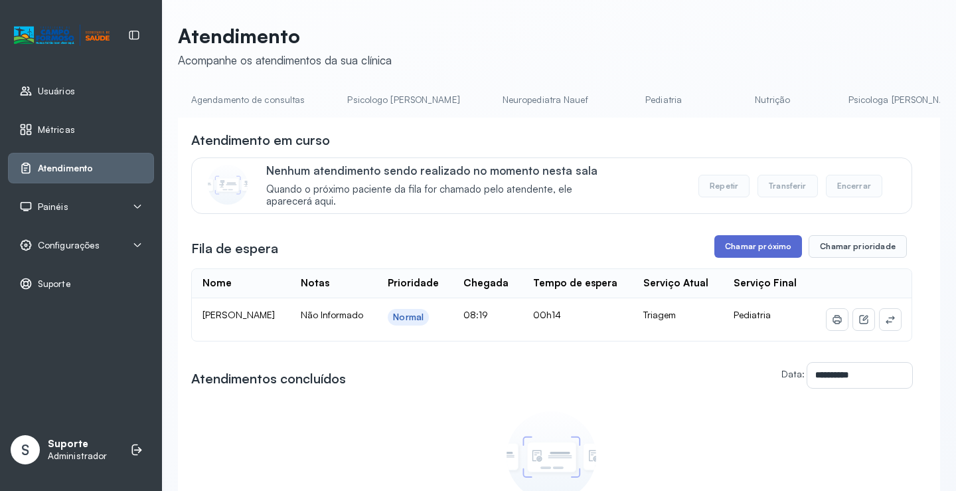
click at [751, 251] on button "Chamar próximo" at bounding box center [758, 246] width 88 height 23
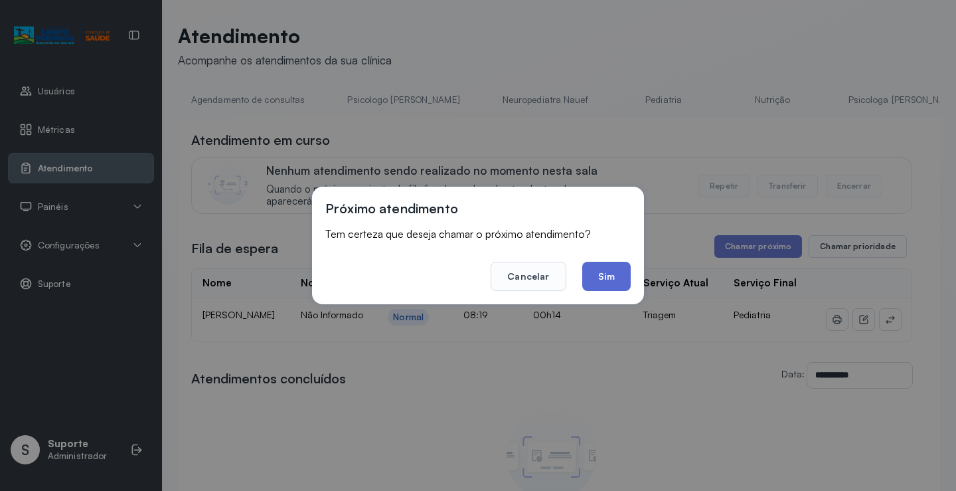
click at [606, 279] on button "Sim" at bounding box center [606, 276] width 48 height 29
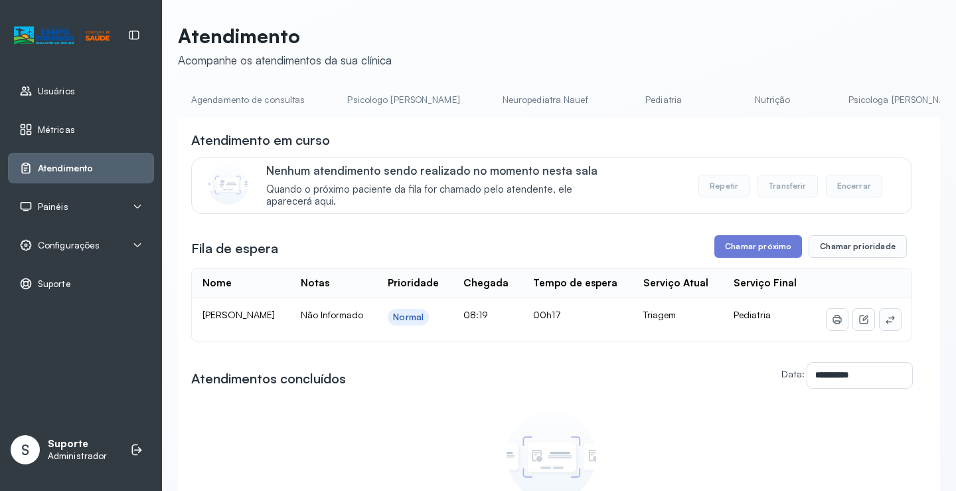
click at [886, 330] on button at bounding box center [890, 319] width 21 height 21
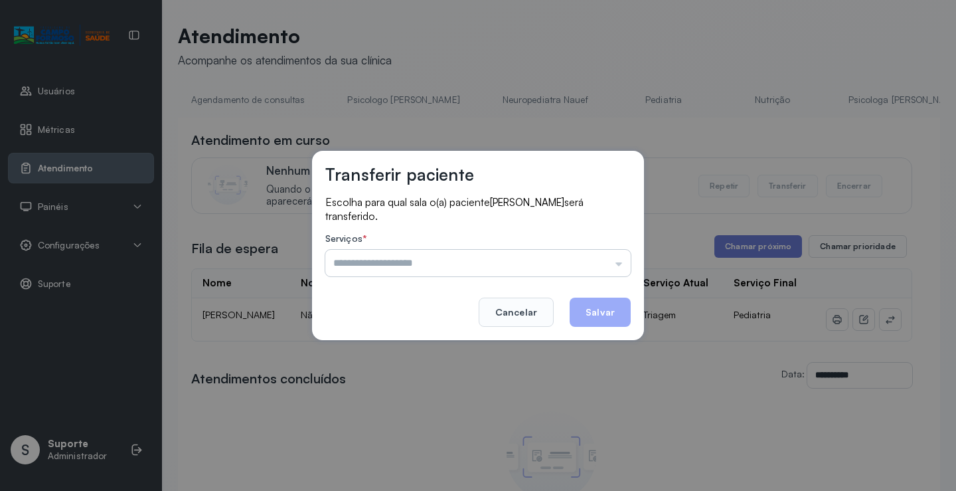
click at [431, 251] on input "text" at bounding box center [477, 263] width 305 height 27
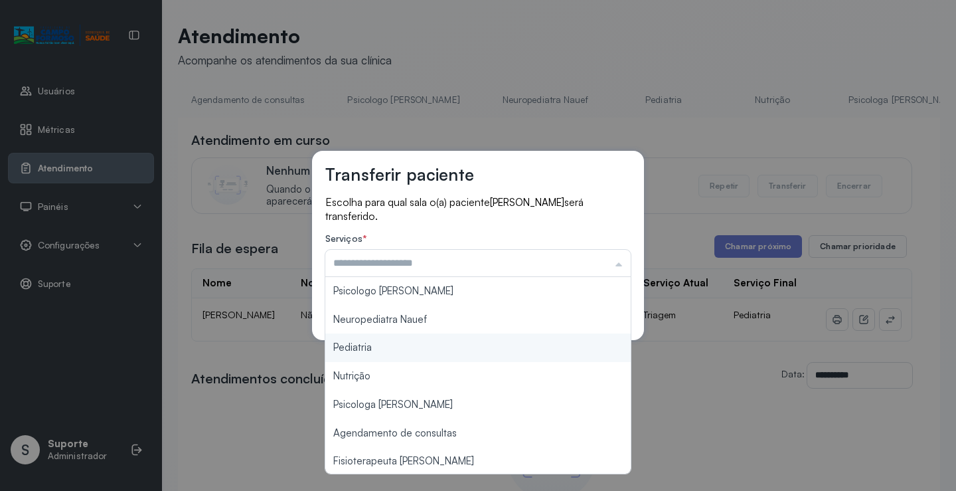
type input "*********"
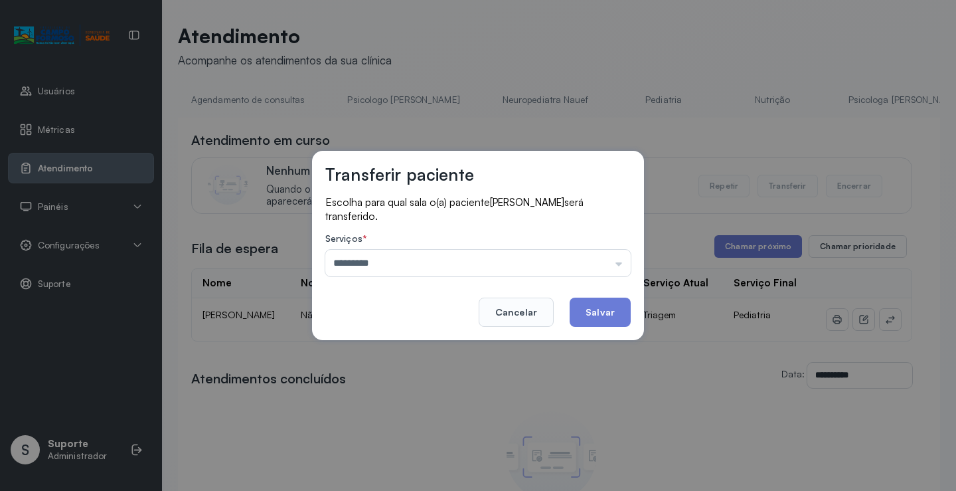
click at [390, 349] on div "Transferir paciente Escolha para qual sala o(a) paciente [PERSON_NAME] será tra…" at bounding box center [478, 245] width 956 height 491
click at [602, 310] on button "Salvar" at bounding box center [600, 311] width 61 height 29
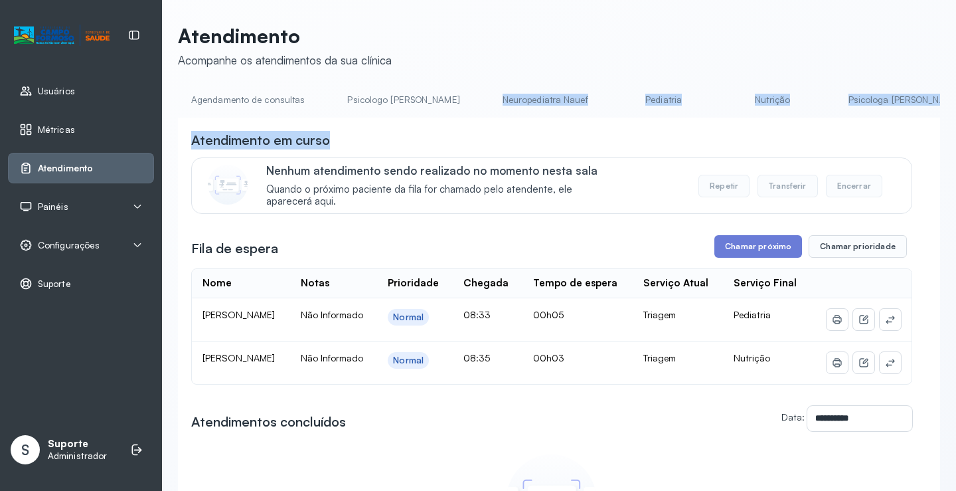
drag, startPoint x: 453, startPoint y: 117, endPoint x: 564, endPoint y: 127, distance: 110.6
click at [564, 127] on div "**********" at bounding box center [559, 381] width 762 height 584
drag, startPoint x: 563, startPoint y: 142, endPoint x: 471, endPoint y: 129, distance: 92.5
click at [563, 143] on div "Atendimento em curso" at bounding box center [551, 140] width 721 height 19
drag, startPoint x: 510, startPoint y: 132, endPoint x: 499, endPoint y: 131, distance: 10.7
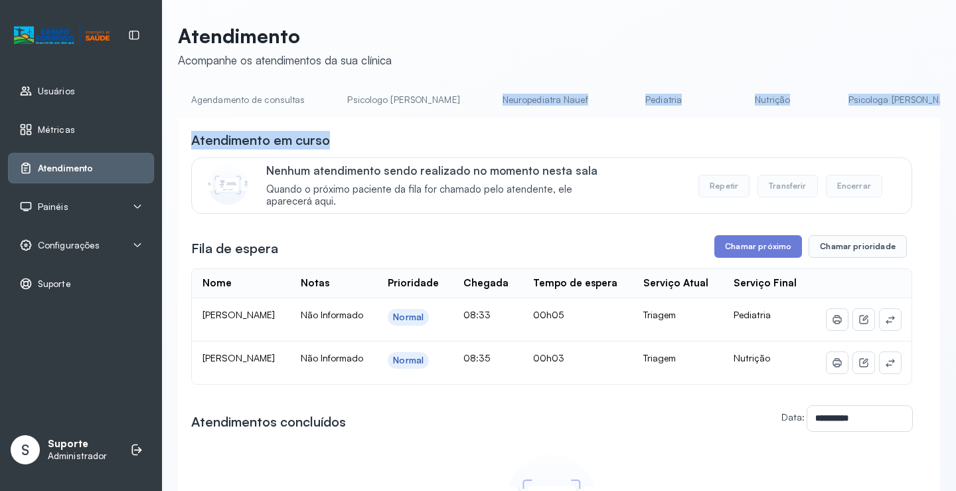
click at [510, 133] on div "**********" at bounding box center [559, 395] width 762 height 556
click at [617, 117] on li "Neuropediatra Nauef" at bounding box center [666, 104] width 98 height 30
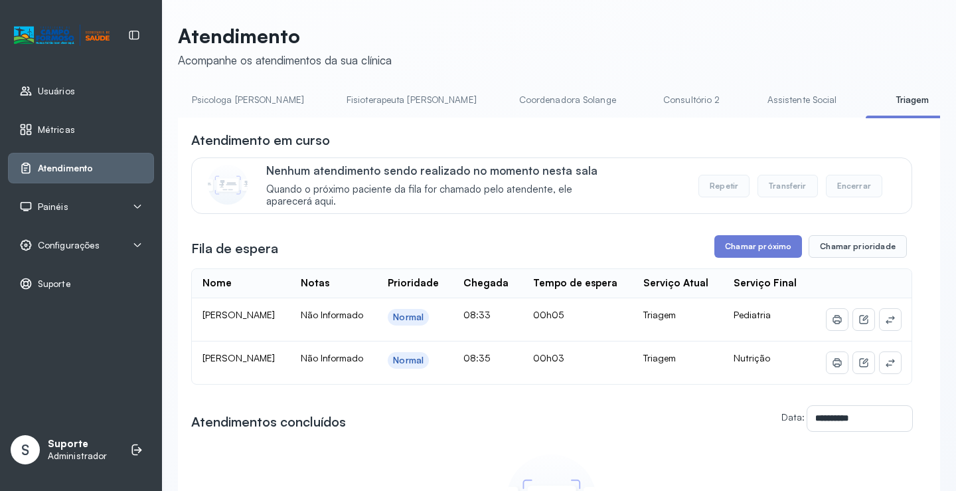
scroll to position [0, 681]
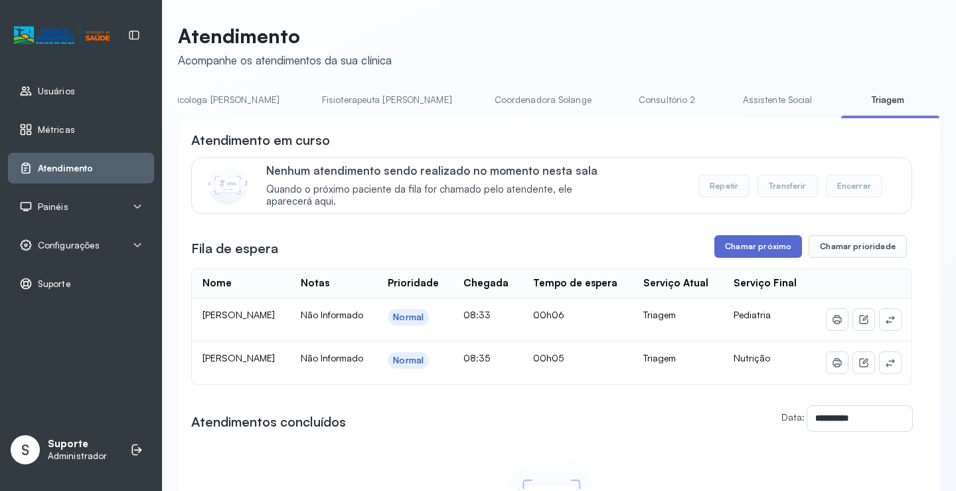
click at [744, 248] on button "Chamar próximo" at bounding box center [758, 246] width 88 height 23
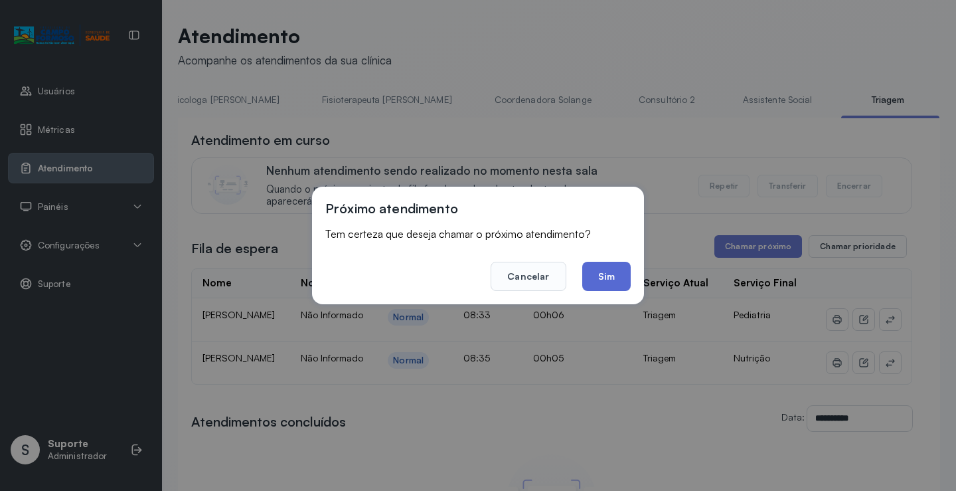
click at [619, 275] on button "Sim" at bounding box center [606, 276] width 48 height 29
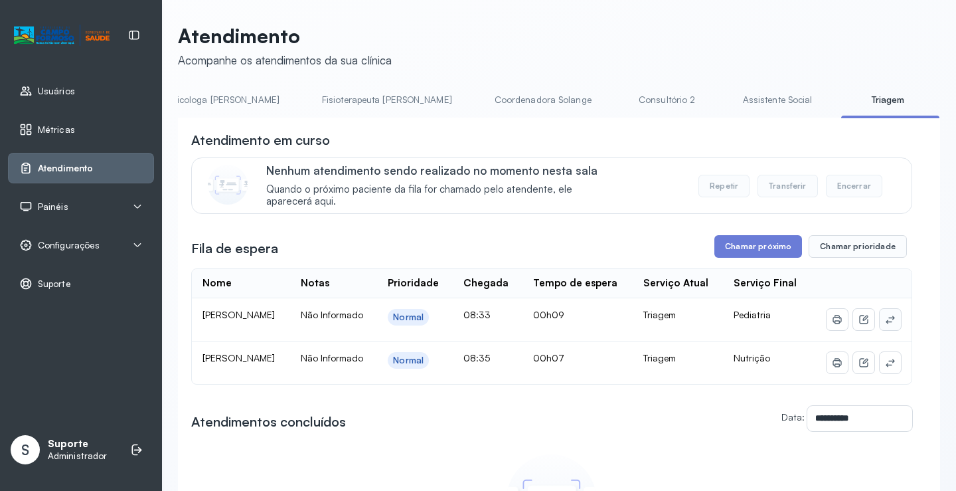
click at [885, 325] on icon at bounding box center [890, 319] width 11 height 11
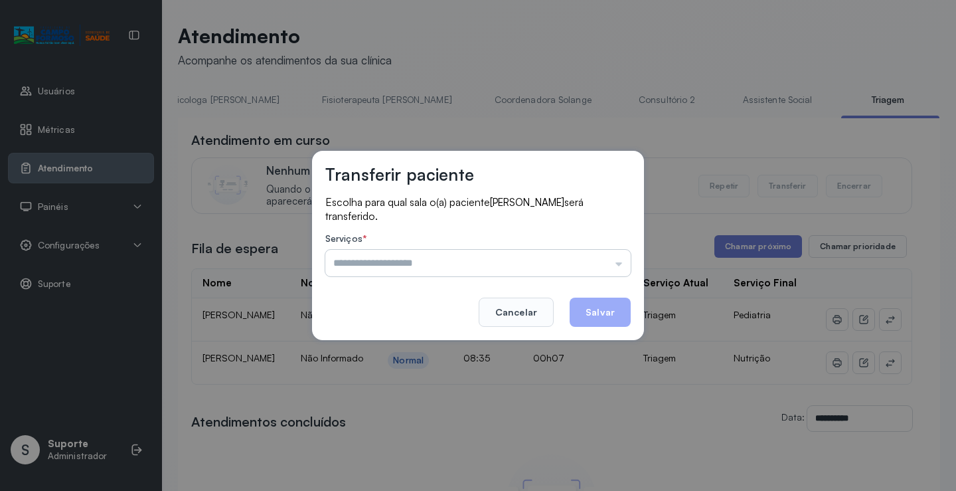
click at [400, 253] on input "text" at bounding box center [477, 263] width 305 height 27
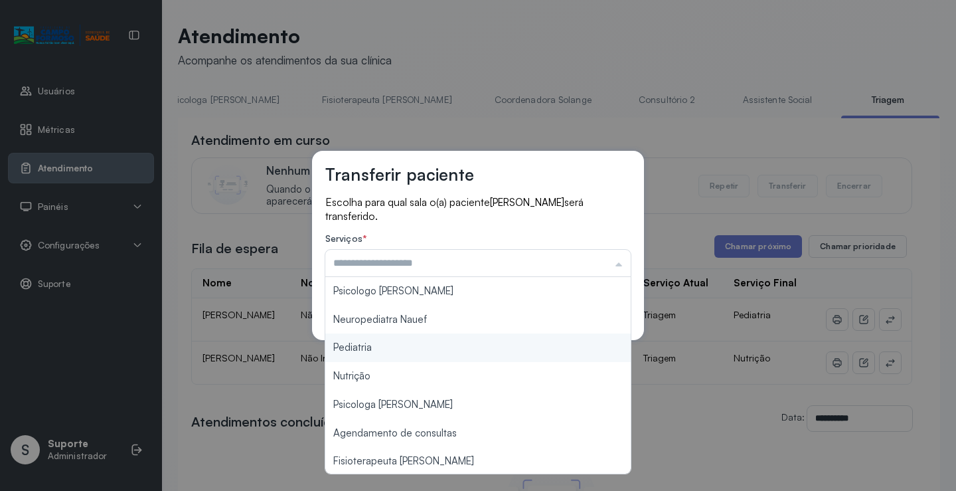
type input "*********"
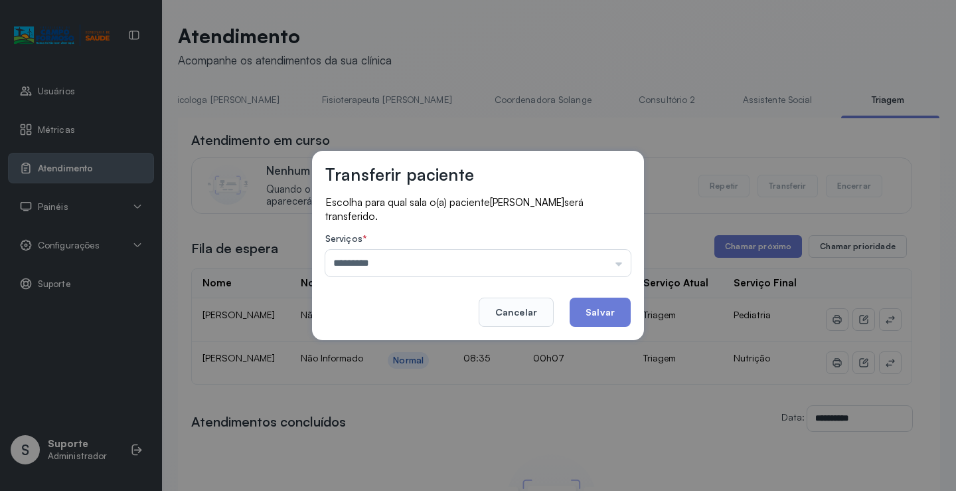
drag, startPoint x: 364, startPoint y: 345, endPoint x: 419, endPoint y: 339, distance: 55.4
click at [364, 344] on div "Transferir paciente Escolha para qual sala o(a) paciente [PERSON_NAME] será tra…" at bounding box center [478, 245] width 956 height 491
click at [609, 311] on button "Salvar" at bounding box center [600, 311] width 61 height 29
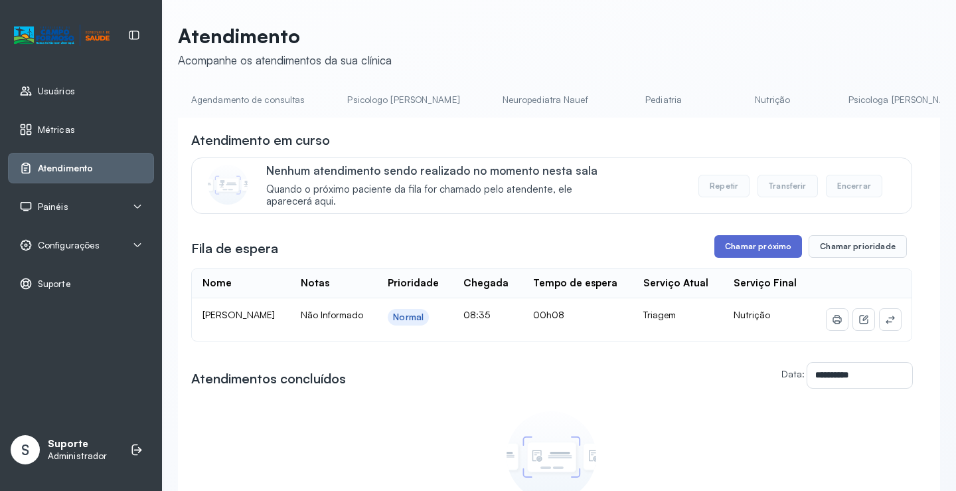
click at [761, 248] on button "Chamar próximo" at bounding box center [758, 246] width 88 height 23
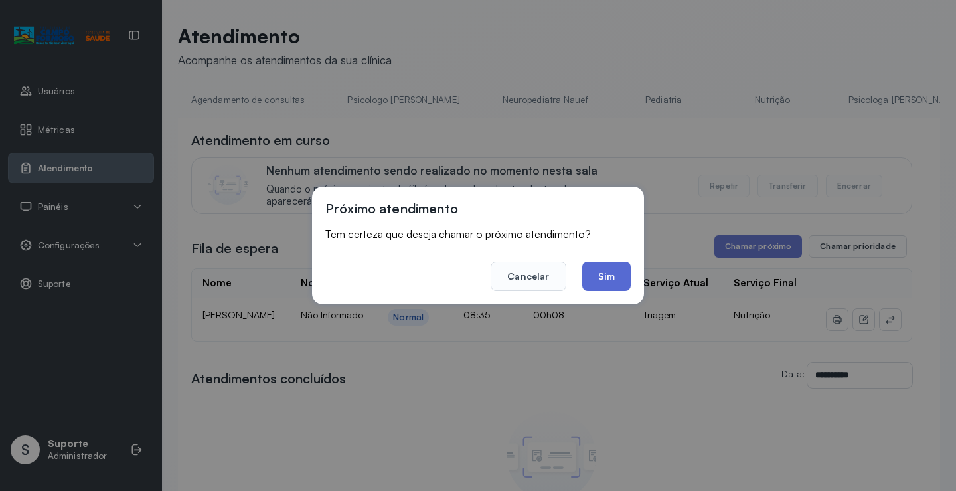
click at [616, 274] on button "Sim" at bounding box center [606, 276] width 48 height 29
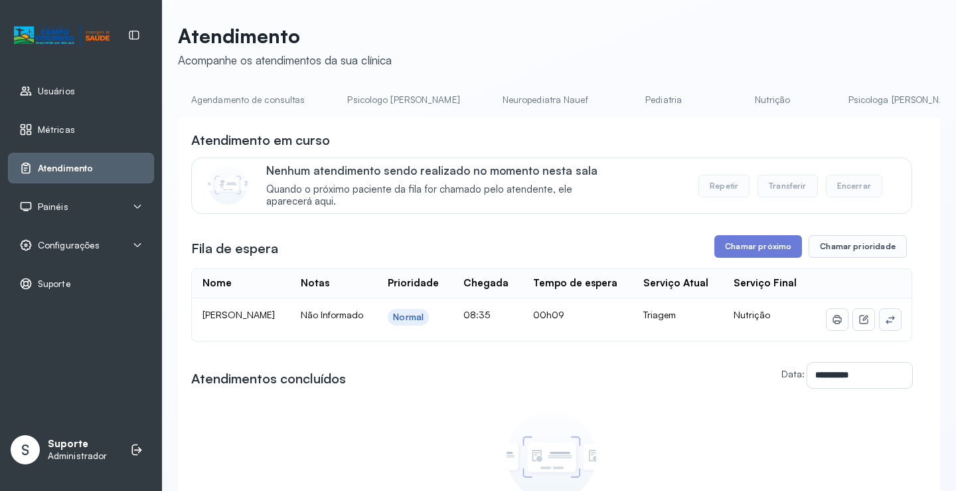
click at [885, 325] on icon at bounding box center [890, 319] width 11 height 11
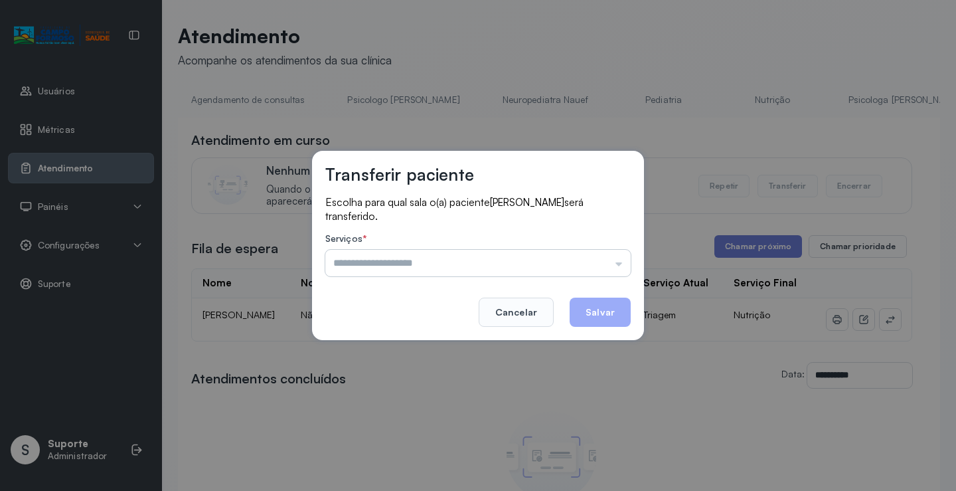
click at [454, 260] on input "text" at bounding box center [477, 263] width 305 height 27
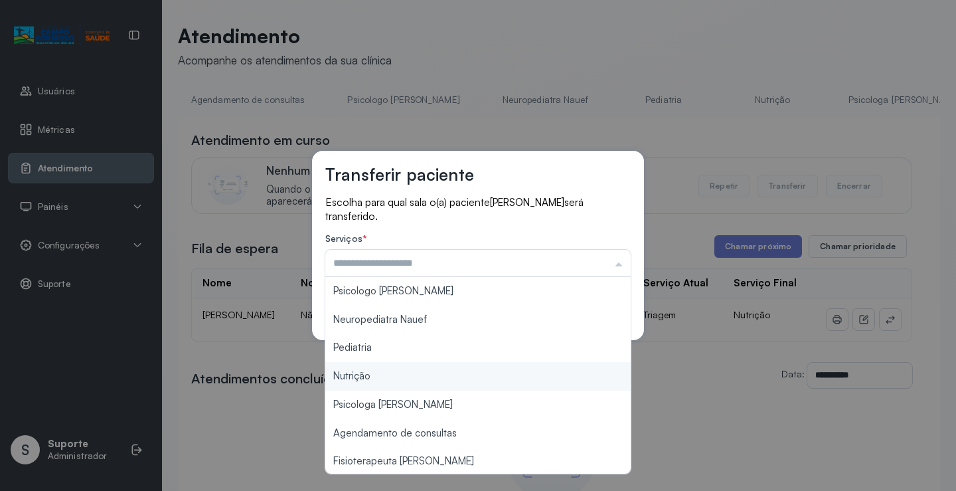
type input "********"
click at [360, 372] on div "Transferir paciente Escolha para qual sala o(a) paciente [PERSON_NAME] será tra…" at bounding box center [478, 245] width 956 height 491
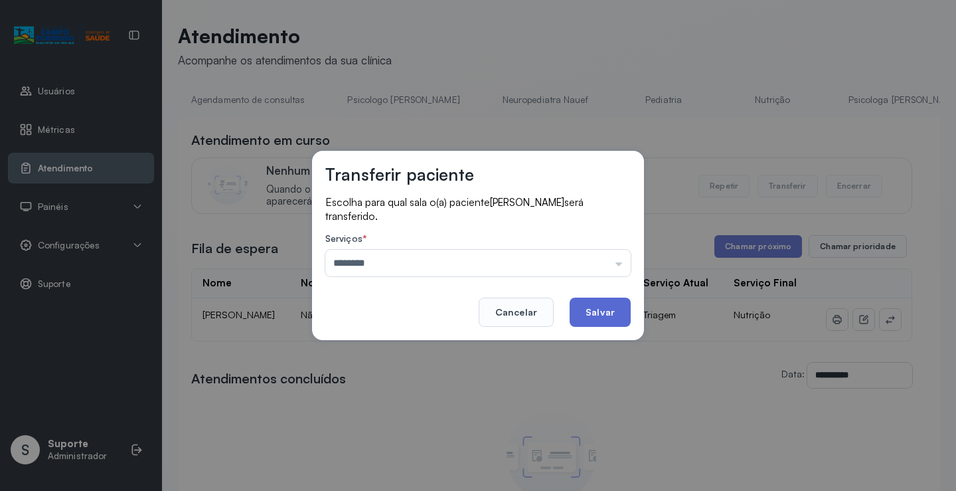
click at [601, 317] on button "Salvar" at bounding box center [600, 311] width 61 height 29
